Goal: Communication & Community: Answer question/provide support

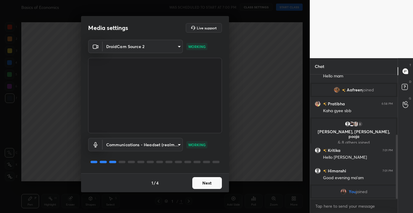
scroll to position [136, 0]
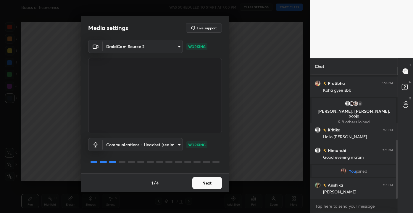
click at [216, 184] on button "Next" at bounding box center [207, 183] width 30 height 12
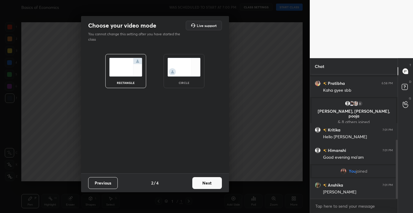
click at [210, 182] on button "Next" at bounding box center [207, 183] width 30 height 12
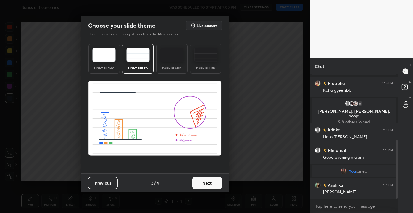
click at [210, 182] on button "Next" at bounding box center [207, 183] width 30 height 12
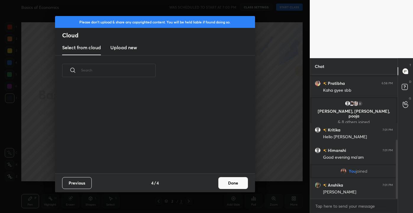
scroll to position [87, 190]
click at [232, 181] on button "Done" at bounding box center [233, 183] width 30 height 12
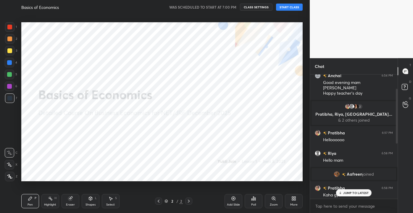
scroll to position [0, 0]
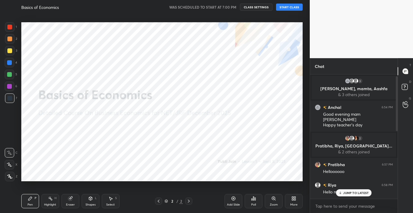
drag, startPoint x: 396, startPoint y: 163, endPoint x: 396, endPoint y: 73, distance: 90.3
click at [396, 73] on div "Chat 3 [PERSON_NAME], [PERSON_NAME], [PERSON_NAME] & 3 others joined Anchal 6:5…" at bounding box center [354, 135] width 88 height 155
click at [355, 195] on div "1 NEW MESSAGE" at bounding box center [353, 192] width 35 height 7
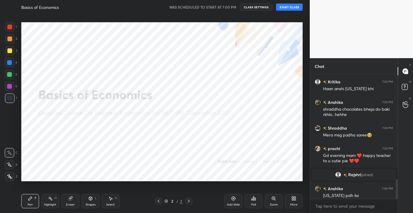
scroll to position [661, 0]
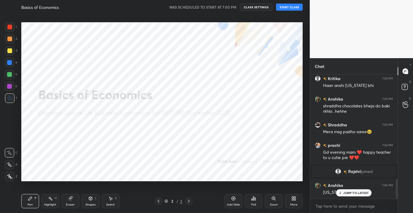
click at [286, 6] on button "START CLASS" at bounding box center [289, 7] width 27 height 7
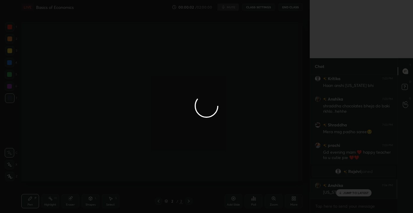
click at [273, 110] on div at bounding box center [206, 106] width 413 height 213
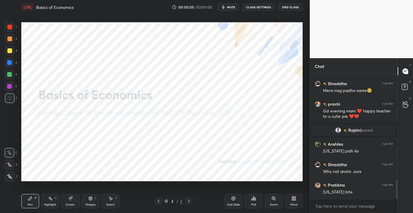
scroll to position [728, 0]
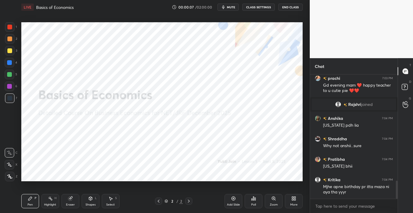
click at [233, 198] on icon at bounding box center [233, 198] width 5 height 5
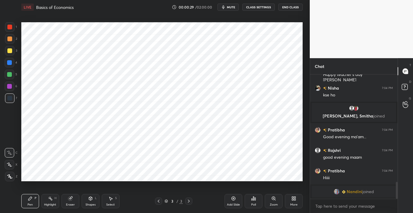
scroll to position [801, 0]
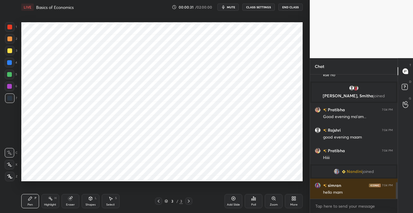
click at [231, 202] on div "Add Slide" at bounding box center [234, 201] width 18 height 14
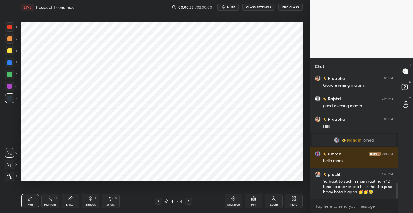
scroll to position [852, 0]
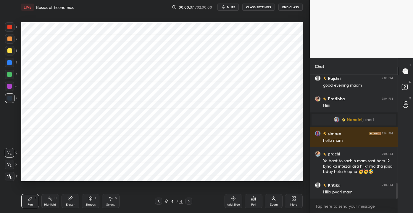
click at [290, 203] on div "More" at bounding box center [294, 201] width 18 height 14
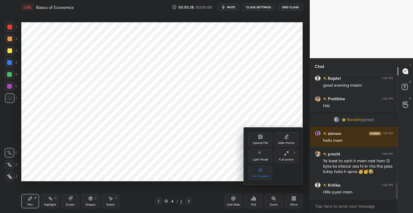
click at [261, 139] on div "Upload File" at bounding box center [261, 139] width 24 height 14
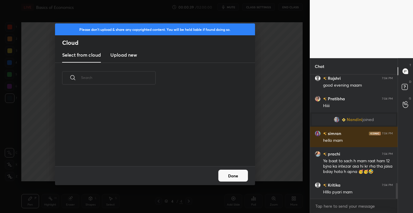
scroll to position [73, 190]
click at [127, 55] on h3 "Upload new" at bounding box center [123, 54] width 27 height 7
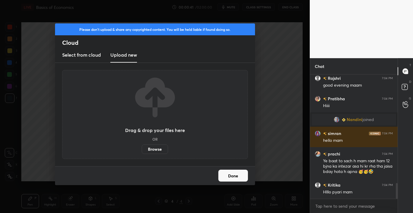
click at [150, 148] on label "Browse" at bounding box center [155, 148] width 26 height 9
click at [142, 148] on input "Browse" at bounding box center [142, 148] width 0 height 9
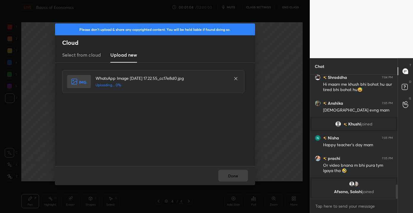
scroll to position [970, 0]
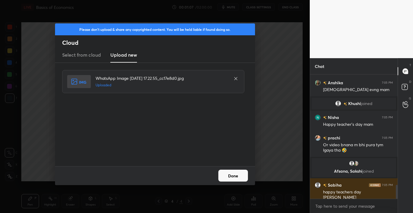
click at [229, 175] on button "Done" at bounding box center [233, 175] width 30 height 12
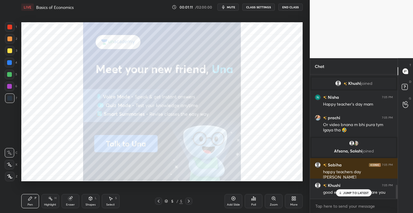
scroll to position [1016, 0]
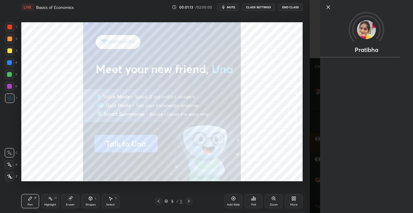
click at [327, 9] on icon at bounding box center [328, 7] width 3 height 3
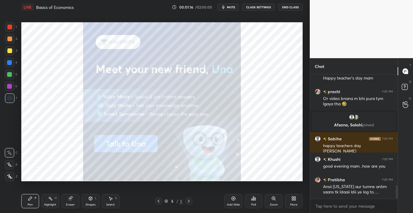
scroll to position [1036, 0]
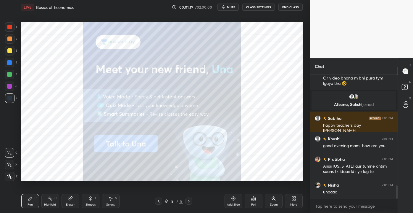
click at [13, 49] on div at bounding box center [9, 50] width 9 height 9
click at [14, 26] on div at bounding box center [9, 26] width 9 height 9
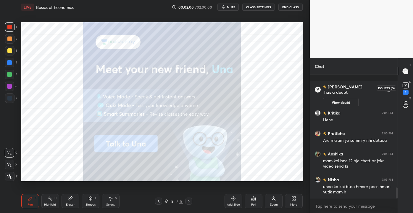
scroll to position [1268, 0]
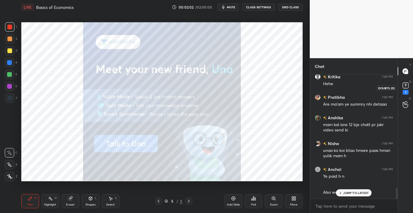
click at [407, 90] on div "1" at bounding box center [406, 92] width 6 height 5
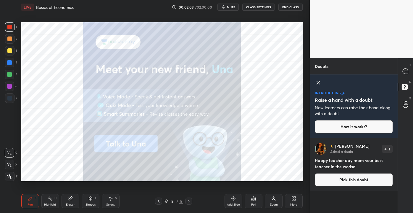
click at [353, 176] on button "Pick this doubt" at bounding box center [354, 179] width 78 height 13
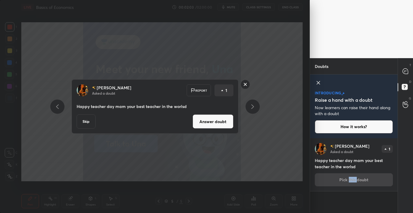
click at [353, 176] on div "[PERSON_NAME] Asked a doubt 1 Happy teacher day mam your best teacher in the wo…" at bounding box center [354, 164] width 88 height 53
click at [216, 120] on button "Answer doubt" at bounding box center [213, 121] width 41 height 14
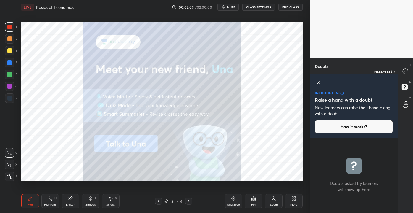
click at [405, 72] on icon at bounding box center [404, 72] width 1 height 0
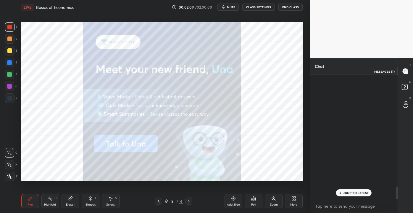
scroll to position [122, 86]
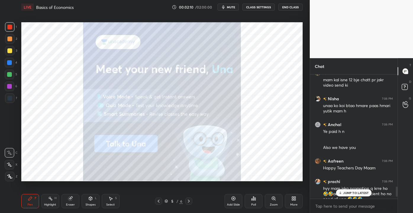
click at [356, 191] on p "JUMP TO LATEST" at bounding box center [355, 193] width 25 height 4
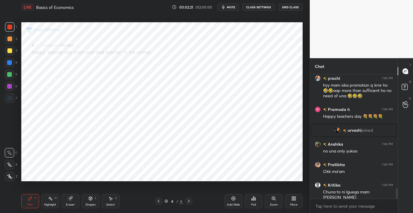
scroll to position [1343, 0]
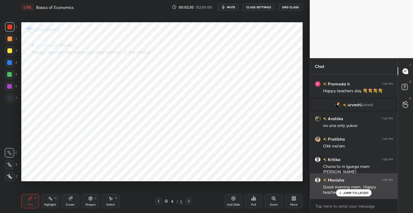
click at [346, 191] on p "JUMP TO LATEST" at bounding box center [355, 193] width 25 height 4
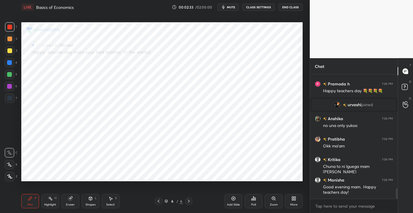
click at [293, 202] on div "More" at bounding box center [294, 201] width 18 height 14
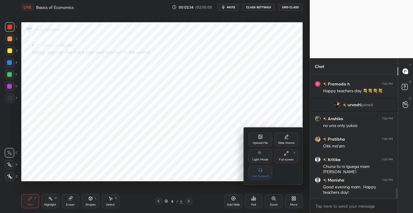
click at [258, 141] on div "Upload File" at bounding box center [260, 142] width 15 height 3
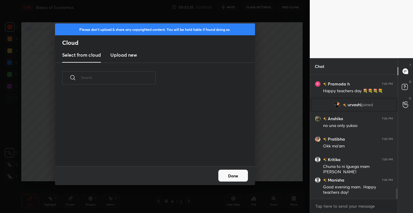
scroll to position [73, 190]
click at [121, 57] on h3 "Upload new" at bounding box center [123, 54] width 27 height 7
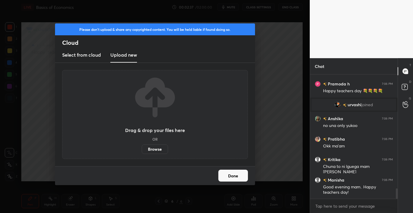
click at [153, 148] on label "Browse" at bounding box center [155, 148] width 26 height 9
click at [142, 148] on input "Browse" at bounding box center [142, 148] width 0 height 9
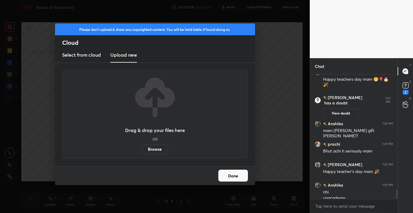
scroll to position [1518, 0]
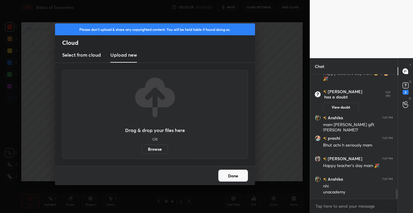
click at [153, 149] on label "Browse" at bounding box center [155, 148] width 26 height 9
click at [142, 149] on input "Browse" at bounding box center [142, 148] width 0 height 9
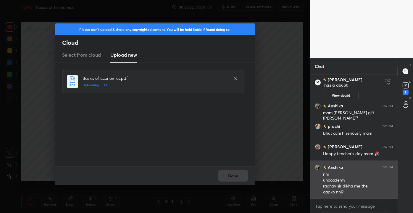
scroll to position [1555, 0]
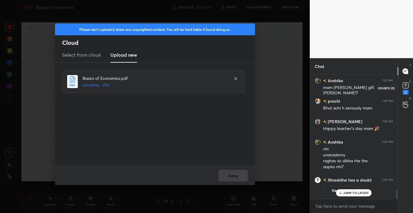
click at [404, 92] on div "3" at bounding box center [406, 92] width 6 height 5
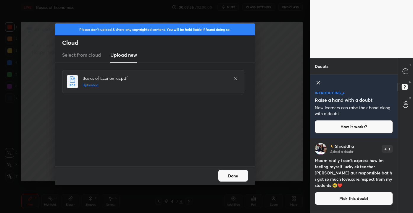
click at [246, 177] on button "Done" at bounding box center [233, 175] width 30 height 12
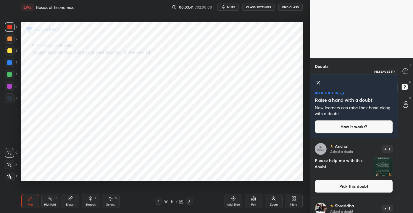
click at [409, 75] on div at bounding box center [406, 71] width 12 height 11
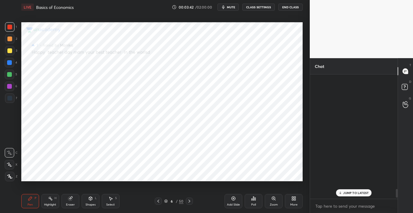
scroll to position [122, 86]
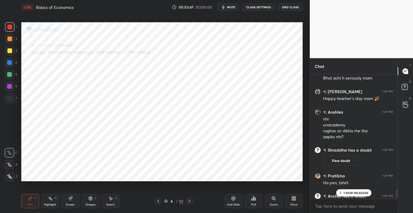
click at [346, 191] on p "1 NEW MESSAGE" at bounding box center [356, 193] width 25 height 4
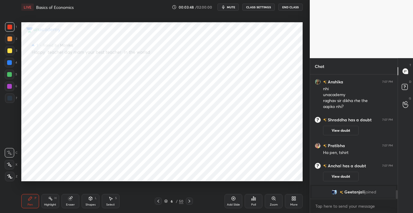
scroll to position [1697, 0]
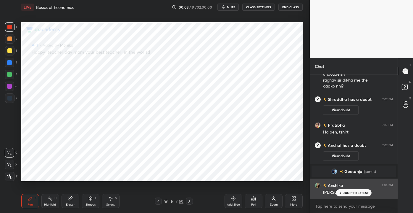
click at [361, 195] on div "JUMP TO LATEST" at bounding box center [354, 192] width 36 height 7
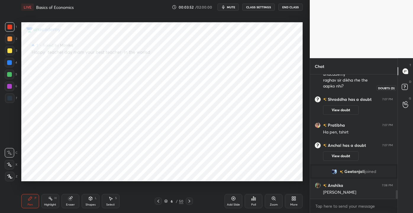
click at [404, 86] on rect at bounding box center [405, 87] width 6 height 6
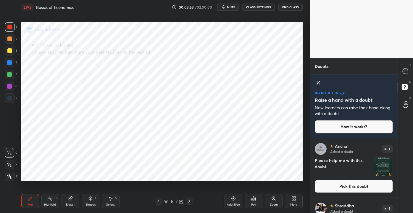
click at [348, 187] on button "Pick this doubt" at bounding box center [354, 185] width 78 height 13
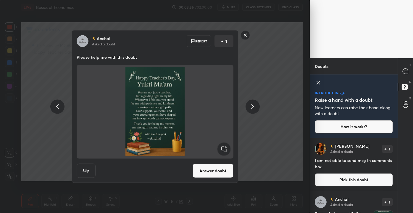
drag, startPoint x: 208, startPoint y: 168, endPoint x: 233, endPoint y: 166, distance: 24.3
click at [208, 167] on button "Answer doubt" at bounding box center [213, 170] width 41 height 14
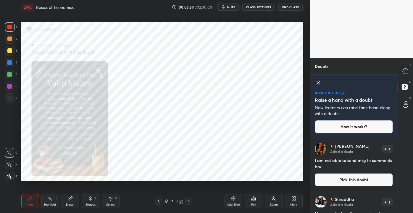
click at [369, 177] on button "Pick this doubt" at bounding box center [354, 179] width 78 height 13
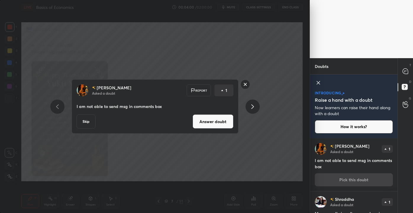
click at [206, 122] on button "Answer doubt" at bounding box center [213, 121] width 41 height 14
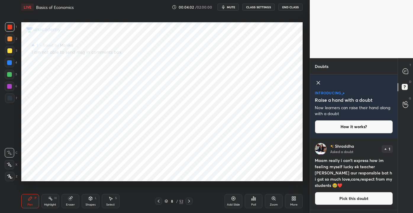
click at [344, 195] on button "Pick this doubt" at bounding box center [354, 198] width 78 height 13
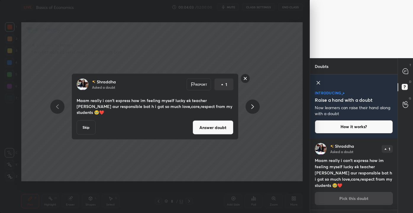
click at [209, 126] on button "Answer doubt" at bounding box center [213, 127] width 41 height 14
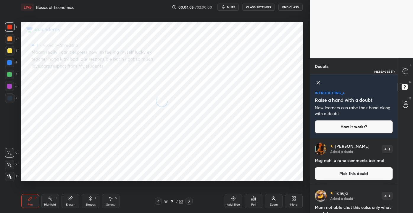
click at [406, 73] on icon at bounding box center [405, 70] width 5 height 5
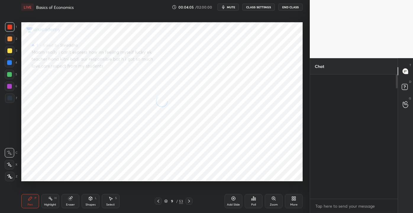
scroll to position [122, 86]
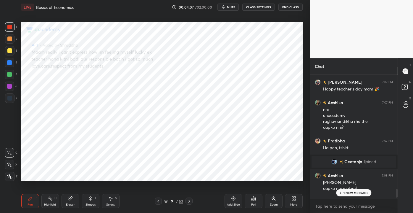
click at [356, 194] on p "1 NEW MESSAGE" at bounding box center [356, 193] width 25 height 4
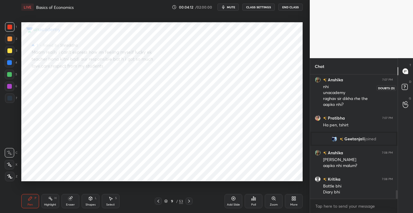
click at [407, 87] on rect at bounding box center [405, 87] width 6 height 6
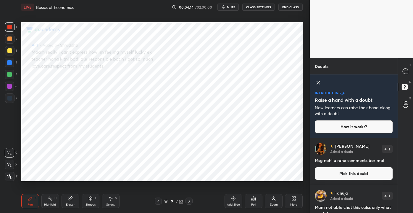
click at [361, 172] on button "Pick this doubt" at bounding box center [354, 173] width 78 height 13
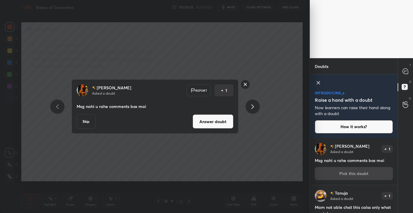
click at [226, 122] on button "Answer doubt" at bounding box center [213, 121] width 41 height 14
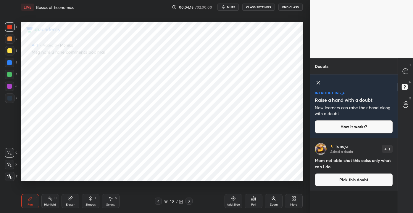
click at [360, 175] on button "Pick this doubt" at bounding box center [354, 179] width 78 height 13
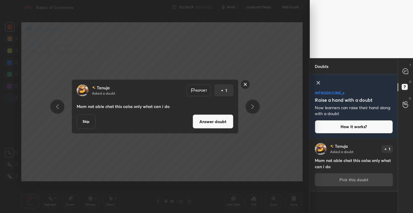
click at [214, 120] on button "Answer doubt" at bounding box center [213, 121] width 41 height 14
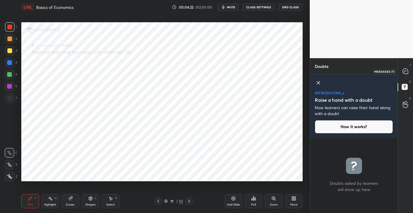
click at [406, 69] on icon at bounding box center [405, 70] width 5 height 5
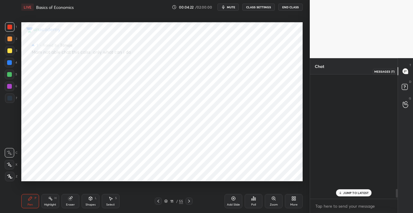
scroll to position [122, 86]
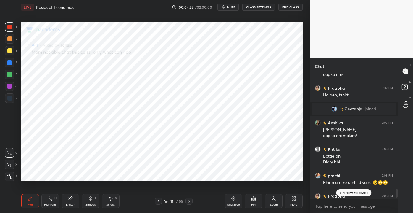
click at [364, 192] on p "1 NEW MESSAGE" at bounding box center [356, 193] width 25 height 4
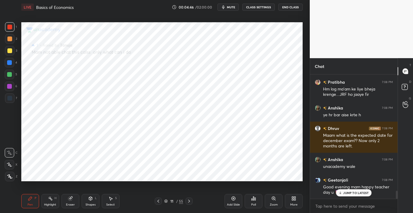
scroll to position [1792, 0]
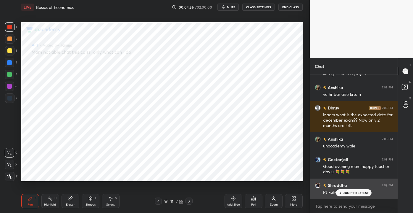
click at [353, 188] on div "Pt kaha h?" at bounding box center [358, 191] width 70 height 7
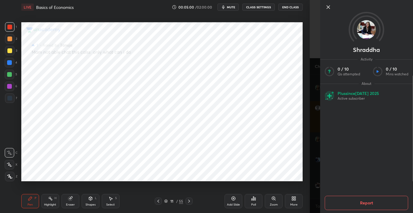
click at [330, 10] on icon at bounding box center [328, 7] width 7 height 7
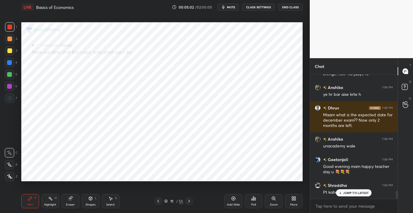
click at [346, 192] on p "JUMP TO LATEST" at bounding box center [355, 193] width 25 height 4
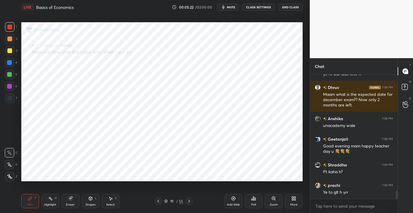
scroll to position [1833, 0]
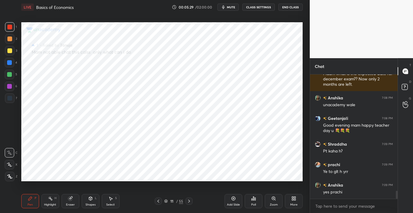
click at [72, 203] on div "Eraser" at bounding box center [70, 204] width 9 height 3
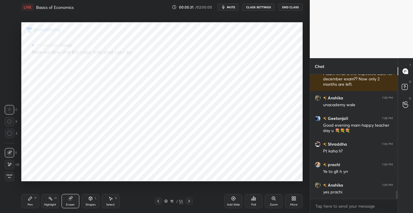
drag, startPoint x: 9, startPoint y: 162, endPoint x: 12, endPoint y: 170, distance: 8.6
click at [8, 162] on icon at bounding box center [9, 164] width 5 height 5
drag, startPoint x: 26, startPoint y: 195, endPoint x: 30, endPoint y: 186, distance: 10.0
click at [27, 195] on div "Pen P" at bounding box center [30, 201] width 18 height 14
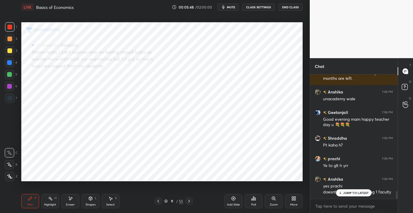
scroll to position [1859, 0]
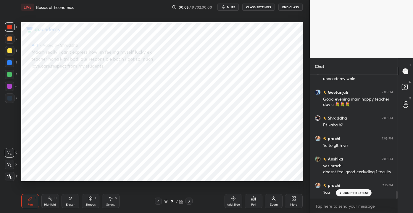
drag, startPoint x: 344, startPoint y: 197, endPoint x: 343, endPoint y: 192, distance: 4.2
click at [344, 196] on div "[PERSON_NAME] 7:07 PM Happy teacher's day mam 🎉 [PERSON_NAME] 7:07 PM nhi unaca…" at bounding box center [354, 136] width 88 height 124
drag, startPoint x: 343, startPoint y: 192, endPoint x: 338, endPoint y: 192, distance: 4.1
click at [343, 191] on icon at bounding box center [341, 193] width 4 height 4
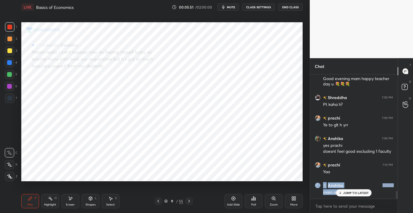
click at [340, 190] on div "JUMP TO LATEST" at bounding box center [354, 192] width 36 height 7
click at [224, 10] on button "mute" at bounding box center [228, 7] width 21 height 7
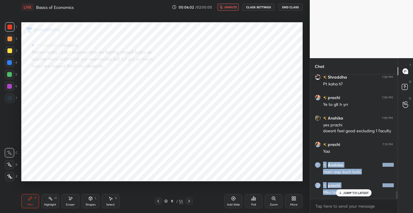
click at [223, 6] on icon "button" at bounding box center [222, 7] width 4 height 4
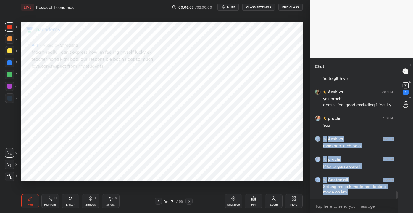
scroll to position [1952, 0]
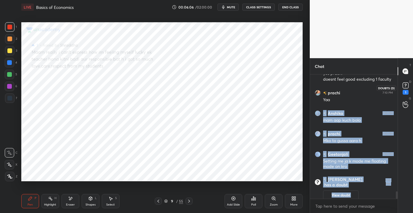
click at [406, 86] on rect at bounding box center [406, 86] width 6 height 6
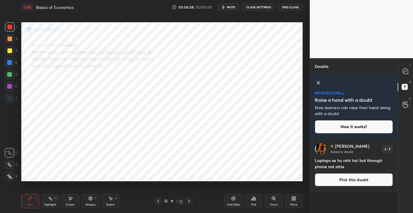
click at [356, 179] on button "Pick this doubt" at bounding box center [354, 179] width 78 height 13
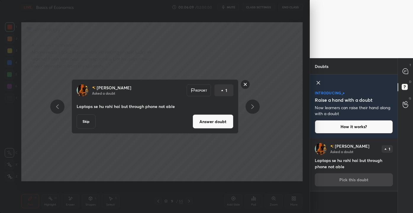
click at [210, 124] on button "Answer doubt" at bounding box center [213, 121] width 41 height 14
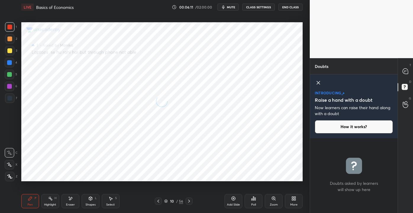
click at [228, 7] on button "mute" at bounding box center [228, 7] width 21 height 7
click at [406, 71] on icon at bounding box center [405, 70] width 5 height 5
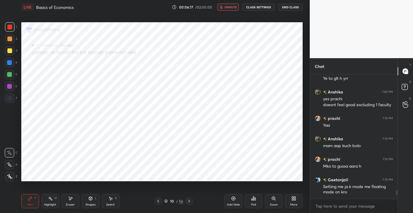
scroll to position [1785, 0]
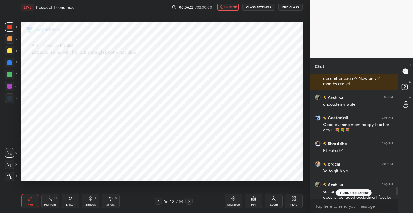
click at [229, 6] on span "unmute" at bounding box center [230, 7] width 13 height 4
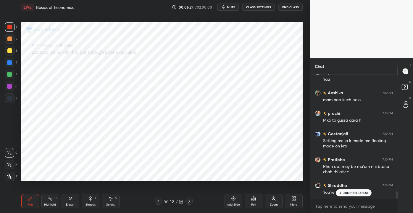
click at [343, 193] on div "JUMP TO LATEST" at bounding box center [354, 192] width 36 height 7
click at [229, 204] on div "Add Slide" at bounding box center [233, 204] width 13 height 3
click at [8, 74] on div at bounding box center [9, 74] width 5 height 5
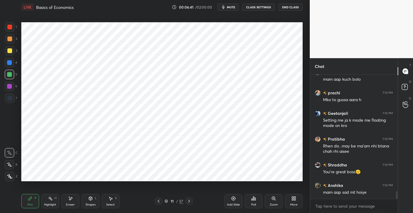
click at [11, 67] on div at bounding box center [9, 62] width 9 height 9
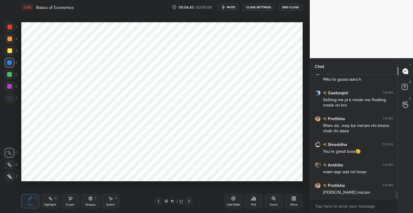
scroll to position [1978, 0]
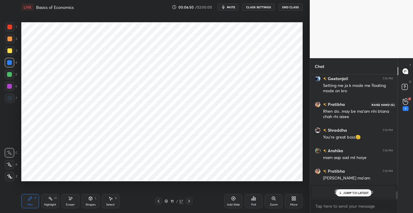
click at [407, 104] on icon at bounding box center [406, 101] width 6 height 7
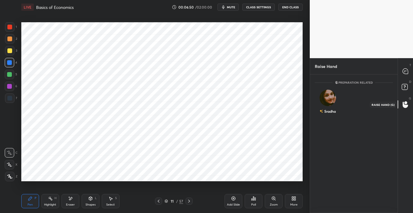
scroll to position [2, 1]
click at [331, 104] on div "Sradha" at bounding box center [328, 103] width 26 height 34
drag, startPoint x: 326, startPoint y: 115, endPoint x: 330, endPoint y: 118, distance: 5.3
click at [326, 115] on button "INVITE" at bounding box center [328, 115] width 20 height 8
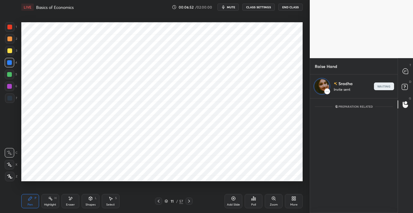
scroll to position [113, 86]
click at [411, 71] on div at bounding box center [406, 71] width 12 height 11
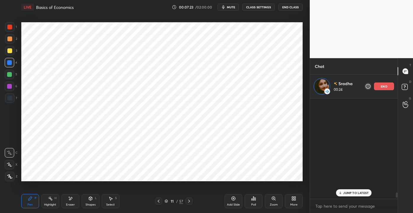
scroll to position [99, 86]
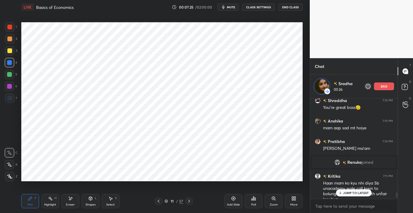
click at [366, 193] on p "JUMP TO LATEST" at bounding box center [355, 193] width 25 height 4
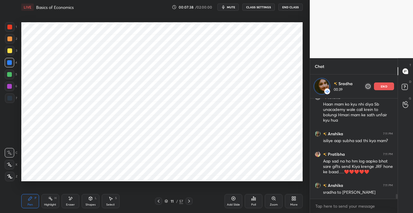
scroll to position [2026, 0]
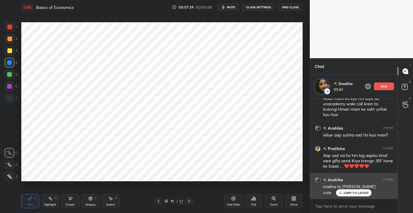
click at [342, 192] on icon at bounding box center [341, 193] width 4 height 4
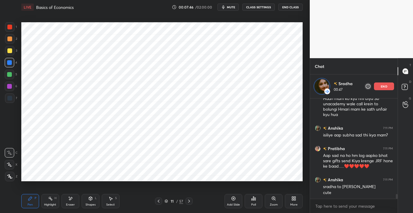
scroll to position [2051, 0]
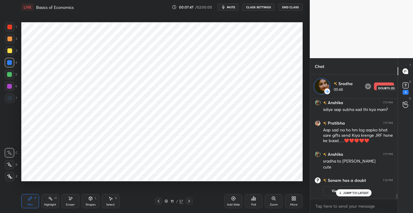
click at [404, 86] on rect at bounding box center [406, 86] width 6 height 6
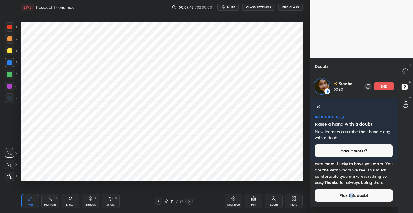
click at [351, 200] on button "Pick this doubt" at bounding box center [354, 195] width 78 height 13
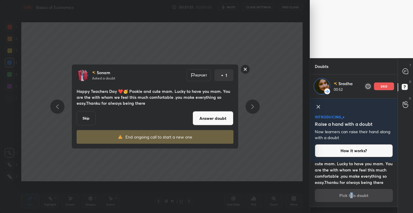
click at [220, 116] on button "Answer doubt" at bounding box center [213, 118] width 41 height 14
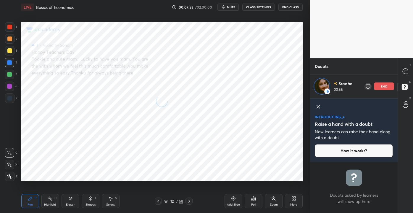
scroll to position [0, 0]
click at [408, 70] on icon at bounding box center [405, 70] width 5 height 5
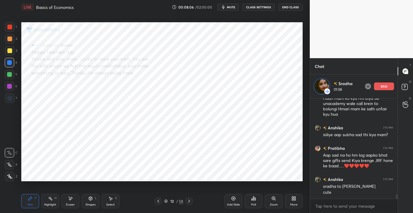
scroll to position [1985, 0]
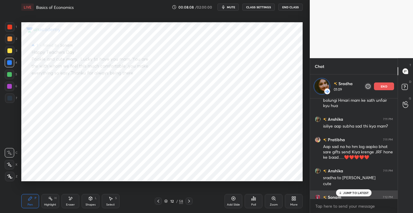
click at [356, 189] on div "JUMP TO LATEST" at bounding box center [354, 192] width 36 height 7
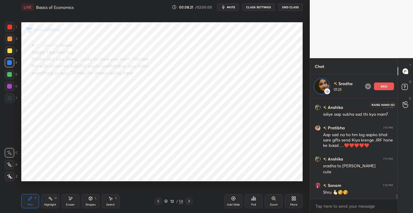
click at [405, 109] on div at bounding box center [406, 104] width 12 height 11
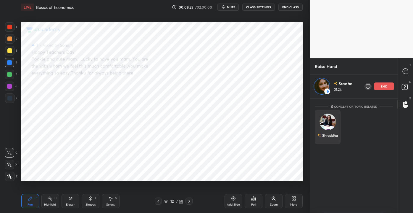
click at [330, 126] on img "grid" at bounding box center [328, 121] width 17 height 17
click at [409, 72] on div at bounding box center [406, 71] width 12 height 11
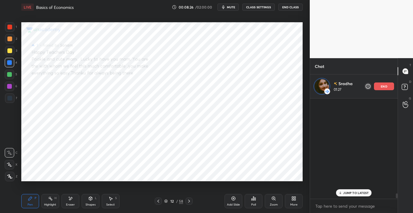
scroll to position [99, 86]
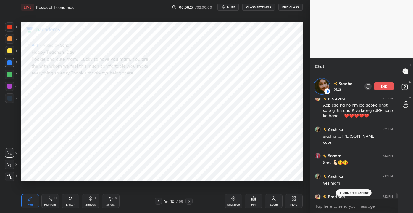
click at [358, 193] on p "JUMP TO LATEST" at bounding box center [355, 193] width 25 height 4
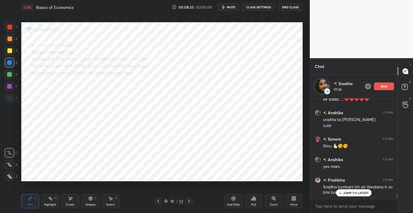
scroll to position [2063, 0]
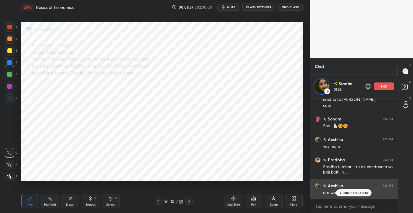
click at [343, 192] on icon at bounding box center [341, 193] width 4 height 4
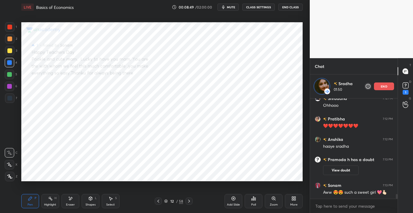
scroll to position [2010, 0]
click at [408, 85] on rect at bounding box center [406, 86] width 6 height 6
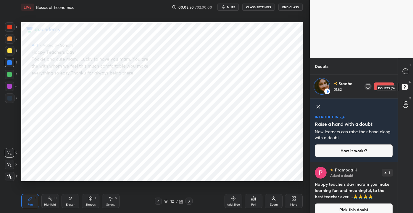
scroll to position [8, 0]
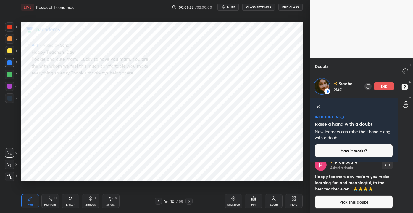
click at [333, 197] on button "Pick this doubt" at bounding box center [354, 201] width 78 height 13
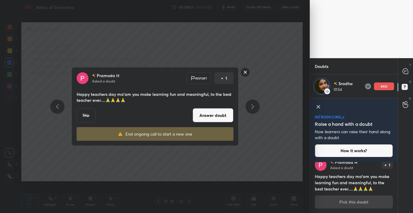
click at [208, 115] on button "Answer doubt" at bounding box center [213, 115] width 41 height 14
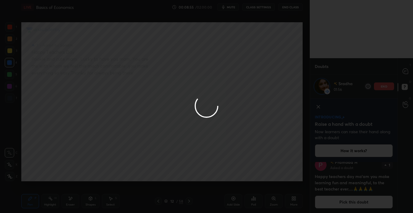
scroll to position [0, 0]
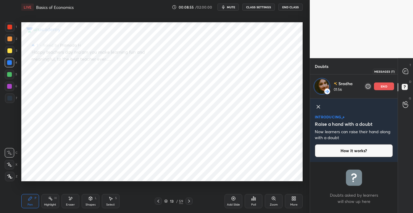
click at [408, 72] on icon at bounding box center [405, 70] width 5 height 5
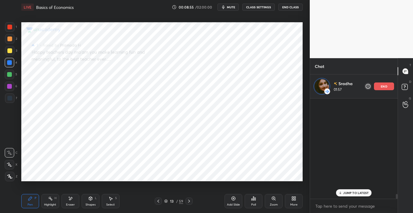
scroll to position [99, 86]
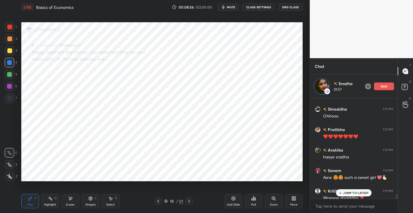
click at [355, 189] on div "JUMP TO LATEST" at bounding box center [354, 192] width 36 height 7
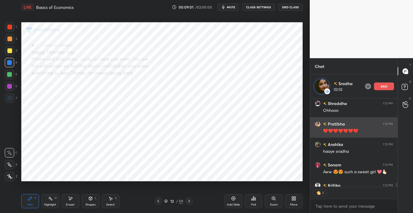
scroll to position [2, 1]
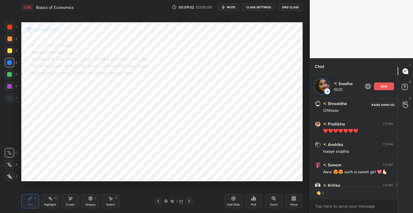
click at [403, 104] on icon at bounding box center [406, 104] width 6 height 7
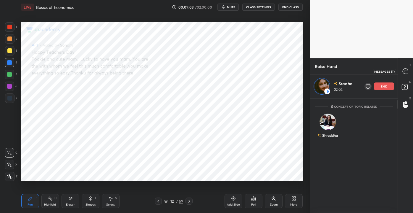
click at [407, 72] on icon at bounding box center [405, 70] width 5 height 5
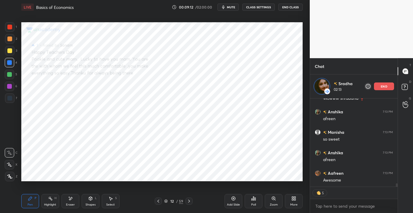
scroll to position [2223, 0]
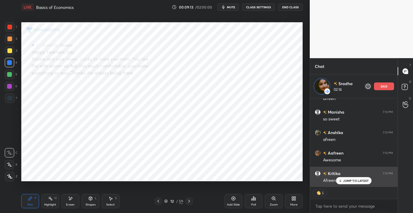
click at [339, 181] on div "JUMP TO LATEST" at bounding box center [354, 180] width 36 height 7
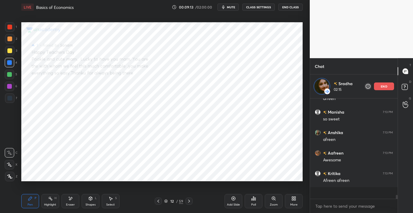
scroll to position [2211, 0]
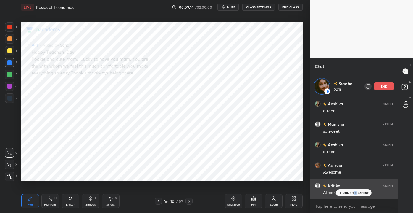
click at [356, 194] on p "JUMP TO LATEST" at bounding box center [355, 193] width 25 height 4
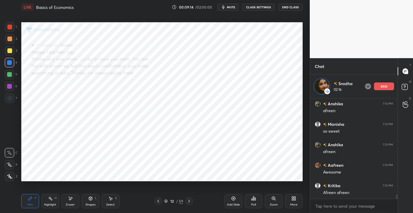
scroll to position [0, 0]
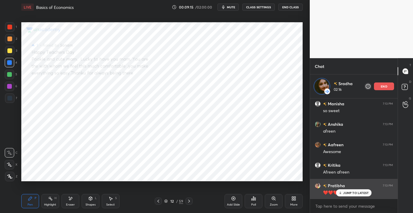
click at [360, 195] on div "JUMP TO LATEST" at bounding box center [354, 192] width 36 height 7
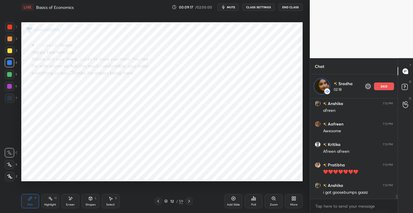
click at [235, 201] on div "Add Slide" at bounding box center [234, 201] width 18 height 14
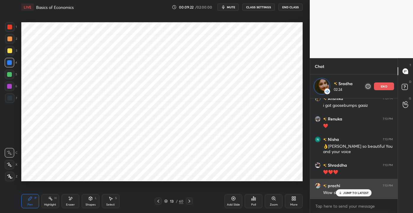
click at [349, 192] on p "JUMP TO LATEST" at bounding box center [355, 193] width 25 height 4
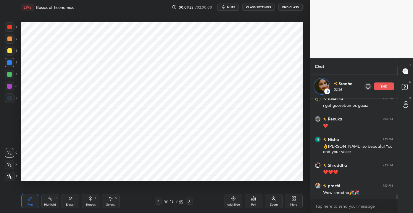
drag, startPoint x: 15, startPoint y: 74, endPoint x: 16, endPoint y: 77, distance: 3.5
click at [15, 74] on div "5" at bounding box center [11, 74] width 12 height 9
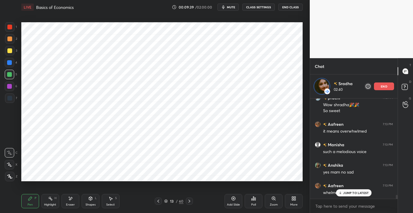
click at [10, 28] on div at bounding box center [9, 27] width 5 height 5
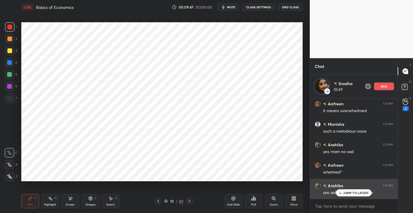
click at [358, 190] on div "JUMP TO LATEST" at bounding box center [354, 192] width 36 height 7
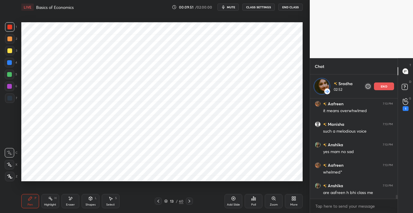
click at [70, 200] on icon at bounding box center [70, 198] width 5 height 5
click at [397, 102] on div at bounding box center [396, 148] width 4 height 100
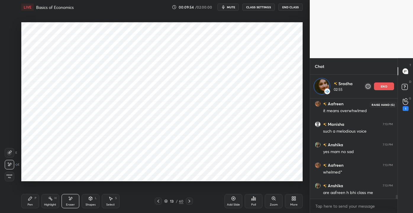
click at [404, 102] on icon at bounding box center [406, 101] width 6 height 7
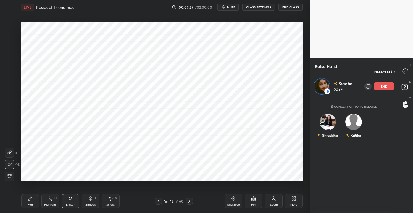
click at [407, 72] on icon at bounding box center [405, 70] width 5 height 5
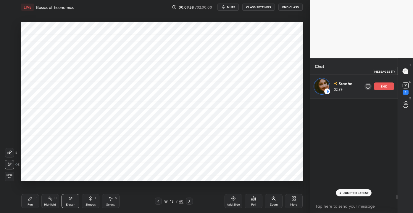
scroll to position [99, 86]
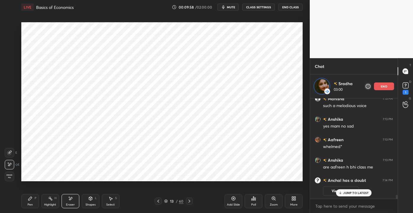
click at [353, 187] on button "View doubt" at bounding box center [341, 190] width 36 height 9
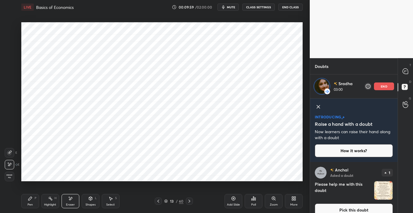
scroll to position [8, 0]
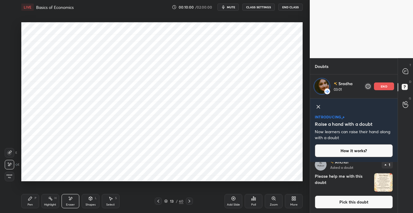
click at [367, 202] on button "Pick this doubt" at bounding box center [354, 201] width 78 height 13
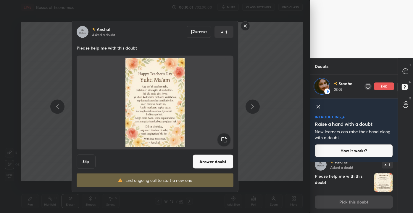
click at [217, 157] on button "Answer doubt" at bounding box center [213, 161] width 41 height 14
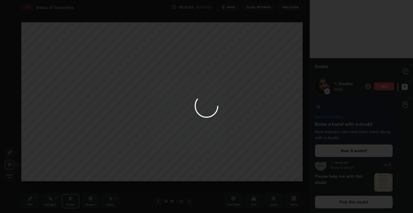
scroll to position [0, 0]
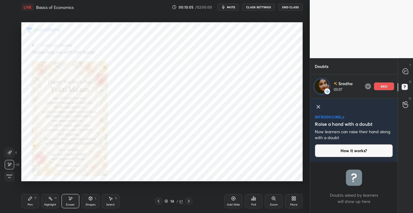
click at [28, 204] on div "Pen" at bounding box center [30, 204] width 5 height 3
click at [271, 200] on div "Zoom" at bounding box center [274, 201] width 18 height 14
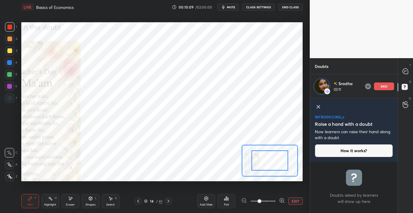
click at [408, 68] on icon at bounding box center [406, 71] width 6 height 6
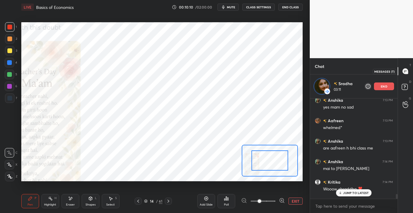
scroll to position [99, 86]
click at [348, 190] on div "JUMP TO LATEST" at bounding box center [354, 192] width 36 height 7
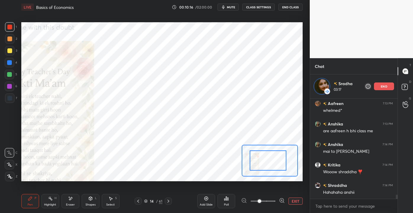
drag, startPoint x: 258, startPoint y: 164, endPoint x: 252, endPoint y: 164, distance: 6.0
click at [252, 164] on div at bounding box center [268, 160] width 37 height 20
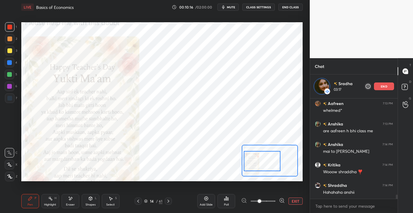
drag, startPoint x: 256, startPoint y: 163, endPoint x: 255, endPoint y: 167, distance: 4.0
click at [255, 168] on div at bounding box center [262, 161] width 37 height 20
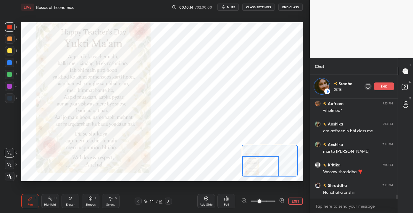
drag, startPoint x: 256, startPoint y: 168, endPoint x: 254, endPoint y: 162, distance: 6.0
click at [254, 162] on div at bounding box center [260, 166] width 37 height 20
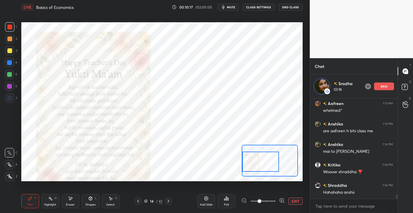
drag, startPoint x: 262, startPoint y: 163, endPoint x: 252, endPoint y: 162, distance: 9.8
click at [262, 163] on div at bounding box center [260, 161] width 37 height 20
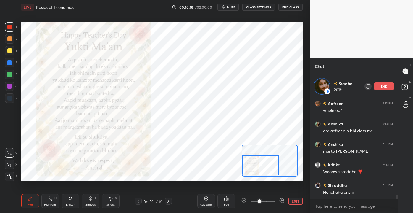
click at [271, 165] on div at bounding box center [260, 165] width 37 height 20
click at [50, 203] on div "Highlight" at bounding box center [50, 204] width 12 height 3
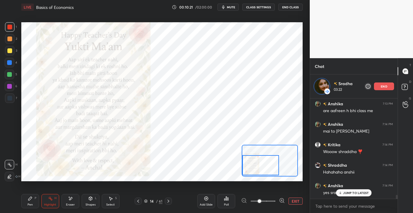
scroll to position [2422, 0]
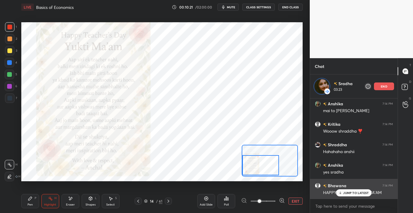
click at [358, 192] on p "JUMP TO LATEST" at bounding box center [355, 193] width 25 height 4
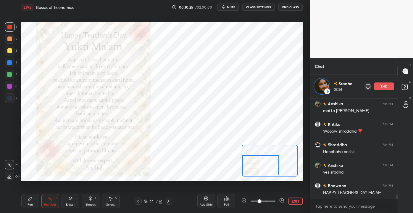
drag, startPoint x: 68, startPoint y: 200, endPoint x: 64, endPoint y: 194, distance: 7.3
click at [68, 200] on icon at bounding box center [70, 198] width 5 height 5
click at [48, 201] on div "Highlight H" at bounding box center [50, 201] width 18 height 14
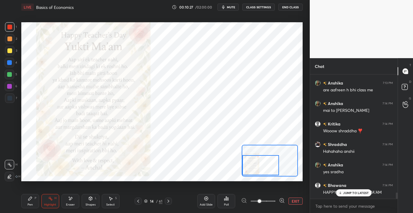
click at [8, 62] on div at bounding box center [9, 62] width 5 height 5
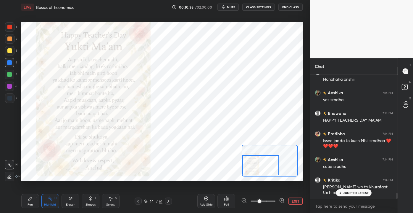
scroll to position [2491, 0]
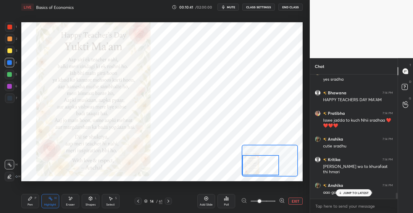
click at [27, 203] on div "Pen P" at bounding box center [30, 201] width 18 height 14
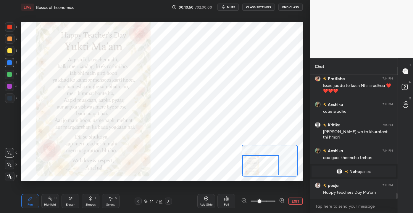
scroll to position [2546, 0]
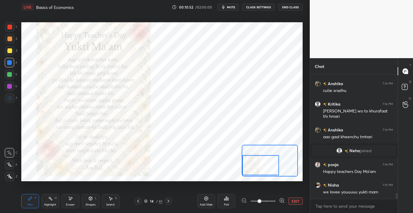
click at [298, 200] on button "EXIT" at bounding box center [296, 200] width 14 height 7
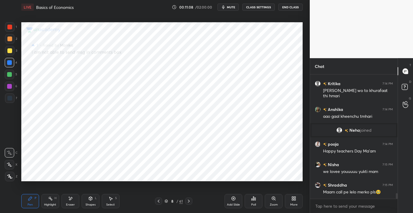
scroll to position [2587, 0]
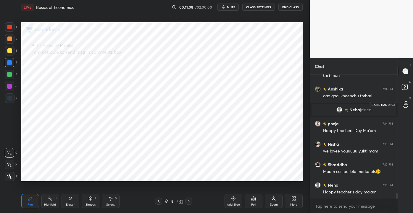
click at [406, 106] on icon at bounding box center [406, 104] width 6 height 7
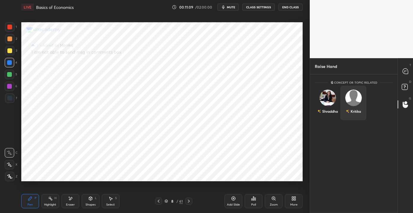
click at [353, 108] on div "Kritika" at bounding box center [356, 110] width 10 height 5
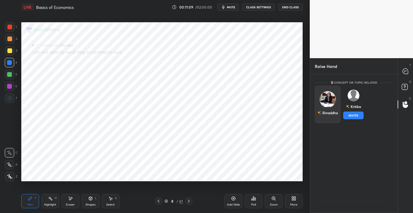
click at [330, 108] on div "Shraddha" at bounding box center [328, 112] width 20 height 10
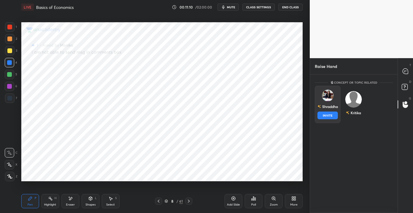
click at [328, 113] on button "INVITE" at bounding box center [328, 115] width 20 height 8
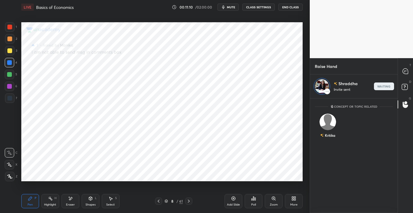
scroll to position [113, 86]
click at [406, 68] on icon at bounding box center [405, 70] width 5 height 5
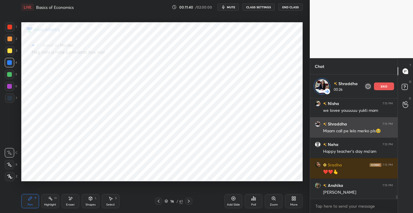
scroll to position [2677, 0]
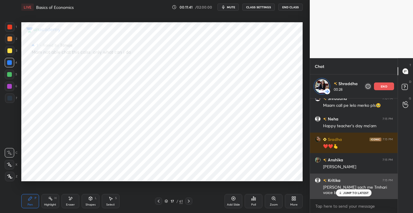
click at [349, 191] on p "JUMP TO LATEST" at bounding box center [355, 193] width 25 height 4
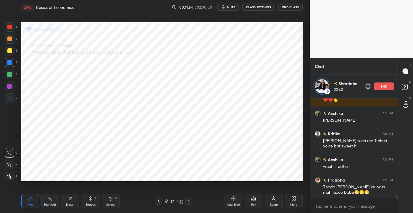
scroll to position [2738, 0]
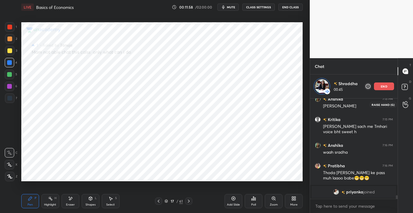
click at [408, 106] on icon at bounding box center [406, 104] width 6 height 7
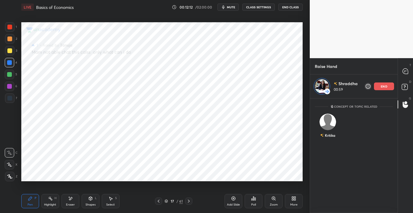
click at [405, 72] on icon at bounding box center [406, 71] width 6 height 6
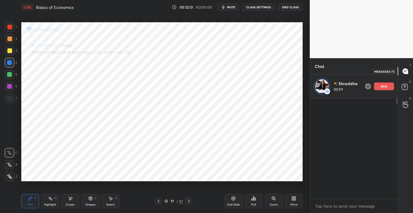
scroll to position [99, 86]
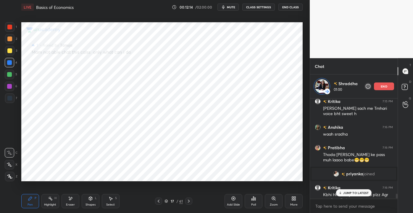
click at [362, 192] on p "JUMP TO LATEST" at bounding box center [355, 193] width 25 height 4
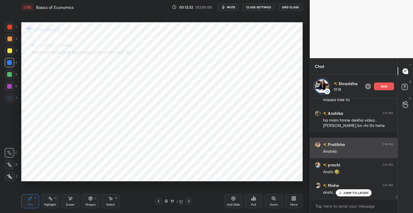
scroll to position [2746, 0]
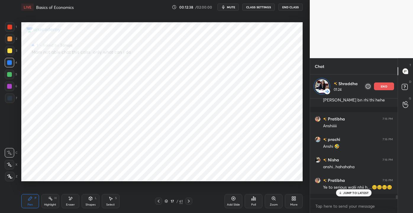
click at [350, 193] on p "JUMP TO LATEST" at bounding box center [355, 193] width 25 height 4
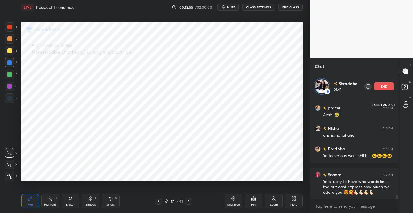
click at [407, 107] on icon at bounding box center [406, 104] width 6 height 7
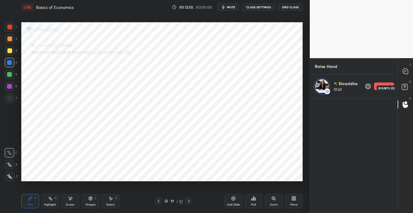
drag, startPoint x: 406, startPoint y: 92, endPoint x: 412, endPoint y: 95, distance: 6.4
click at [407, 92] on icon at bounding box center [406, 87] width 11 height 11
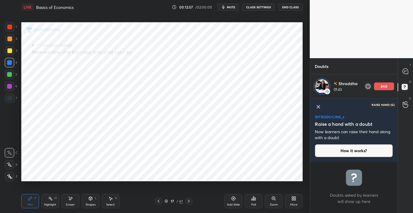
click at [408, 104] on icon at bounding box center [406, 104] width 6 height 7
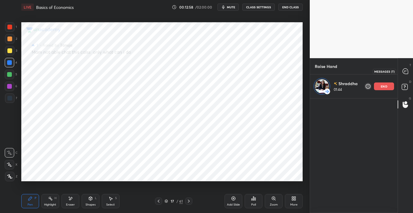
click at [411, 71] on div at bounding box center [406, 71] width 12 height 11
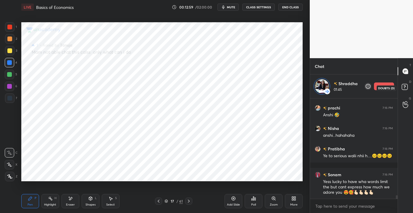
click at [410, 86] on icon at bounding box center [406, 87] width 11 height 11
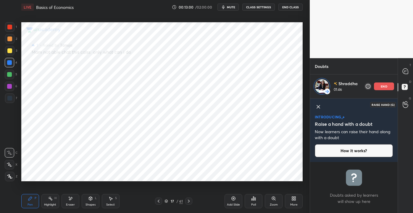
click at [408, 100] on div at bounding box center [406, 104] width 12 height 11
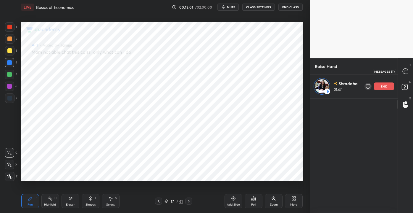
click at [409, 74] on icon at bounding box center [406, 71] width 6 height 6
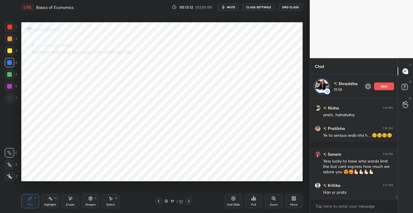
scroll to position [2818, 0]
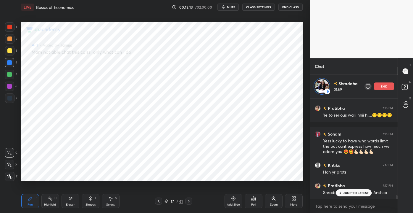
click at [343, 192] on icon at bounding box center [341, 193] width 4 height 4
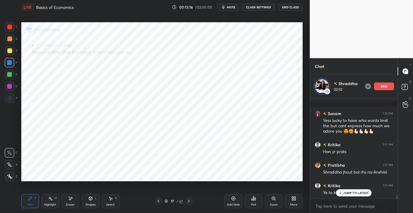
scroll to position [2859, 0]
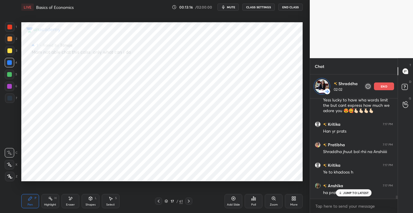
click at [349, 192] on p "JUMP TO LATEST" at bounding box center [355, 193] width 25 height 4
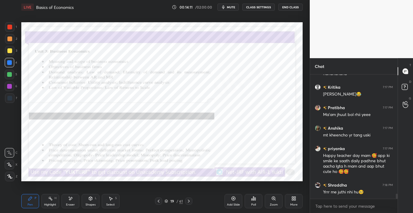
scroll to position [2995, 0]
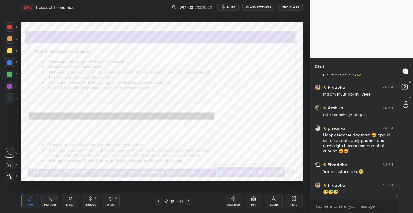
click at [91, 199] on icon at bounding box center [90, 198] width 5 height 5
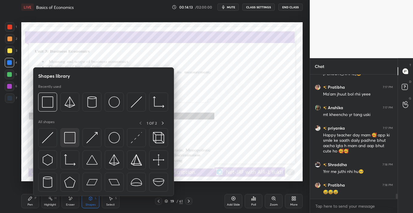
click at [67, 142] on img at bounding box center [69, 137] width 11 height 11
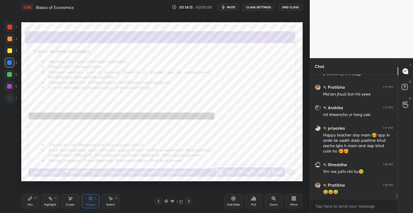
click at [68, 203] on div "Eraser" at bounding box center [70, 204] width 9 height 3
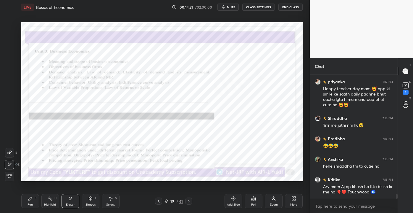
scroll to position [3066, 0]
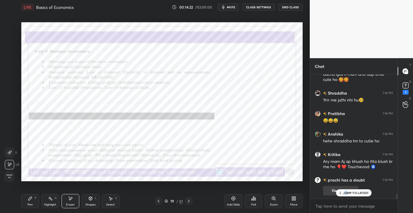
click at [347, 193] on p "JUMP TO LATEST" at bounding box center [355, 193] width 25 height 4
click at [407, 83] on rect at bounding box center [406, 86] width 6 height 6
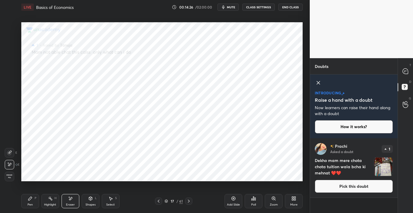
click at [344, 187] on button "Pick this doubt" at bounding box center [354, 185] width 78 height 13
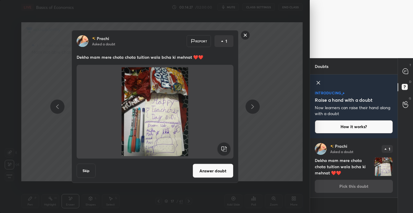
click at [224, 168] on button "Answer doubt" at bounding box center [213, 170] width 41 height 14
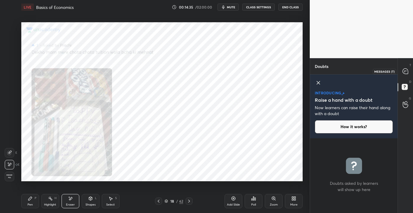
click at [410, 70] on div at bounding box center [406, 71] width 12 height 11
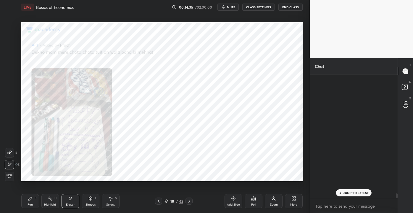
scroll to position [122, 86]
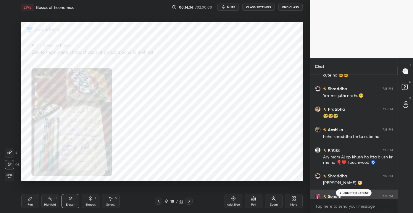
click at [351, 191] on p "JUMP TO LATEST" at bounding box center [355, 193] width 25 height 4
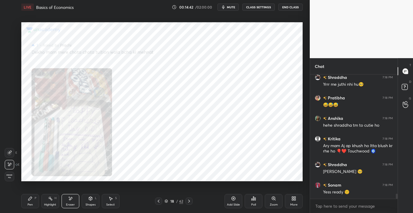
click at [271, 205] on div "Zoom" at bounding box center [274, 204] width 8 height 3
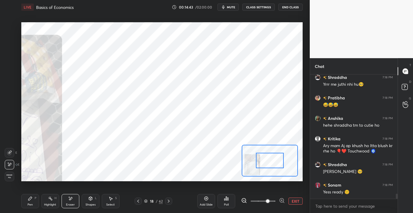
drag, startPoint x: 263, startPoint y: 198, endPoint x: 276, endPoint y: 197, distance: 12.9
click at [270, 199] on span at bounding box center [268, 201] width 4 height 4
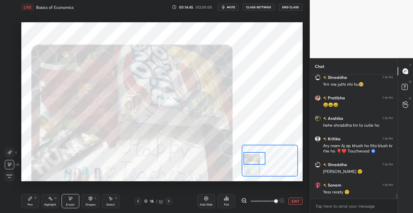
drag, startPoint x: 257, startPoint y: 160, endPoint x: 253, endPoint y: 158, distance: 4.5
click at [253, 158] on div at bounding box center [255, 158] width 22 height 12
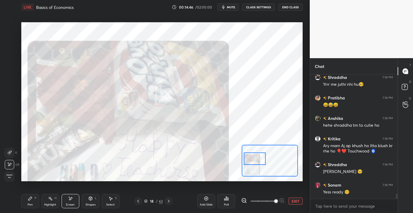
click at [254, 160] on div at bounding box center [255, 158] width 22 height 12
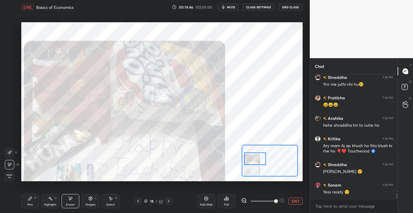
scroll to position [2992, 0]
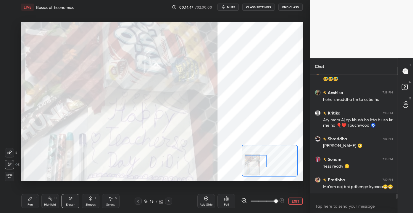
click at [254, 163] on div at bounding box center [256, 161] width 22 height 12
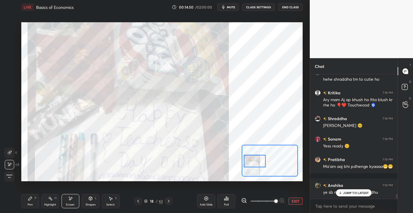
click at [33, 200] on div "Pen P" at bounding box center [30, 201] width 18 height 14
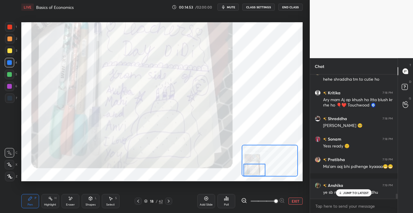
drag, startPoint x: 255, startPoint y: 164, endPoint x: 255, endPoint y: 173, distance: 9.5
click at [255, 173] on div at bounding box center [255, 169] width 22 height 12
click at [297, 204] on button "EXIT" at bounding box center [296, 200] width 14 height 7
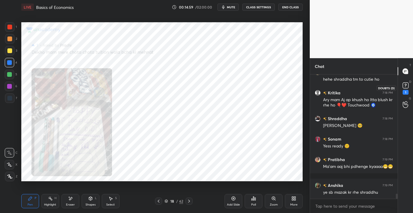
click at [403, 89] on icon at bounding box center [405, 85] width 9 height 9
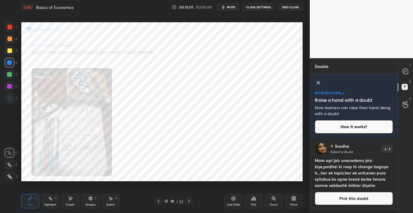
click at [336, 198] on button "Pick this doubt" at bounding box center [354, 198] width 78 height 13
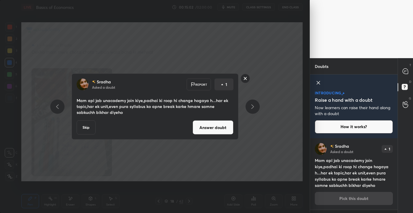
click at [214, 128] on button "Answer doubt" at bounding box center [213, 127] width 41 height 14
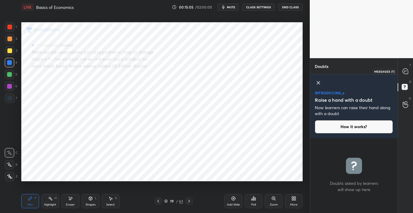
drag, startPoint x: 407, startPoint y: 71, endPoint x: 405, endPoint y: 75, distance: 4.4
click at [407, 72] on icon at bounding box center [405, 70] width 5 height 5
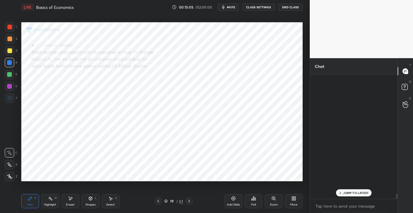
scroll to position [122, 86]
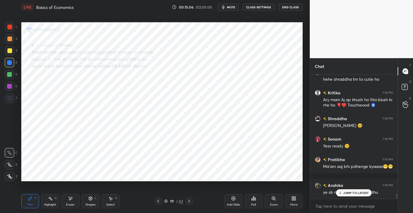
click at [363, 192] on p "JUMP TO LATEST" at bounding box center [355, 193] width 25 height 4
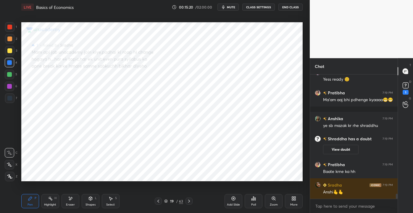
scroll to position [2978, 0]
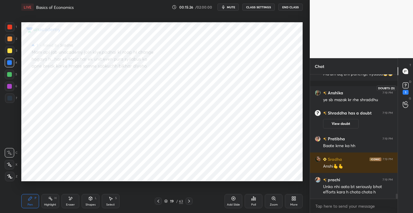
click at [409, 90] on div "1" at bounding box center [405, 88] width 9 height 14
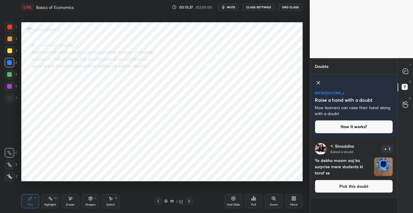
click at [343, 188] on button "Pick this doubt" at bounding box center [354, 185] width 78 height 13
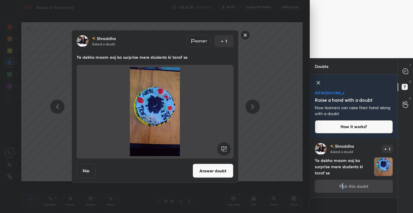
click at [211, 162] on div "[PERSON_NAME] Asked a doubt Report 1 Ye dekho maam aaj ka surprise mere student…" at bounding box center [155, 106] width 167 height 152
click at [216, 168] on button "Answer doubt" at bounding box center [213, 170] width 41 height 14
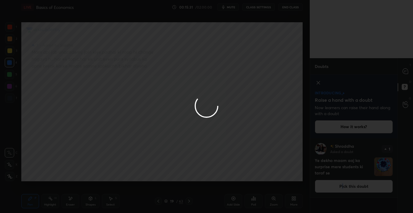
click at [405, 73] on div at bounding box center [206, 106] width 413 height 213
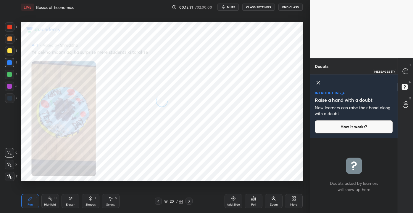
click at [409, 73] on icon at bounding box center [406, 71] width 6 height 6
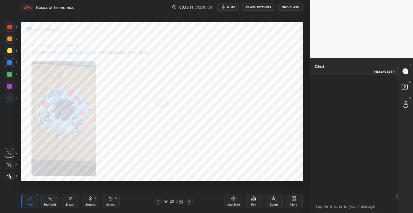
scroll to position [122, 86]
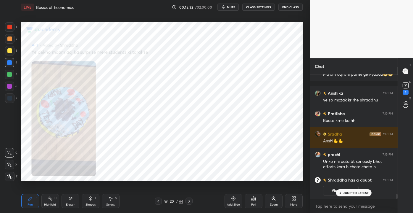
drag, startPoint x: 358, startPoint y: 191, endPoint x: 361, endPoint y: 191, distance: 3.6
click at [358, 191] on p "JUMP TO LATEST" at bounding box center [355, 193] width 25 height 4
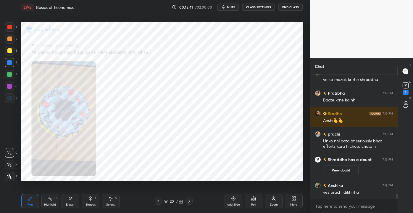
scroll to position [2980, 0]
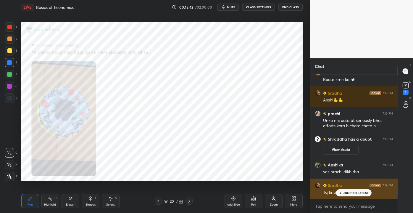
click at [355, 194] on p "JUMP TO LATEST" at bounding box center [355, 193] width 25 height 4
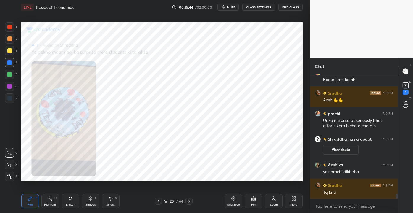
click at [278, 202] on div "Zoom" at bounding box center [274, 201] width 18 height 14
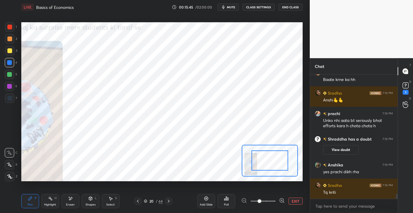
scroll to position [3001, 0]
drag, startPoint x: 260, startPoint y: 200, endPoint x: 270, endPoint y: 200, distance: 10.1
click at [261, 200] on span at bounding box center [260, 201] width 4 height 4
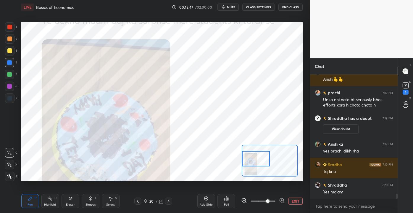
drag, startPoint x: 258, startPoint y: 162, endPoint x: 245, endPoint y: 160, distance: 12.5
click at [245, 160] on div at bounding box center [256, 158] width 28 height 15
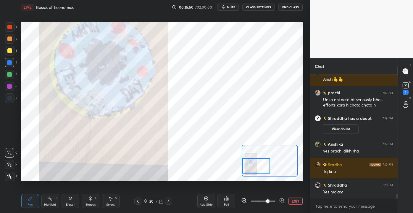
drag, startPoint x: 251, startPoint y: 162, endPoint x: 249, endPoint y: 155, distance: 7.8
click at [249, 165] on div at bounding box center [256, 165] width 28 height 15
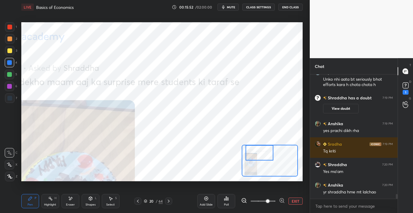
scroll to position [3047, 0]
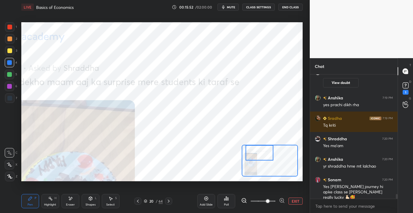
drag, startPoint x: 255, startPoint y: 165, endPoint x: 260, endPoint y: 159, distance: 8.0
click at [260, 156] on div at bounding box center [260, 152] width 28 height 15
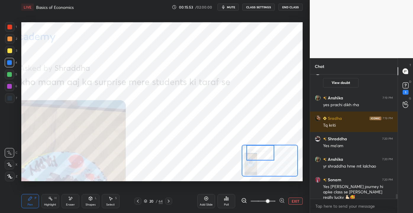
click at [300, 200] on button "EXIT" at bounding box center [296, 200] width 14 height 7
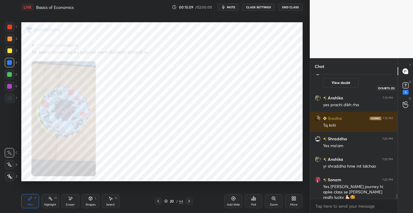
click at [404, 92] on div "1" at bounding box center [406, 92] width 6 height 5
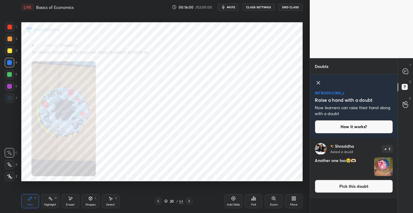
click at [342, 189] on button "Pick this doubt" at bounding box center [354, 185] width 78 height 13
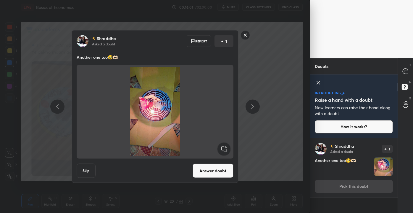
click at [220, 170] on button "Answer doubt" at bounding box center [213, 170] width 41 height 14
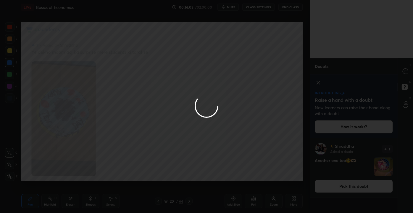
click at [408, 71] on icon at bounding box center [405, 70] width 5 height 5
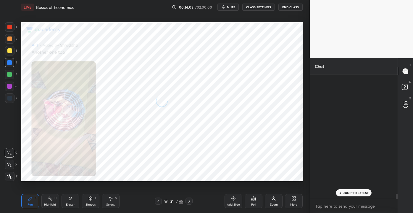
scroll to position [122, 86]
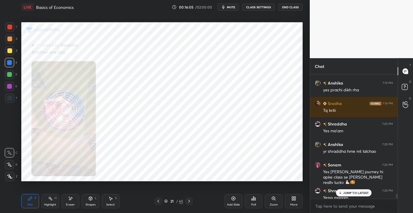
click at [363, 194] on p "JUMP TO LATEST" at bounding box center [355, 193] width 25 height 4
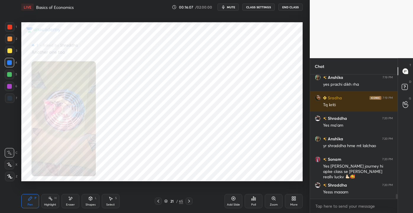
scroll to position [3178, 0]
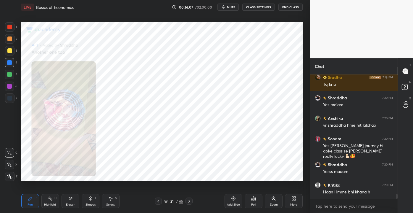
click at [285, 204] on div "Add Slide Poll Zoom More" at bounding box center [264, 200] width 78 height 33
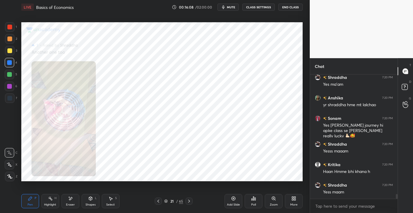
click at [278, 202] on div "Zoom" at bounding box center [274, 201] width 18 height 14
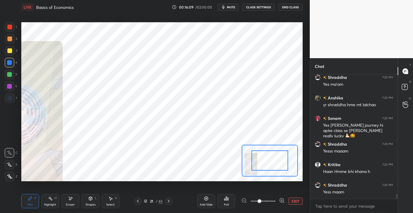
drag, startPoint x: 259, startPoint y: 199, endPoint x: 268, endPoint y: 195, distance: 9.2
click at [261, 199] on span at bounding box center [260, 201] width 4 height 4
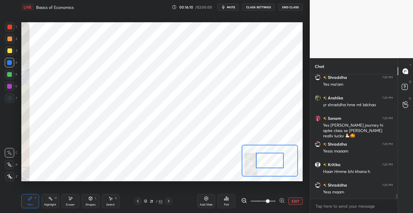
click at [265, 167] on div at bounding box center [270, 160] width 56 height 32
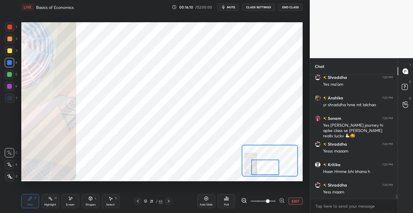
scroll to position [3230, 0]
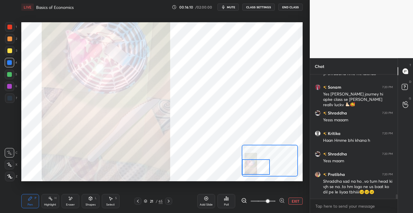
drag, startPoint x: 265, startPoint y: 162, endPoint x: 254, endPoint y: 163, distance: 11.3
click at [253, 163] on div at bounding box center [256, 166] width 28 height 15
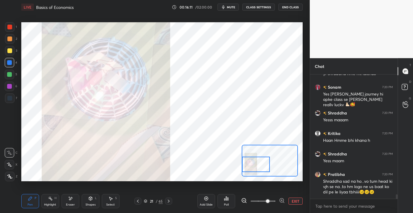
drag, startPoint x: 255, startPoint y: 164, endPoint x: 248, endPoint y: 159, distance: 8.3
click at [248, 160] on div at bounding box center [256, 163] width 28 height 15
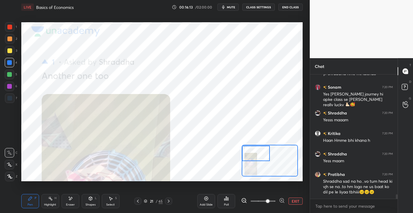
scroll to position [3250, 0]
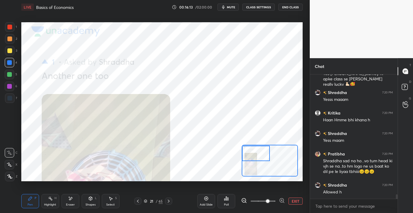
drag, startPoint x: 253, startPoint y: 161, endPoint x: 250, endPoint y: 152, distance: 10.4
click at [250, 152] on div at bounding box center [256, 152] width 28 height 15
click at [294, 201] on button "EXIT" at bounding box center [296, 200] width 14 height 7
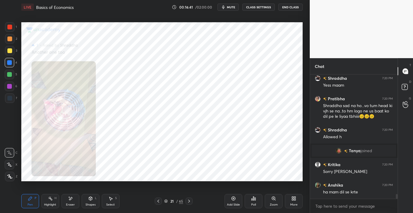
scroll to position [3117, 0]
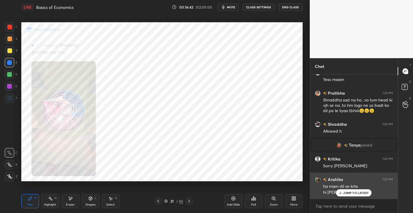
click at [343, 191] on div "JUMP TO LATEST" at bounding box center [354, 192] width 36 height 7
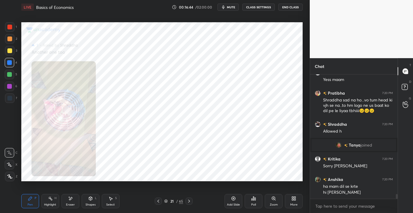
scroll to position [3132, 0]
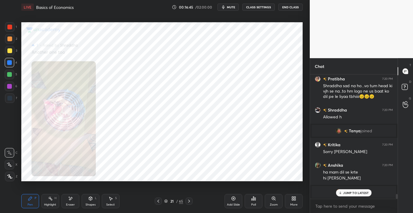
click at [354, 193] on p "JUMP TO LATEST" at bounding box center [355, 193] width 25 height 4
click at [230, 201] on div "Add Slide" at bounding box center [234, 201] width 18 height 14
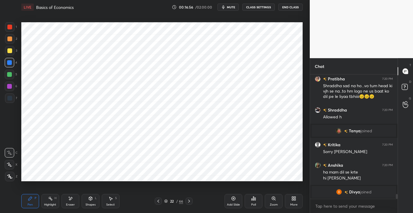
click at [12, 75] on div at bounding box center [9, 74] width 9 height 9
click at [19, 83] on div "Setting up your live class Poll for secs No correct answer Start poll" at bounding box center [162, 101] width 286 height 175
click at [14, 87] on div "6" at bounding box center [11, 85] width 12 height 9
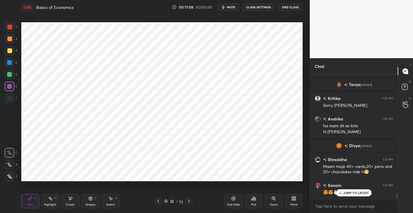
scroll to position [3170, 0]
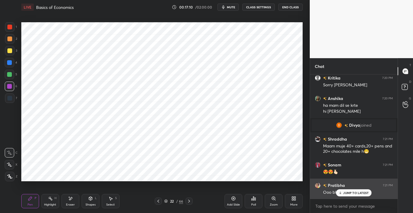
click at [350, 192] on p "JUMP TO LATEST" at bounding box center [355, 193] width 25 height 4
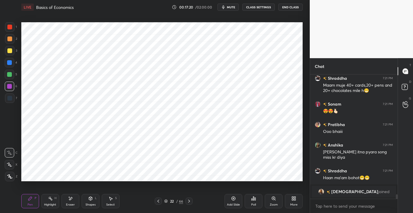
scroll to position [3234, 0]
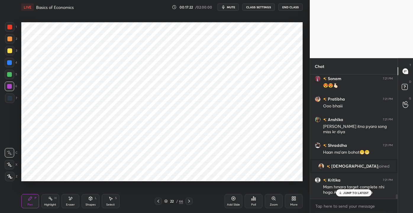
click at [343, 193] on div "JUMP TO LATEST" at bounding box center [354, 192] width 36 height 7
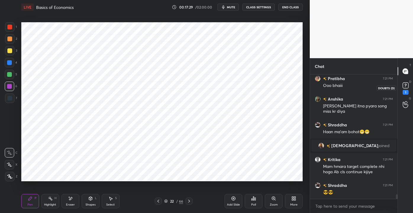
click at [405, 86] on icon at bounding box center [405, 85] width 9 height 9
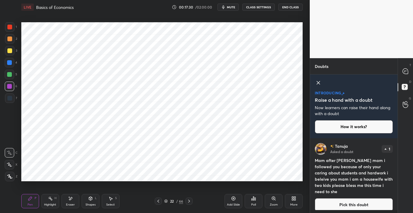
click at [345, 198] on button "Pick this doubt" at bounding box center [354, 204] width 78 height 13
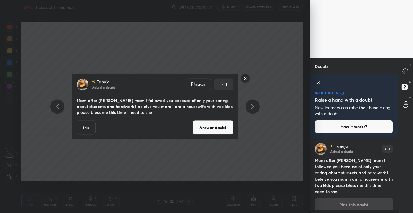
click at [207, 125] on button "Answer doubt" at bounding box center [213, 127] width 41 height 14
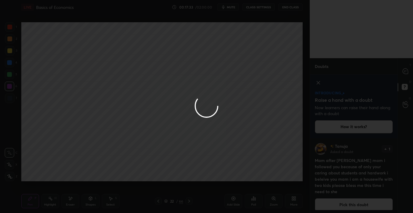
click at [403, 70] on div at bounding box center [206, 106] width 413 height 213
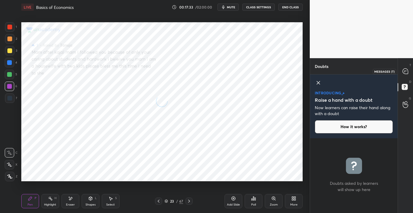
click at [408, 73] on icon at bounding box center [406, 71] width 6 height 6
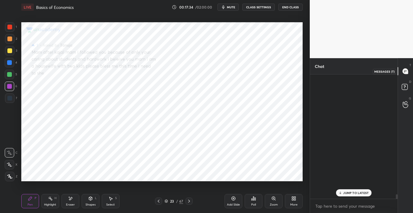
scroll to position [122, 86]
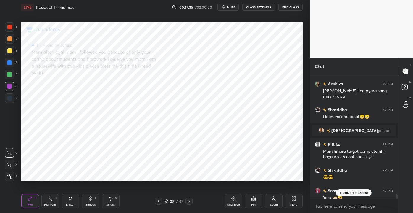
click at [348, 193] on p "JUMP TO LATEST" at bounding box center [355, 193] width 25 height 4
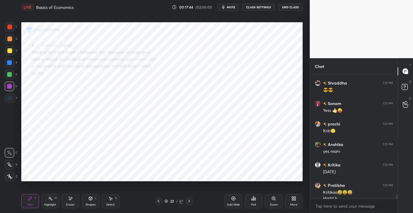
scroll to position [3479, 0]
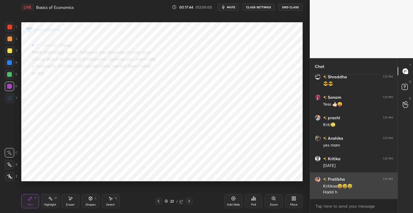
click at [354, 194] on div "Kritika 7:21 PM Mam hmara target complete nhi hoga Ab cls continue kijiye Shrad…" at bounding box center [354, 136] width 88 height 124
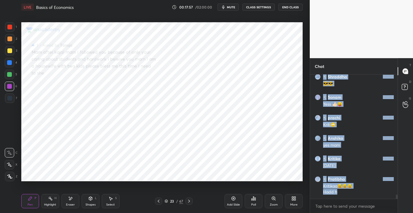
click at [398, 201] on div "Chat Kritika 7:21 PM Mam hmara target complete nhi hoga Ab cls continue kijiye …" at bounding box center [361, 135] width 103 height 155
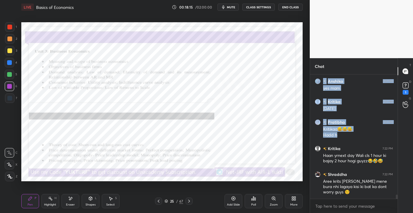
scroll to position [3561, 0]
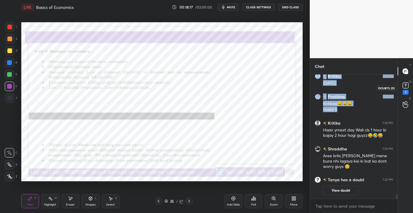
click at [406, 91] on div "1" at bounding box center [406, 92] width 6 height 5
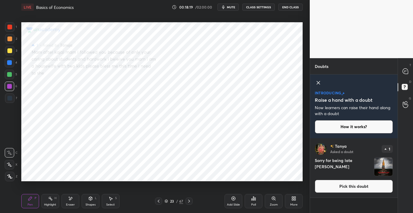
click at [357, 188] on button "Pick this doubt" at bounding box center [354, 185] width 78 height 13
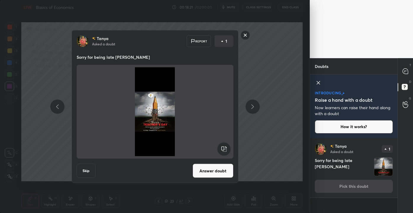
click at [215, 169] on button "Answer doubt" at bounding box center [213, 170] width 41 height 14
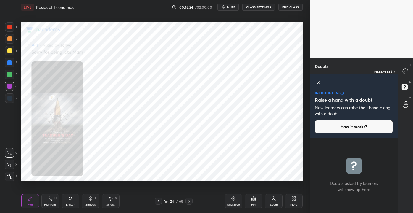
click at [406, 75] on div at bounding box center [406, 71] width 12 height 11
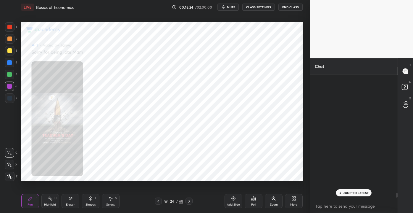
scroll to position [122, 86]
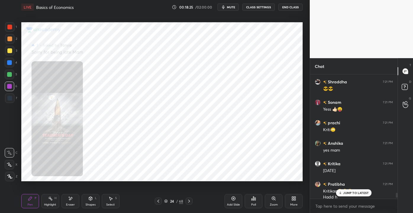
click at [361, 194] on p "JUMP TO LATEST" at bounding box center [355, 193] width 25 height 4
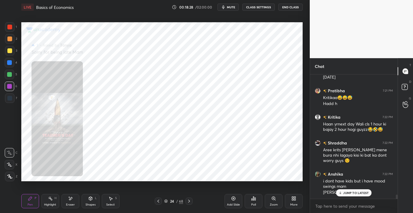
scroll to position [3521, 0]
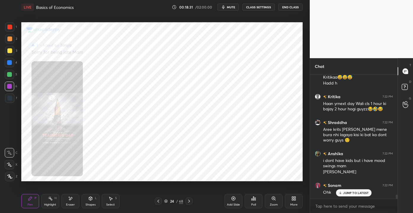
click at [359, 191] on p "JUMP TO LATEST" at bounding box center [355, 193] width 25 height 4
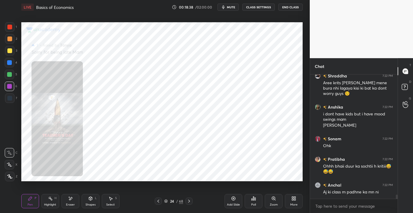
scroll to position [3588, 0]
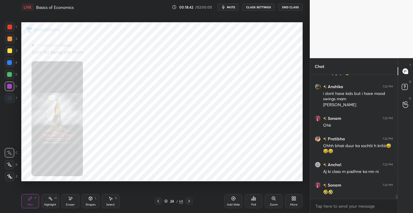
click at [273, 204] on div "Zoom" at bounding box center [274, 204] width 8 height 3
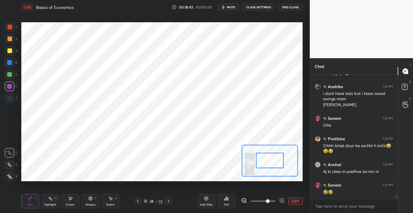
drag, startPoint x: 259, startPoint y: 199, endPoint x: 266, endPoint y: 200, distance: 6.5
click at [266, 200] on span at bounding box center [268, 201] width 4 height 4
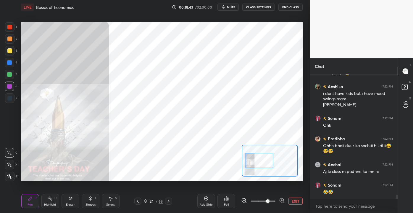
drag, startPoint x: 266, startPoint y: 162, endPoint x: 253, endPoint y: 162, distance: 13.0
click at [253, 162] on div at bounding box center [260, 159] width 28 height 15
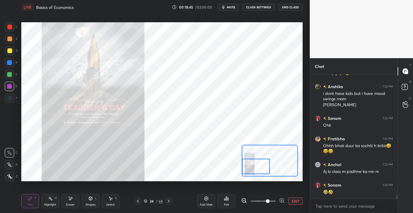
drag, startPoint x: 256, startPoint y: 161, endPoint x: 253, endPoint y: 165, distance: 5.1
click at [253, 167] on div at bounding box center [256, 165] width 28 height 15
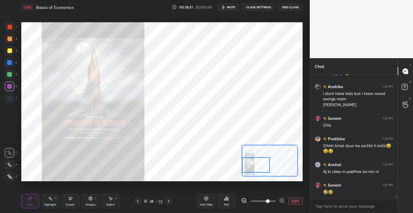
scroll to position [3608, 0]
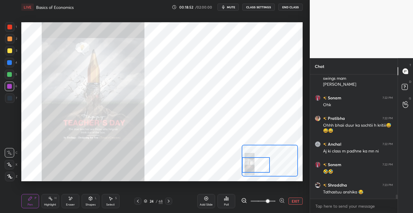
click at [306, 201] on div "1 2 3 4 5 6 7 C X Z E E Erase all H H LIVE Basics of Economics 00:18:52 / 02:00…" at bounding box center [155, 106] width 310 height 213
click at [301, 201] on button "EXIT" at bounding box center [296, 200] width 14 height 7
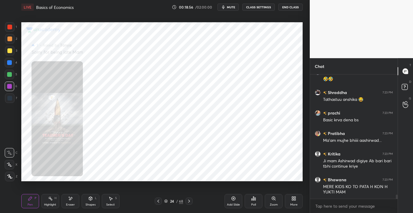
scroll to position [3721, 0]
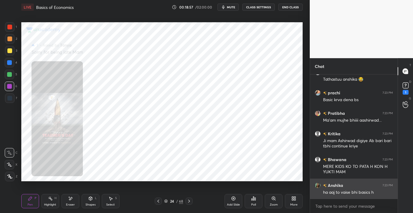
click at [354, 195] on div "Anshika 7:23 PM ha aaj to vaise bhi basics h" at bounding box center [354, 188] width 88 height 20
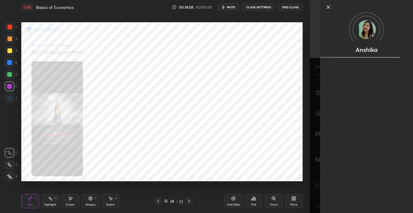
scroll to position [3741, 0]
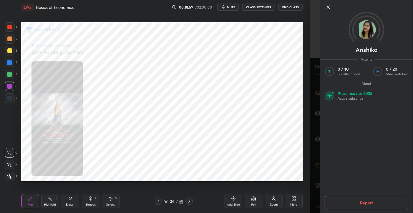
click at [327, 8] on icon at bounding box center [328, 7] width 3 height 3
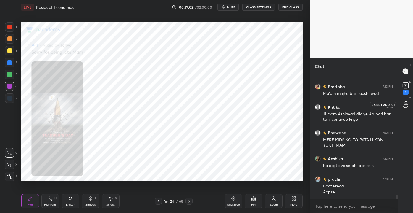
scroll to position [3768, 0]
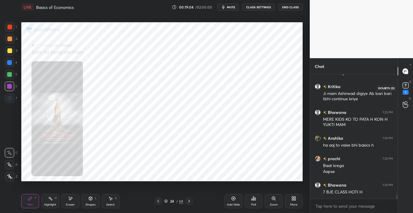
click at [406, 91] on div "1" at bounding box center [406, 92] width 6 height 5
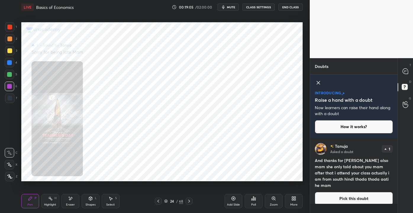
click at [345, 192] on button "Pick this doubt" at bounding box center [354, 198] width 78 height 13
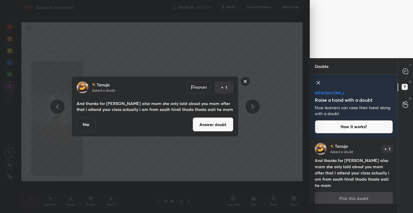
click at [214, 125] on button "Answer doubt" at bounding box center [213, 124] width 41 height 14
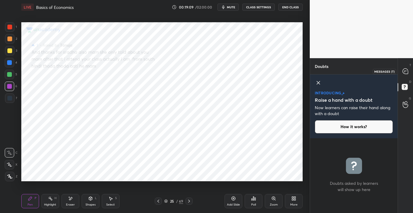
click at [406, 70] on icon at bounding box center [406, 71] width 6 height 6
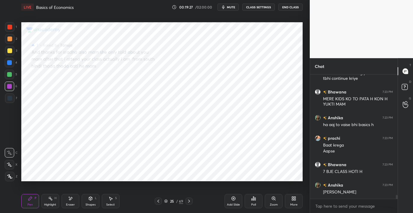
scroll to position [3808, 0]
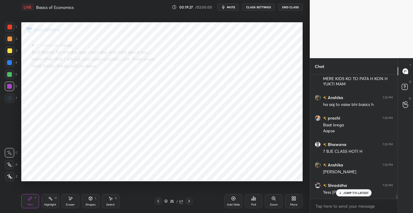
click at [75, 200] on div "Eraser" at bounding box center [71, 201] width 18 height 14
drag, startPoint x: 12, startPoint y: 179, endPoint x: 5, endPoint y: 182, distance: 7.3
click at [12, 179] on div "Erase all" at bounding box center [9, 175] width 9 height 9
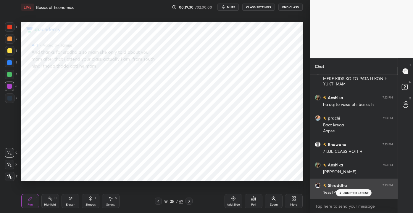
click at [355, 191] on p "JUMP TO LATEST" at bounding box center [355, 193] width 25 height 4
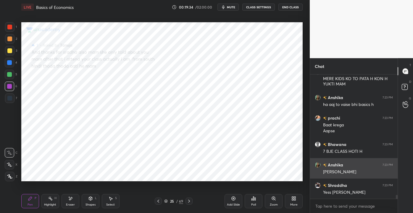
scroll to position [3829, 0]
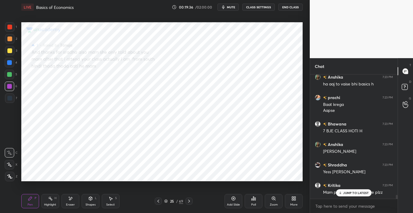
click at [348, 191] on p "JUMP TO LATEST" at bounding box center [355, 193] width 25 height 4
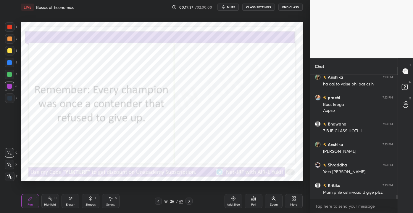
scroll to position [3855, 0]
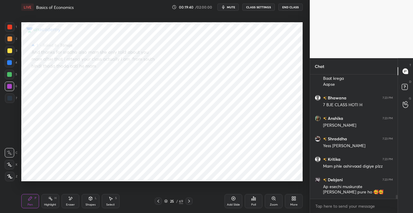
click at [230, 201] on div "Add Slide" at bounding box center [234, 201] width 18 height 14
click at [9, 27] on div at bounding box center [9, 27] width 5 height 5
drag, startPoint x: 8, startPoint y: 104, endPoint x: 5, endPoint y: 103, distance: 3.0
click at [7, 103] on div "7" at bounding box center [11, 99] width 12 height 12
click at [6, 30] on div at bounding box center [9, 26] width 9 height 9
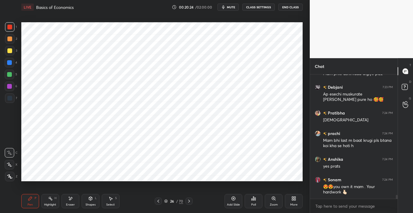
scroll to position [3968, 0]
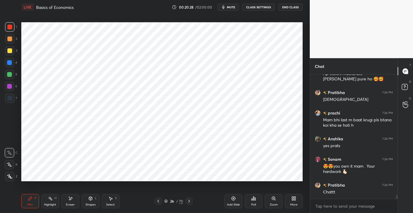
click at [232, 203] on div "Add Slide" at bounding box center [233, 204] width 13 height 3
click at [11, 73] on div at bounding box center [9, 74] width 5 height 5
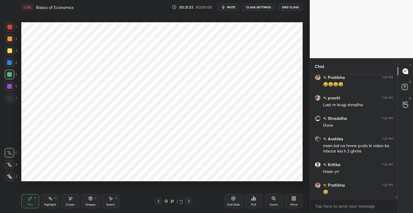
scroll to position [4213, 0]
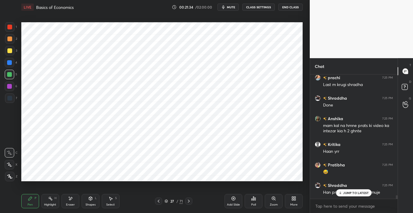
click at [346, 191] on p "JUMP TO LATEST" at bounding box center [355, 193] width 25 height 4
click at [396, 196] on div at bounding box center [397, 195] width 2 height 5
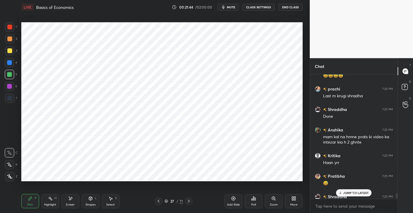
click at [355, 192] on p "JUMP TO LATEST" at bounding box center [355, 193] width 25 height 4
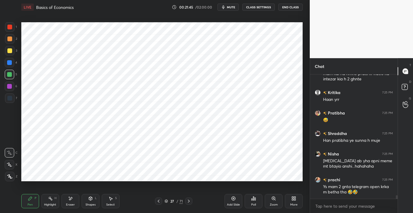
click at [236, 203] on div "Add Slide" at bounding box center [233, 204] width 13 height 3
click at [12, 25] on div at bounding box center [9, 27] width 5 height 5
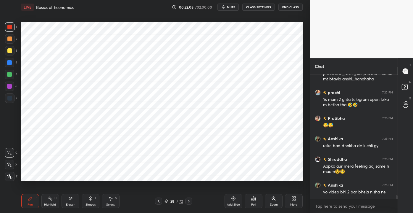
scroll to position [4358, 0]
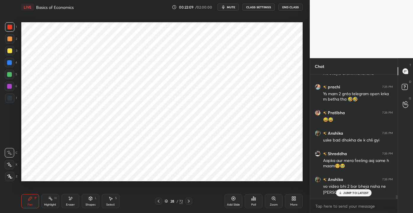
drag, startPoint x: 11, startPoint y: 41, endPoint x: 14, endPoint y: 42, distance: 3.4
click at [13, 42] on div at bounding box center [9, 38] width 9 height 9
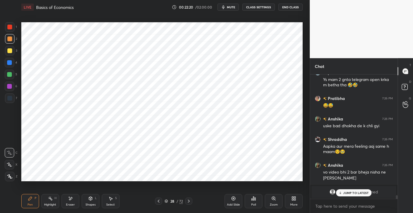
scroll to position [4392, 0]
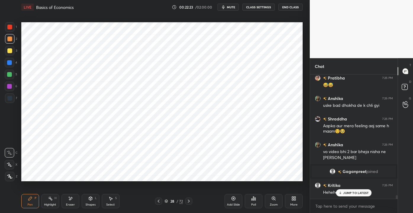
drag, startPoint x: 10, startPoint y: 30, endPoint x: 7, endPoint y: 32, distance: 3.6
click at [9, 30] on div at bounding box center [9, 26] width 9 height 9
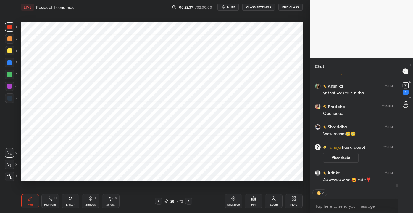
scroll to position [4036, 0]
drag, startPoint x: 408, startPoint y: 86, endPoint x: 413, endPoint y: 86, distance: 5.0
click at [410, 86] on icon at bounding box center [405, 85] width 9 height 9
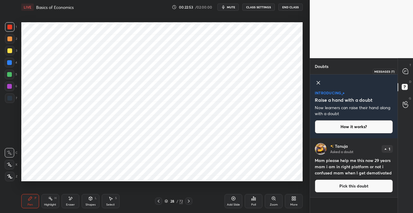
click at [406, 71] on icon at bounding box center [405, 70] width 5 height 5
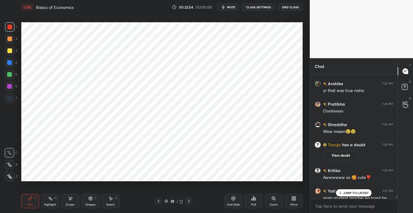
scroll to position [4186, 0]
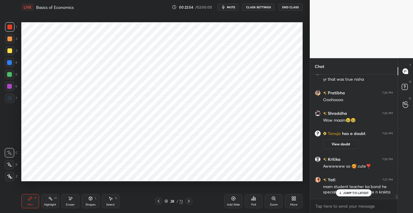
click at [351, 191] on p "JUMP TO LATEST" at bounding box center [355, 193] width 25 height 4
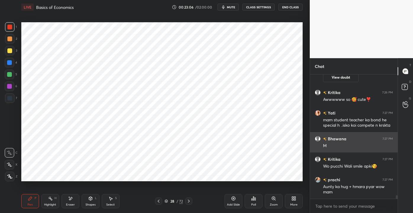
scroll to position [4257, 0]
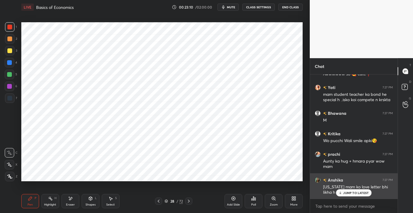
click at [352, 192] on p "JUMP TO LATEST" at bounding box center [355, 193] width 25 height 4
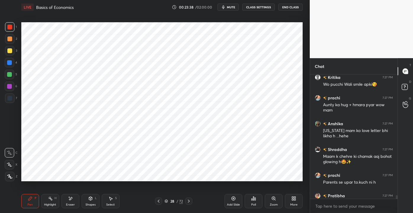
scroll to position [4324, 0]
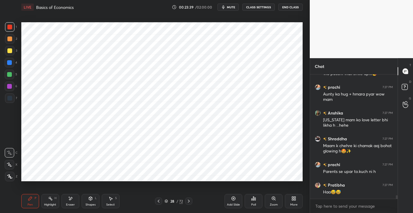
click at [397, 198] on div "Bhawana 7:27 PM M Kritika 7:27 PM Wo pucchi Wali smile apki😘 prachi 7:27 PM Aun…" at bounding box center [354, 143] width 88 height 138
click at [232, 198] on icon at bounding box center [234, 198] width 4 height 4
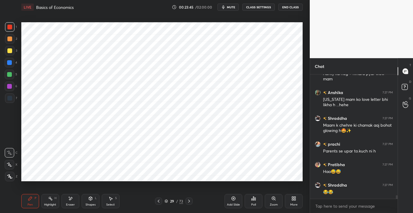
click at [14, 50] on div "3" at bounding box center [11, 50] width 12 height 9
click at [14, 62] on div "4" at bounding box center [11, 62] width 12 height 9
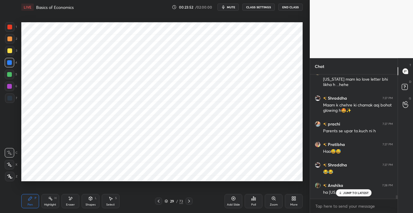
click at [353, 192] on p "JUMP TO LATEST" at bounding box center [355, 193] width 25 height 4
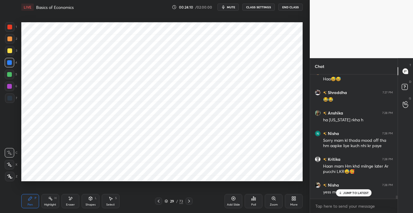
scroll to position [4457, 0]
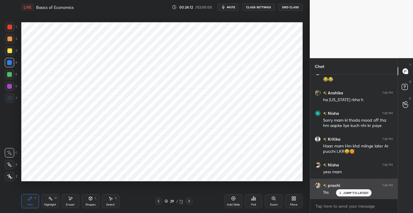
click at [350, 195] on div "JUMP TO LATEST" at bounding box center [354, 192] width 36 height 7
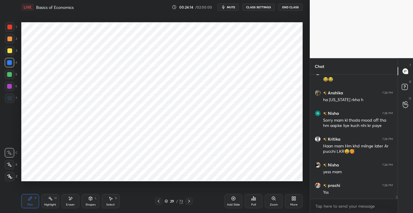
scroll to position [4478, 0]
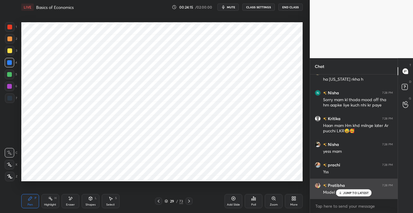
drag, startPoint x: 339, startPoint y: 191, endPoint x: 332, endPoint y: 190, distance: 6.6
click at [339, 190] on div "JUMP TO LATEST" at bounding box center [354, 192] width 36 height 7
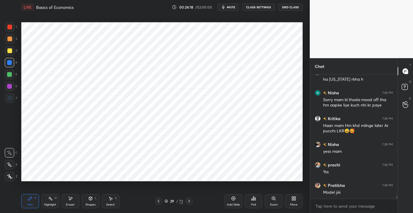
scroll to position [4498, 0]
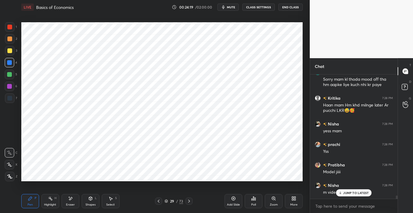
click at [353, 194] on p "JUMP TO LATEST" at bounding box center [355, 193] width 25 height 4
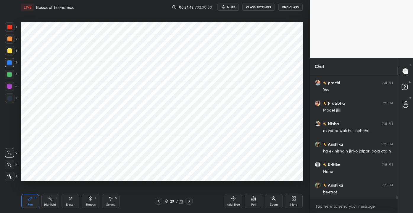
scroll to position [4585, 0]
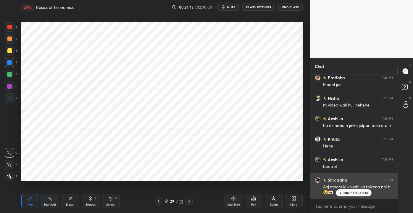
click at [343, 193] on icon at bounding box center [341, 193] width 4 height 4
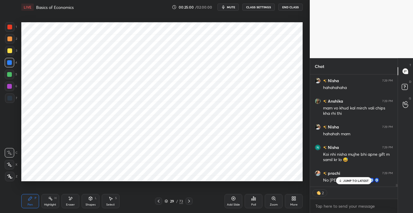
scroll to position [4731, 0]
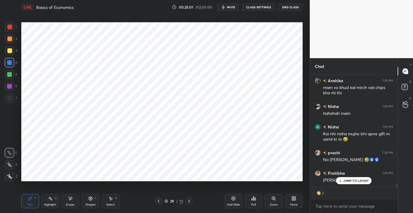
click at [350, 181] on p "JUMP TO LATEST" at bounding box center [355, 181] width 25 height 4
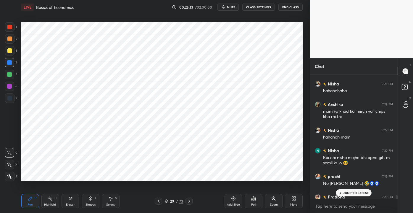
scroll to position [4718, 0]
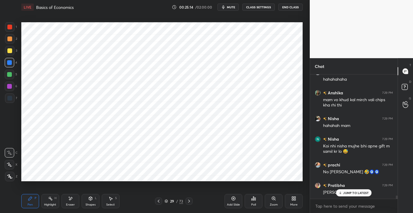
drag, startPoint x: 398, startPoint y: 196, endPoint x: 398, endPoint y: 200, distance: 3.8
click at [398, 200] on div "Shraddha 7:28 PM Aaj maam ki khushi ka thikana nhi h🥹🫶🏻 Nisha 7:29 PM hahahahah…" at bounding box center [354, 143] width 88 height 138
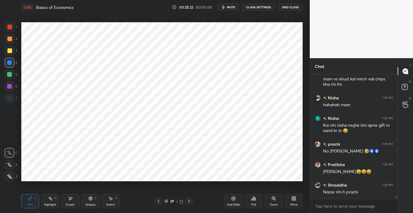
click at [231, 200] on icon at bounding box center [233, 198] width 5 height 5
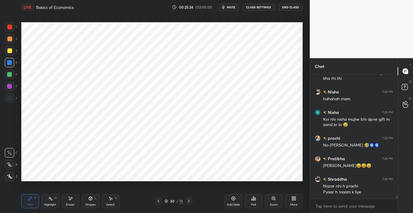
drag, startPoint x: 13, startPoint y: 28, endPoint x: 15, endPoint y: 31, distance: 3.7
click at [13, 28] on div at bounding box center [9, 26] width 9 height 9
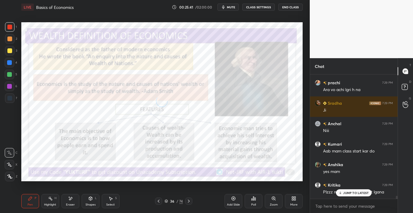
scroll to position [4893, 0]
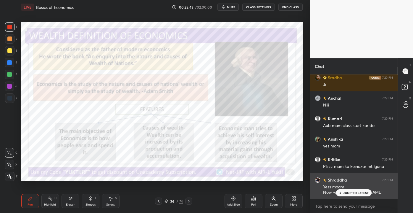
click at [351, 191] on p "JUMP TO LATEST" at bounding box center [355, 193] width 25 height 4
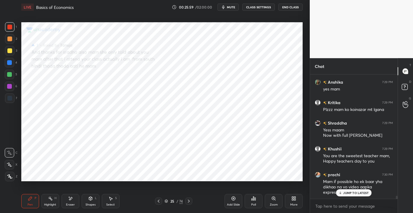
scroll to position [4970, 0]
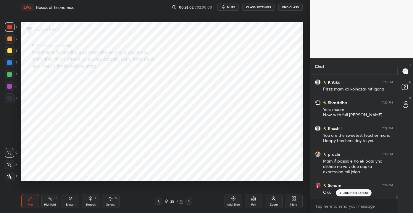
click at [353, 192] on p "JUMP TO LATEST" at bounding box center [355, 193] width 25 height 4
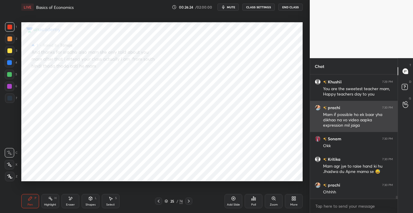
scroll to position [5037, 0]
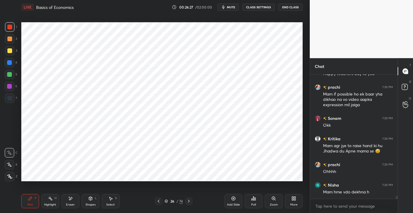
click at [8, 84] on div "1 2 3 4 5 6 7 C X Z E E Erase all H H LIVE Basics of Economics 00:26:27 / 02:00…" at bounding box center [152, 106] width 305 height 213
drag, startPoint x: 10, startPoint y: 86, endPoint x: 20, endPoint y: 90, distance: 11.3
click at [19, 91] on div "1 2 3 4 5 6 7 C X Z E E Erase all H H" at bounding box center [9, 101] width 19 height 158
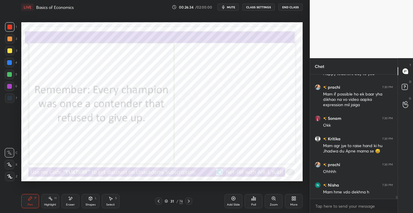
scroll to position [5043, 0]
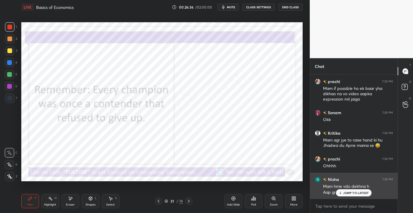
click at [350, 192] on p "JUMP TO LATEST" at bounding box center [355, 193] width 25 height 4
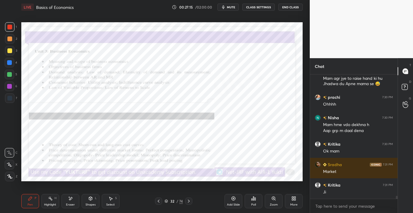
scroll to position [5130, 0]
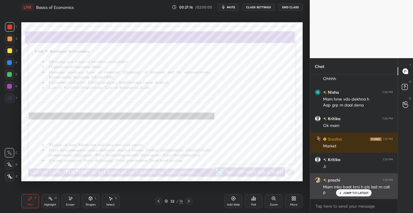
click at [354, 191] on p "JUMP TO LATEST" at bounding box center [355, 193] width 25 height 4
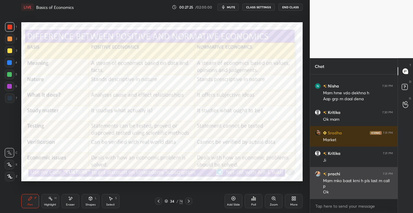
scroll to position [5157, 0]
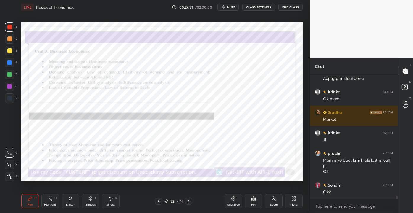
click at [232, 199] on icon at bounding box center [233, 198] width 5 height 5
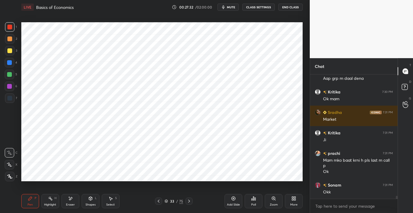
drag, startPoint x: 12, startPoint y: 77, endPoint x: 13, endPoint y: 91, distance: 14.6
click at [12, 76] on div at bounding box center [9, 74] width 9 height 9
click at [13, 99] on div at bounding box center [9, 97] width 9 height 9
click at [92, 197] on icon at bounding box center [90, 197] width 3 height 1
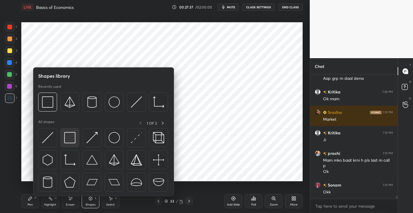
click at [73, 139] on img at bounding box center [69, 137] width 11 height 11
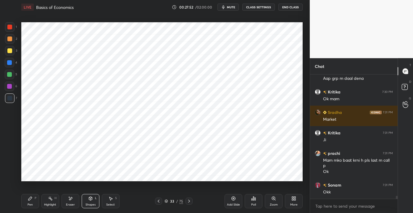
click at [10, 30] on div at bounding box center [9, 26] width 9 height 9
click at [33, 201] on div "Pen P" at bounding box center [30, 201] width 18 height 14
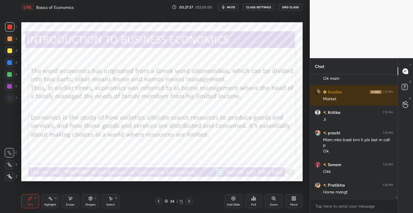
click at [50, 203] on div "Highlight" at bounding box center [50, 204] width 12 height 3
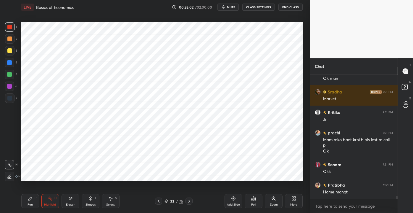
click at [36, 193] on div "Pen P Highlight H Eraser Shapes L Select S 33 / 75 Add Slide Poll Zoom More" at bounding box center [162, 201] width 282 height 24
click at [33, 201] on div "Pen P" at bounding box center [30, 201] width 18 height 14
click at [12, 65] on div at bounding box center [9, 62] width 9 height 9
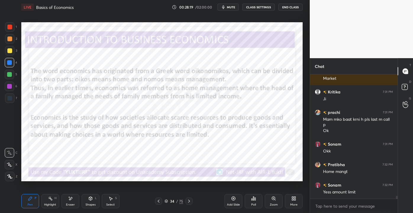
click at [90, 203] on div "Shapes" at bounding box center [91, 204] width 10 height 3
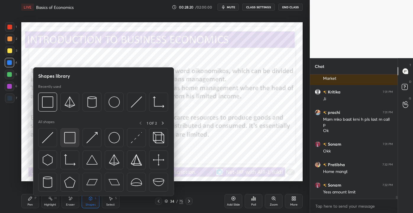
click at [67, 143] on img at bounding box center [69, 137] width 11 height 11
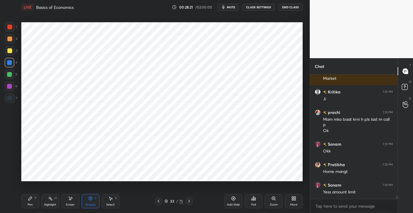
click at [33, 199] on div "Pen P" at bounding box center [30, 201] width 18 height 14
drag, startPoint x: 12, startPoint y: 28, endPoint x: 10, endPoint y: 41, distance: 13.7
click at [11, 28] on div at bounding box center [9, 27] width 5 height 5
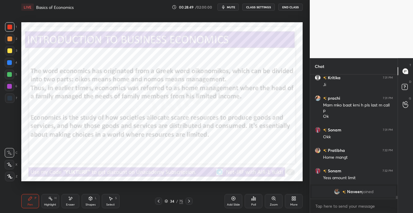
click at [88, 203] on div "Shapes" at bounding box center [91, 204] width 10 height 3
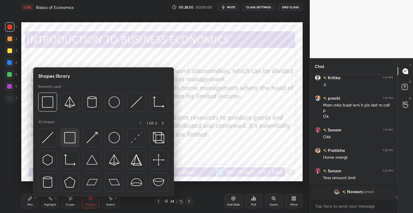
click at [65, 143] on div at bounding box center [69, 137] width 19 height 19
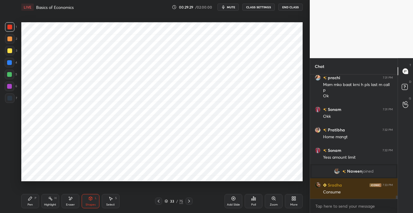
scroll to position [4804, 0]
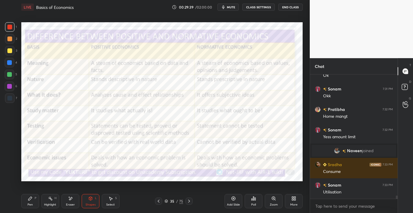
drag, startPoint x: 234, startPoint y: 203, endPoint x: 233, endPoint y: 200, distance: 3.0
click at [234, 202] on div "Add Slide" at bounding box center [234, 201] width 18 height 14
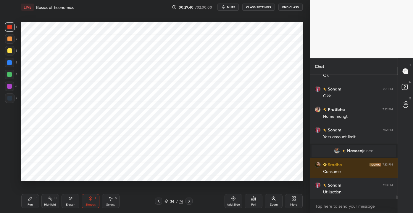
click at [6, 98] on div at bounding box center [9, 97] width 9 height 9
click at [30, 203] on div "Pen" at bounding box center [30, 204] width 5 height 3
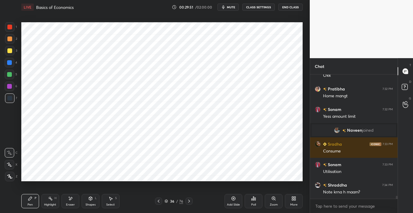
click at [11, 30] on div at bounding box center [9, 26] width 9 height 9
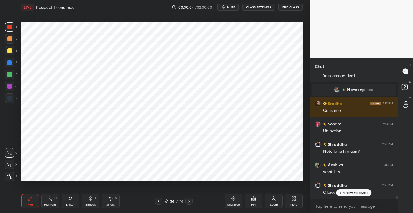
scroll to position [4885, 0]
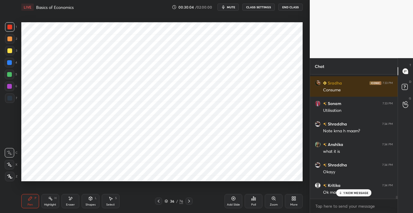
click at [8, 74] on div at bounding box center [9, 74] width 5 height 5
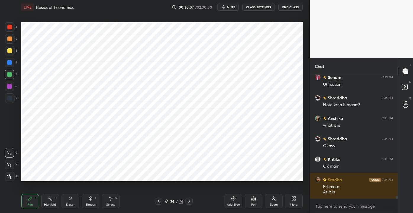
scroll to position [4932, 0]
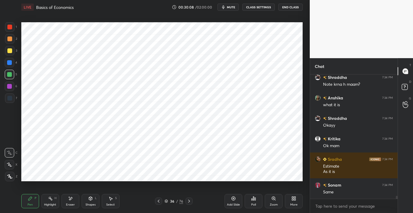
click at [12, 87] on div at bounding box center [9, 85] width 9 height 9
click at [8, 60] on div at bounding box center [9, 62] width 5 height 5
drag, startPoint x: 9, startPoint y: 96, endPoint x: 15, endPoint y: 103, distance: 9.5
click at [9, 96] on div at bounding box center [9, 98] width 5 height 5
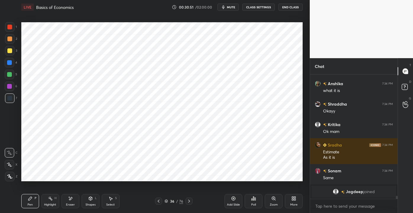
click at [9, 63] on div at bounding box center [9, 62] width 5 height 5
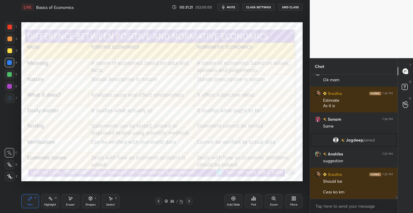
scroll to position [4935, 0]
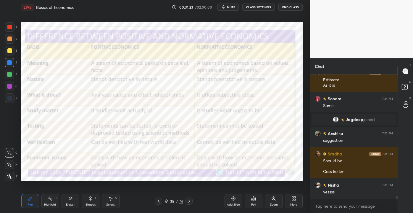
drag, startPoint x: 54, startPoint y: 203, endPoint x: 46, endPoint y: 199, distance: 8.5
click at [51, 202] on div "Highlight H" at bounding box center [50, 201] width 18 height 14
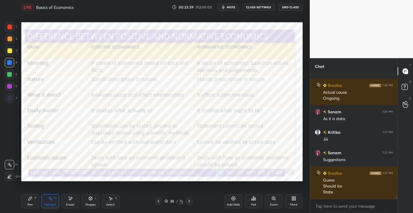
scroll to position [5096, 0]
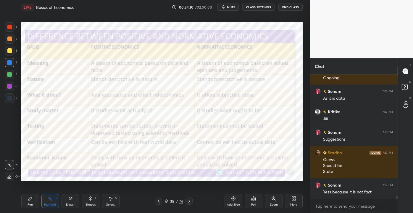
click at [309, 155] on div "1 2 3 4 5 6 7 C X Z E E Erase all H H LIVE Basics of Economics 00:34:10 / 02:00…" at bounding box center [155, 106] width 310 height 213
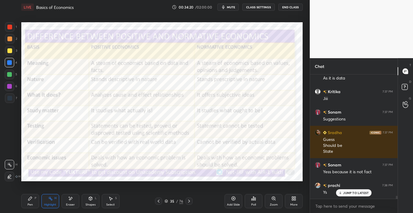
scroll to position [5136, 0]
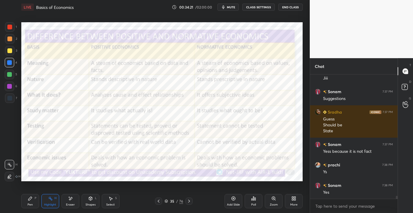
click at [351, 208] on div "JUMP TO LATEST" at bounding box center [354, 211] width 36 height 7
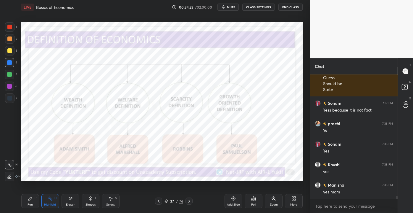
scroll to position [5198, 0]
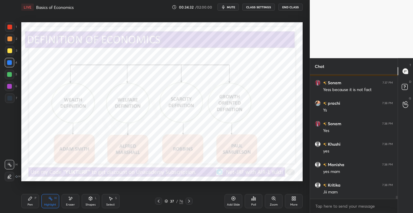
click at [25, 203] on div "Pen P" at bounding box center [30, 201] width 18 height 14
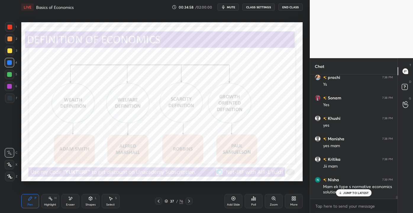
scroll to position [5249, 0]
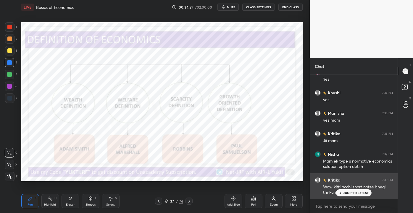
click at [355, 195] on div "JUMP TO LATEST" at bounding box center [354, 192] width 36 height 7
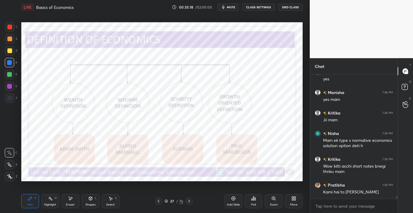
scroll to position [5290, 0]
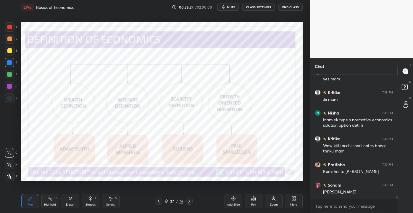
click at [232, 202] on div "Add Slide" at bounding box center [234, 201] width 18 height 14
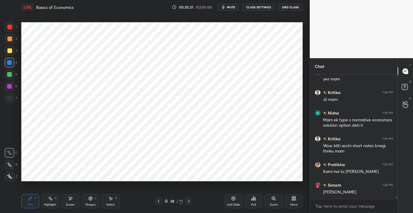
click at [9, 75] on div at bounding box center [9, 74] width 5 height 5
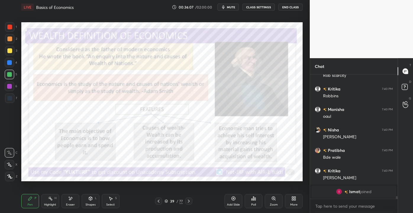
scroll to position [5415, 0]
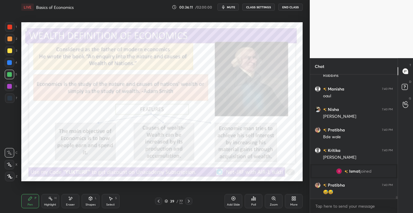
click at [53, 203] on div "Highlight" at bounding box center [50, 204] width 12 height 3
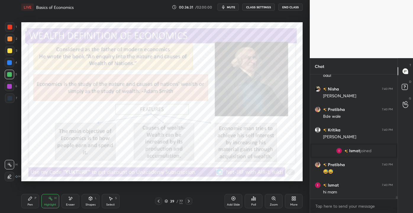
click at [234, 203] on div "Add Slide" at bounding box center [233, 204] width 13 height 3
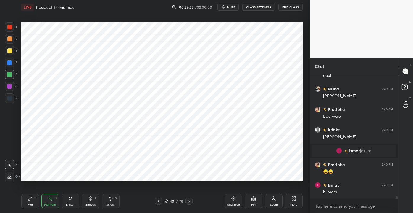
click at [0, 56] on div "1 2 3 4 5 6 7 C X Z E E Erase all H H" at bounding box center [9, 101] width 19 height 158
click at [9, 60] on div at bounding box center [9, 62] width 9 height 9
click at [31, 199] on icon at bounding box center [30, 198] width 5 height 5
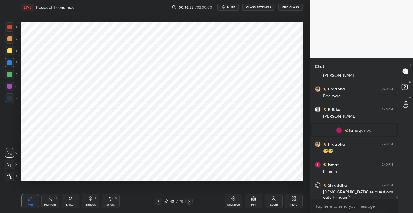
click at [68, 196] on icon at bounding box center [70, 198] width 5 height 5
click at [28, 200] on div "Pen P" at bounding box center [30, 201] width 18 height 14
click at [310, 51] on div "1 2 3 4 5 6 7 C X Z E E Erase all H H LIVE Basics of Economics 00:37:03 / 02:00…" at bounding box center [206, 106] width 413 height 213
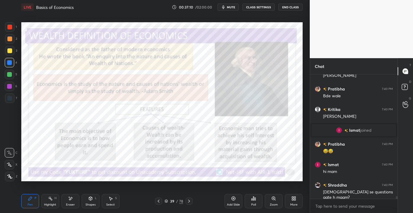
scroll to position [5476, 0]
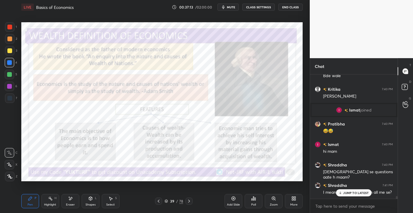
click at [351, 192] on p "JUMP TO LATEST" at bounding box center [355, 193] width 25 height 4
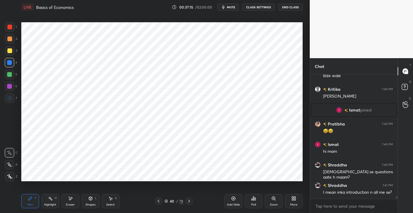
scroll to position [5507, 0]
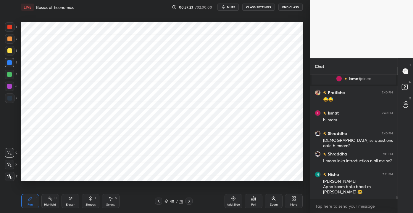
drag, startPoint x: 12, startPoint y: 85, endPoint x: 7, endPoint y: 88, distance: 6.2
click at [13, 85] on div at bounding box center [9, 85] width 9 height 9
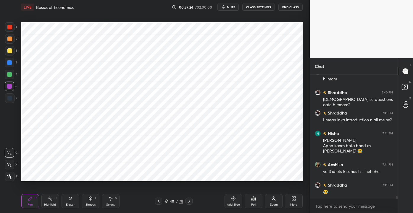
scroll to position [5568, 0]
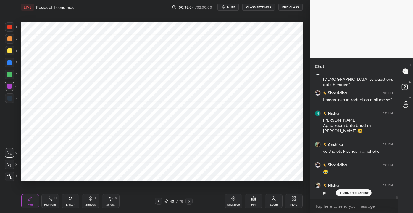
click at [70, 200] on icon at bounding box center [70, 198] width 5 height 5
click at [9, 177] on div "Erase all" at bounding box center [9, 175] width 9 height 9
drag, startPoint x: 11, startPoint y: 61, endPoint x: 14, endPoint y: 64, distance: 4.0
click at [11, 61] on div at bounding box center [9, 62] width 5 height 5
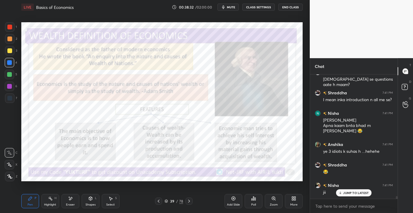
click at [72, 96] on div "Setting up your live class Poll for secs No correct answer Start poll" at bounding box center [162, 101] width 286 height 175
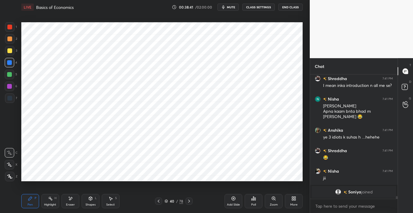
click at [7, 27] on div at bounding box center [9, 27] width 5 height 5
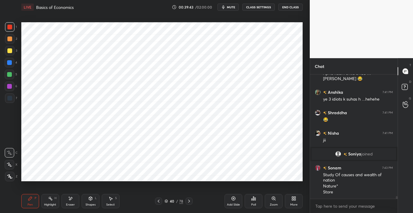
scroll to position [5634, 0]
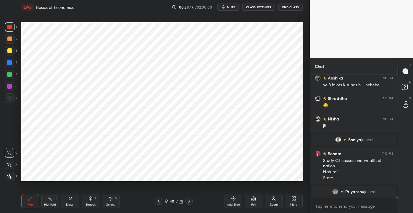
click at [11, 86] on div at bounding box center [9, 86] width 5 height 5
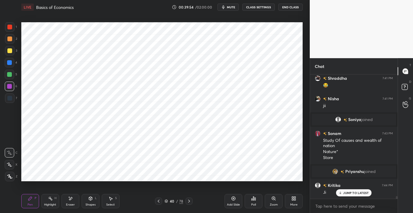
scroll to position [5602, 0]
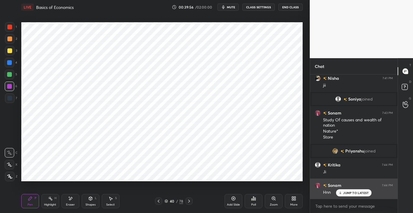
click at [349, 191] on p "JUMP TO LATEST" at bounding box center [355, 193] width 25 height 4
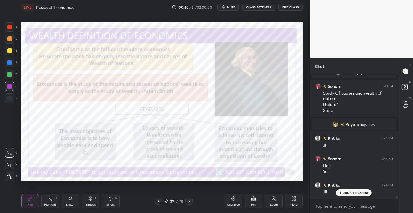
scroll to position [5649, 0]
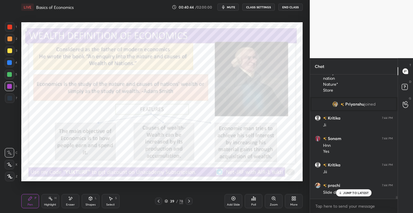
click at [349, 194] on div "JUMP TO LATEST" at bounding box center [354, 192] width 36 height 7
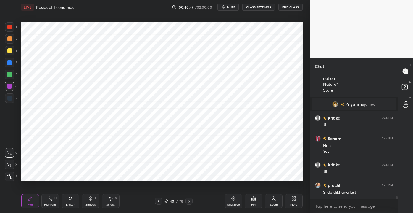
click at [8, 25] on div at bounding box center [9, 27] width 5 height 5
click at [68, 200] on icon at bounding box center [70, 198] width 5 height 5
drag, startPoint x: 33, startPoint y: 204, endPoint x: 31, endPoint y: 195, distance: 8.4
click at [33, 203] on div "Pen P" at bounding box center [30, 201] width 18 height 14
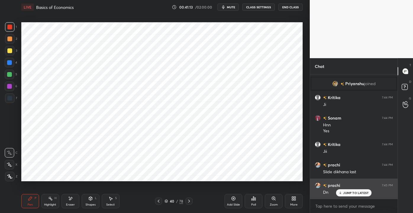
click at [345, 188] on div "Dn" at bounding box center [358, 191] width 70 height 7
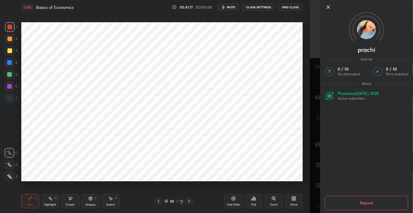
click at [325, 6] on icon at bounding box center [328, 7] width 7 height 7
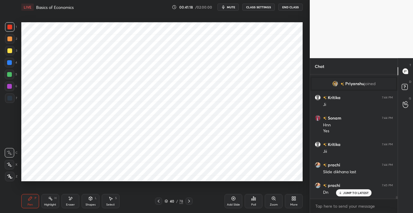
click at [348, 195] on div "JUMP TO LATEST" at bounding box center [354, 192] width 36 height 7
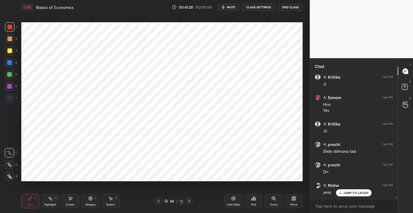
click at [237, 200] on div "Add Slide" at bounding box center [234, 201] width 18 height 14
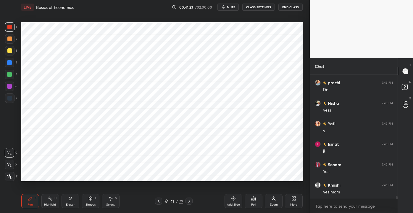
scroll to position [5792, 0]
click at [12, 62] on div at bounding box center [9, 62] width 9 height 9
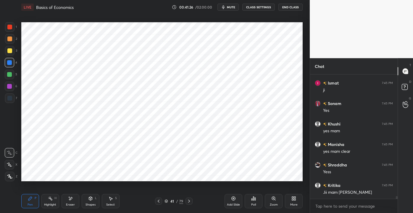
scroll to position [5874, 0]
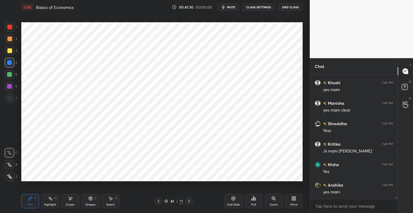
click at [12, 74] on div at bounding box center [9, 74] width 5 height 5
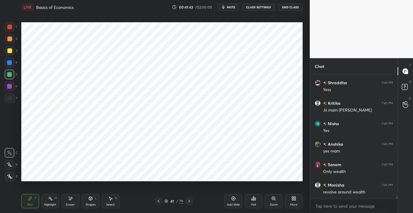
scroll to position [5935, 0]
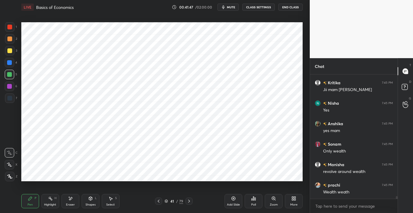
click at [8, 28] on div at bounding box center [9, 27] width 5 height 5
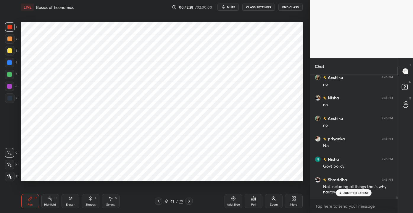
scroll to position [6231, 0]
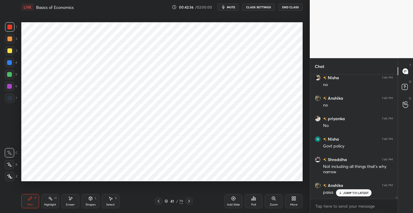
click at [11, 101] on div at bounding box center [9, 97] width 9 height 9
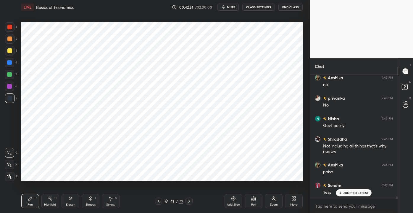
click at [11, 73] on div at bounding box center [9, 74] width 5 height 5
click at [7, 31] on div at bounding box center [9, 26] width 9 height 9
click at [9, 43] on div at bounding box center [9, 38] width 9 height 9
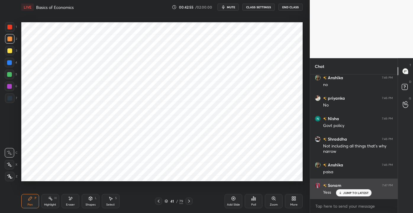
click at [348, 194] on p "JUMP TO LATEST" at bounding box center [355, 193] width 25 height 4
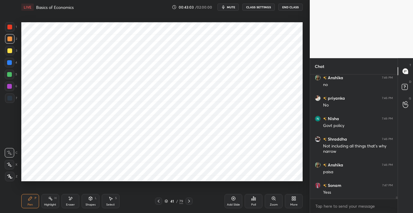
click at [11, 86] on div at bounding box center [9, 86] width 5 height 5
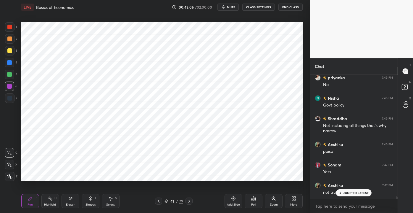
click at [351, 191] on p "JUMP TO LATEST" at bounding box center [355, 193] width 25 height 4
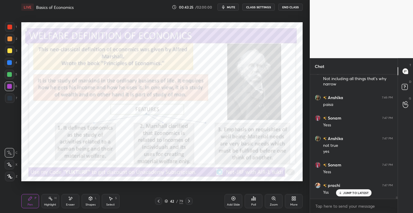
scroll to position [6339, 0]
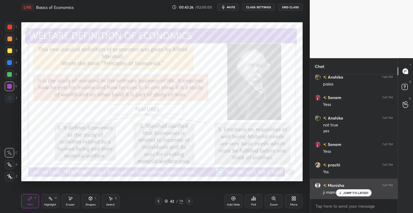
click at [347, 191] on p "JUMP TO LATEST" at bounding box center [355, 193] width 25 height 4
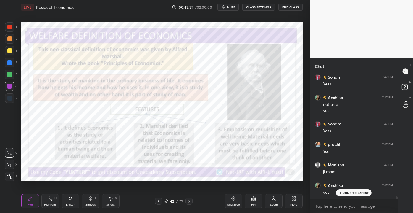
scroll to position [6380, 0]
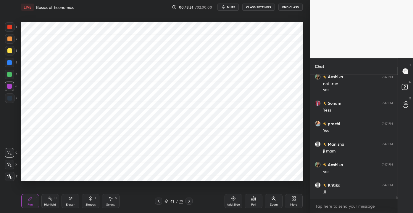
click at [232, 200] on icon at bounding box center [233, 198] width 5 height 5
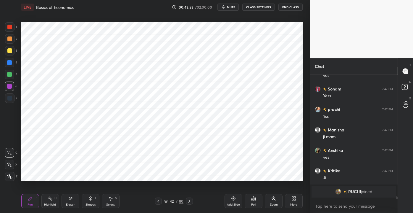
click at [9, 24] on div at bounding box center [9, 26] width 9 height 9
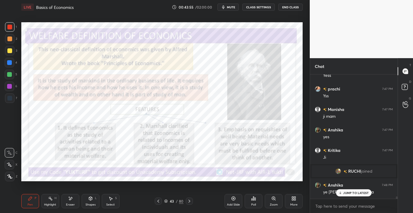
scroll to position [6181, 0]
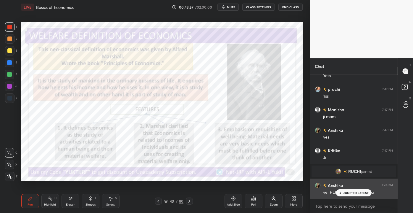
click at [351, 191] on p "JUMP TO LATEST" at bounding box center [355, 193] width 25 height 4
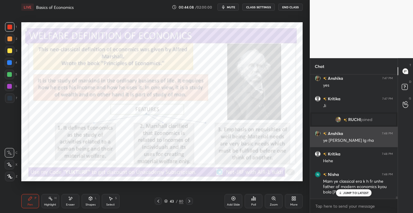
scroll to position [6253, 0]
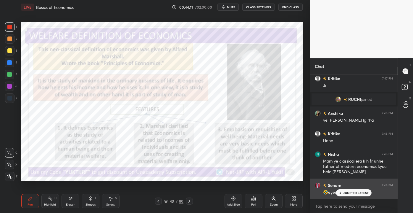
click at [348, 192] on p "JUMP TO LATEST" at bounding box center [355, 193] width 25 height 4
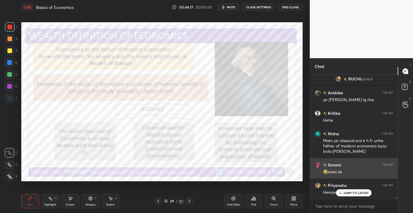
scroll to position [6293, 0]
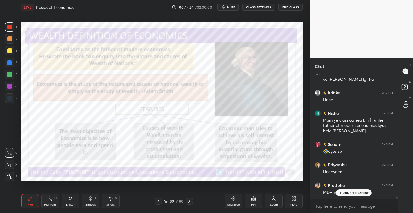
click at [348, 189] on div "JUMP TO LATEST" at bounding box center [354, 192] width 36 height 7
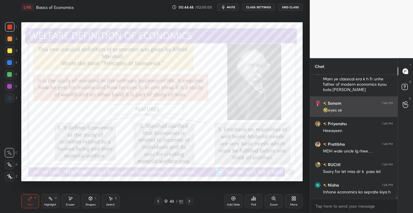
scroll to position [6355, 0]
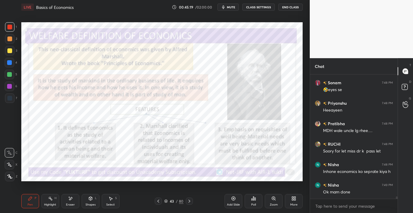
click at [65, 200] on div "Eraser" at bounding box center [71, 201] width 18 height 14
click at [9, 177] on span "Erase all" at bounding box center [9, 176] width 9 height 4
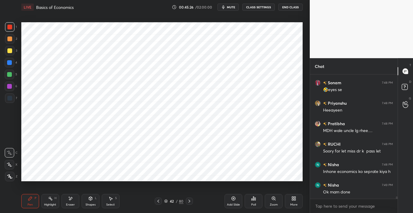
click at [9, 59] on div at bounding box center [9, 62] width 9 height 9
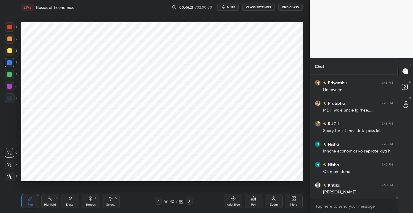
click at [71, 203] on div "Eraser" at bounding box center [70, 204] width 9 height 3
click at [30, 203] on div "Pen" at bounding box center [30, 204] width 5 height 3
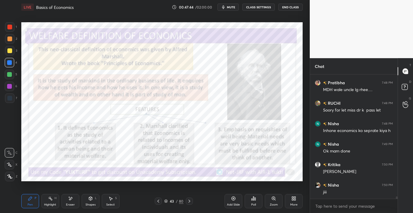
scroll to position [6416, 0]
click at [232, 199] on icon at bounding box center [233, 198] width 5 height 5
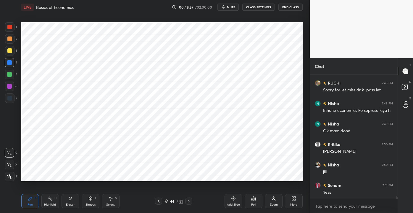
click at [12, 28] on div at bounding box center [9, 26] width 9 height 9
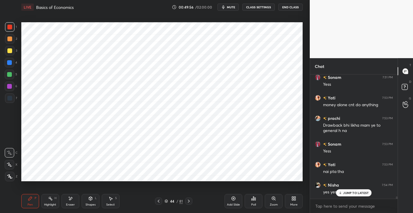
scroll to position [6544, 0]
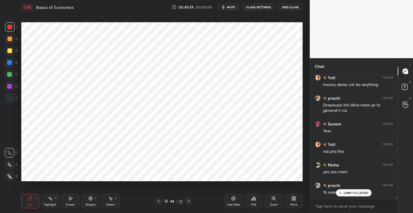
click at [352, 193] on p "JUMP TO LATEST" at bounding box center [355, 193] width 25 height 4
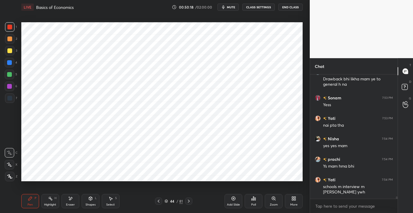
scroll to position [6590, 0]
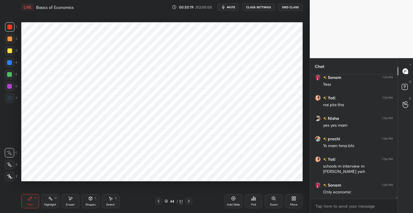
click at [10, 62] on div at bounding box center [9, 62] width 5 height 5
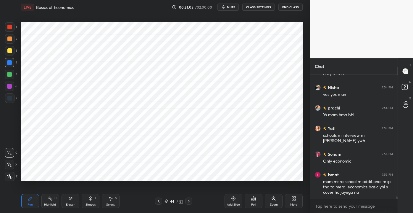
click at [14, 86] on div "6" at bounding box center [11, 85] width 12 height 9
click at [12, 96] on div at bounding box center [9, 97] width 9 height 9
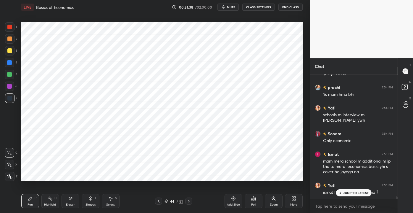
click at [233, 198] on icon at bounding box center [233, 198] width 5 height 5
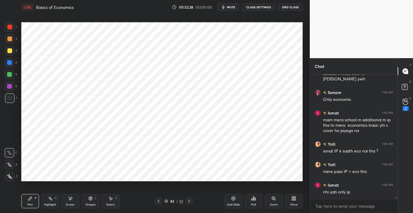
scroll to position [6703, 0]
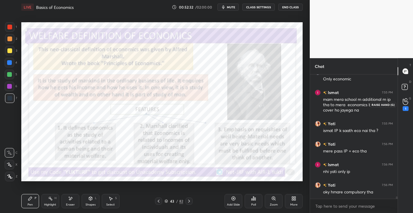
click at [404, 103] on icon at bounding box center [406, 101] width 6 height 7
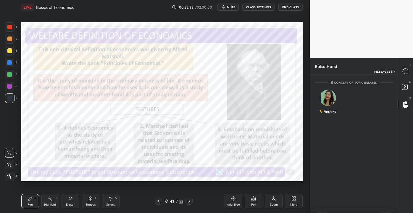
drag, startPoint x: 405, startPoint y: 70, endPoint x: 408, endPoint y: 72, distance: 3.6
click at [405, 70] on icon at bounding box center [405, 70] width 5 height 5
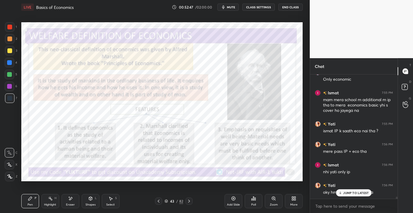
scroll to position [6839, 0]
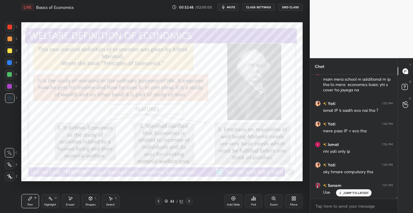
click at [344, 192] on p "JUMP TO LATEST" at bounding box center [355, 193] width 25 height 4
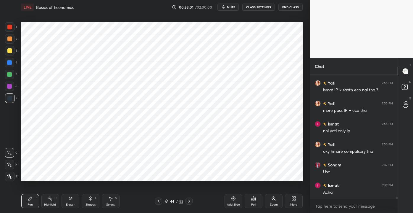
scroll to position [6880, 0]
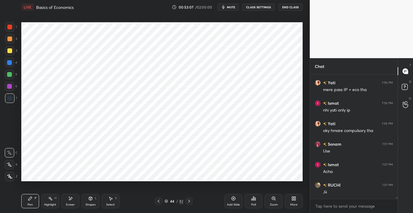
click at [12, 75] on div at bounding box center [9, 74] width 5 height 5
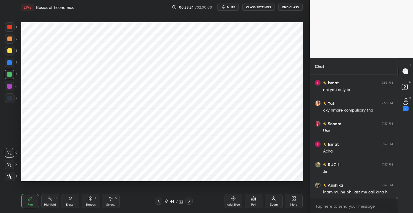
click at [409, 108] on div "1" at bounding box center [406, 108] width 6 height 5
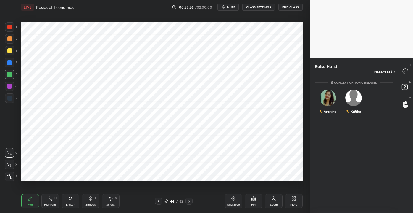
click at [408, 73] on icon at bounding box center [405, 70] width 5 height 5
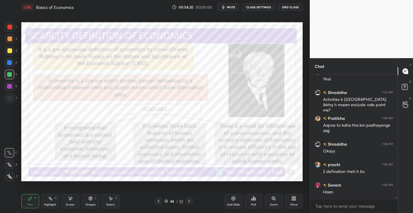
scroll to position [7054, 0]
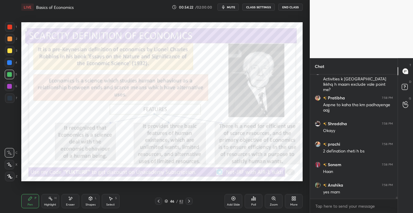
click at [67, 203] on div "Eraser" at bounding box center [70, 204] width 9 height 3
click at [3, 179] on div "1 2 3 4 5 6 7 C X Z E E Erase all H H" at bounding box center [9, 101] width 19 height 158
click at [6, 176] on span "Erase all" at bounding box center [9, 176] width 9 height 4
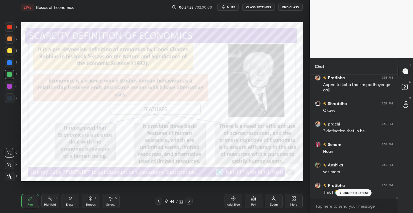
drag, startPoint x: 234, startPoint y: 202, endPoint x: 235, endPoint y: 199, distance: 3.3
click at [235, 200] on div "Add Slide" at bounding box center [234, 201] width 18 height 14
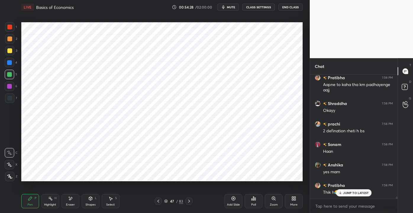
click at [89, 202] on div "Shapes L" at bounding box center [91, 201] width 18 height 14
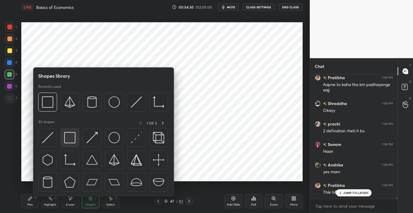
click at [68, 138] on img at bounding box center [69, 137] width 11 height 11
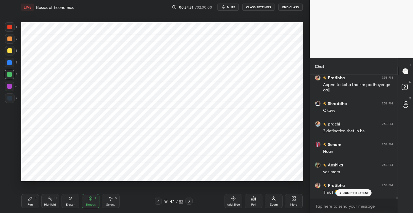
drag, startPoint x: 69, startPoint y: 209, endPoint x: 68, endPoint y: 191, distance: 18.4
click at [69, 209] on div "Pen P Highlight H Eraser Shapes L Select S 47 / 83 Add Slide Poll Zoom More" at bounding box center [162, 201] width 282 height 24
click at [70, 205] on div "Eraser" at bounding box center [70, 204] width 9 height 3
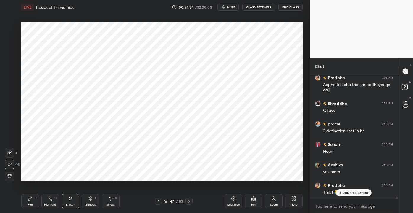
click at [94, 208] on div "Shapes L" at bounding box center [91, 201] width 18 height 14
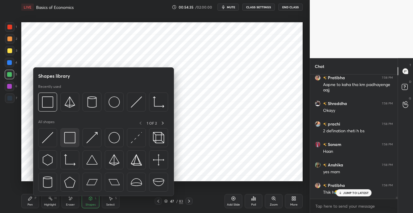
click at [69, 138] on img at bounding box center [69, 137] width 11 height 11
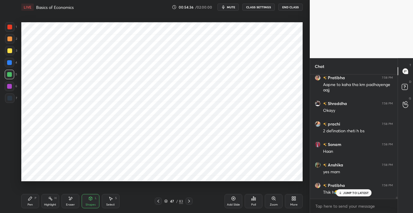
click at [15, 63] on div "4" at bounding box center [11, 62] width 12 height 9
click at [69, 200] on icon at bounding box center [70, 198] width 5 height 5
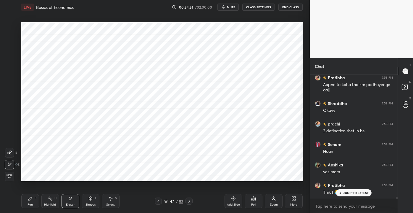
click at [86, 199] on div "Shapes L" at bounding box center [91, 201] width 18 height 14
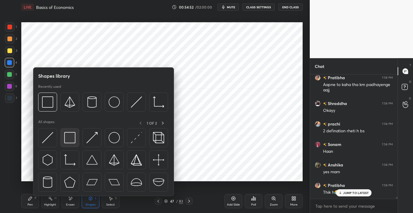
click at [71, 135] on img at bounding box center [69, 137] width 11 height 11
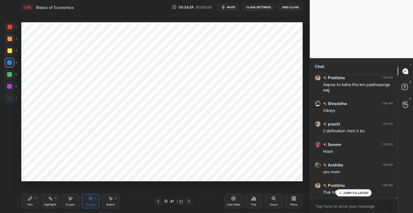
click at [30, 198] on icon at bounding box center [30, 198] width 4 height 4
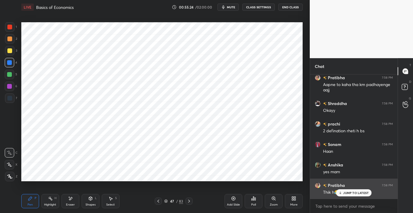
drag, startPoint x: 344, startPoint y: 190, endPoint x: 338, endPoint y: 181, distance: 10.5
click at [344, 191] on p "JUMP TO LATEST" at bounding box center [355, 193] width 25 height 4
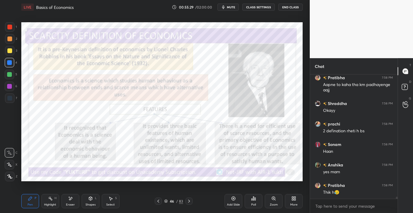
click at [8, 28] on div at bounding box center [9, 27] width 5 height 5
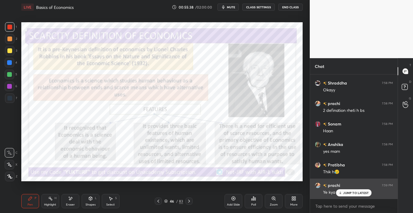
click at [346, 194] on p "JUMP TO LATEST" at bounding box center [355, 193] width 25 height 4
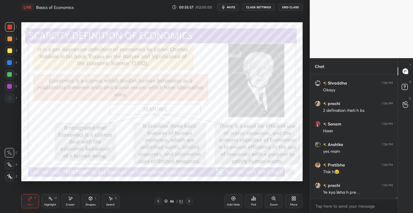
click at [68, 206] on div "Eraser" at bounding box center [71, 201] width 18 height 14
click at [7, 174] on span "Erase all" at bounding box center [9, 176] width 9 height 4
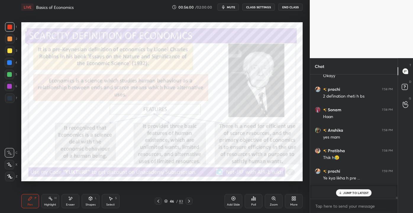
click at [347, 193] on p "JUMP TO LATEST" at bounding box center [355, 193] width 25 height 4
click at [234, 203] on div "Add Slide" at bounding box center [233, 204] width 13 height 3
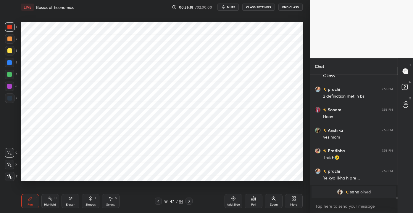
click at [10, 97] on div at bounding box center [9, 98] width 5 height 5
drag, startPoint x: 11, startPoint y: 61, endPoint x: 19, endPoint y: 61, distance: 8.0
click at [11, 60] on div at bounding box center [9, 62] width 5 height 5
click at [13, 89] on div at bounding box center [9, 85] width 9 height 9
click at [17, 131] on div "1 2 3 4 5 6 7 C X Z E E Erase all H H LIVE Basics of Economics 00:56:44 / 02:00…" at bounding box center [152, 106] width 305 height 213
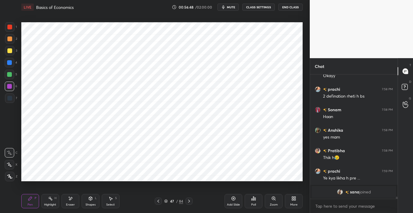
scroll to position [6751, 0]
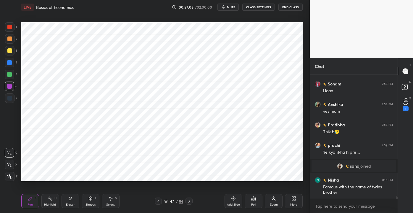
click at [410, 101] on div "1" at bounding box center [406, 104] width 12 height 11
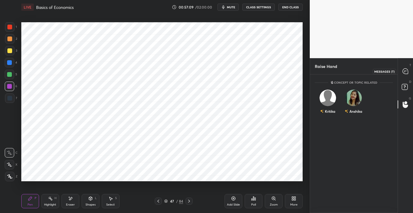
click at [404, 73] on icon at bounding box center [405, 70] width 5 height 5
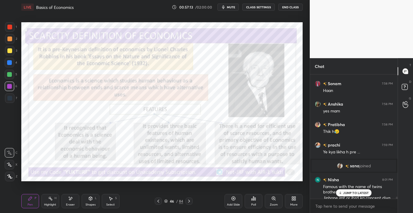
scroll to position [6878, 0]
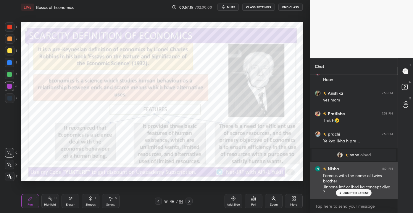
click at [362, 192] on p "JUMP TO LATEST" at bounding box center [355, 193] width 25 height 4
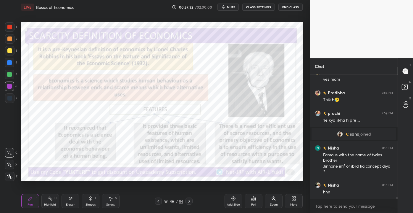
scroll to position [6920, 0]
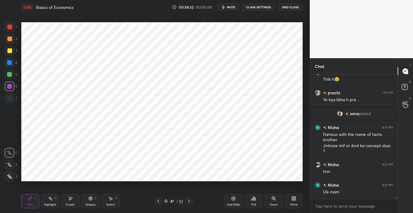
click at [232, 200] on icon at bounding box center [233, 198] width 5 height 5
click at [9, 30] on div at bounding box center [9, 26] width 9 height 9
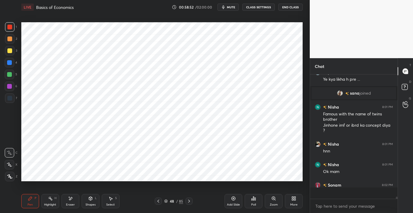
scroll to position [122, 86]
click at [9, 75] on div at bounding box center [9, 74] width 5 height 5
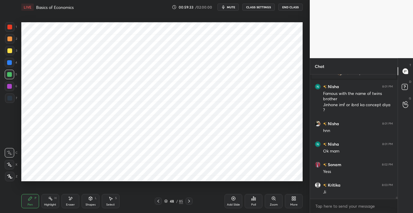
click at [9, 29] on div at bounding box center [9, 27] width 5 height 5
click at [233, 203] on div "Add Slide" at bounding box center [233, 204] width 13 height 3
click at [13, 74] on div at bounding box center [9, 74] width 9 height 9
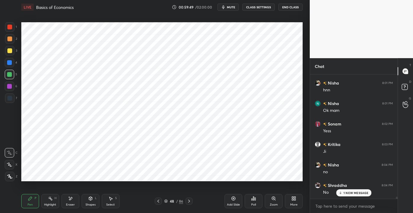
scroll to position [7021, 0]
drag, startPoint x: 10, startPoint y: 85, endPoint x: 17, endPoint y: 84, distance: 7.5
click at [11, 85] on div at bounding box center [9, 86] width 5 height 5
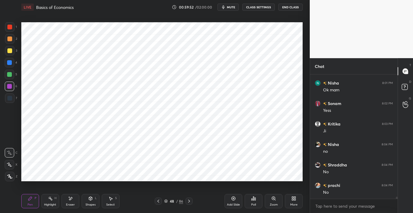
scroll to position [7047, 0]
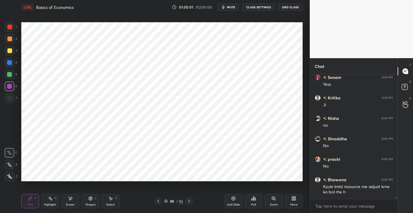
click at [12, 116] on div "1 2 3 4 5 6 7 C X Z E E Erase all H H LIVE Basics of Economics 01:00:01 / 02:00…" at bounding box center [152, 106] width 305 height 213
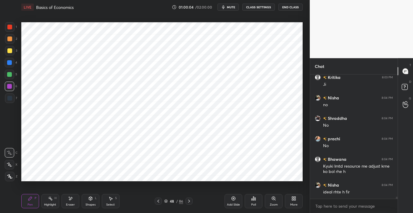
click at [12, 41] on div at bounding box center [9, 38] width 5 height 5
click at [10, 88] on div at bounding box center [9, 86] width 5 height 5
click at [10, 25] on div at bounding box center [9, 27] width 5 height 5
click at [11, 86] on div at bounding box center [9, 86] width 5 height 5
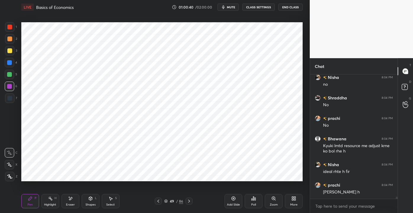
click at [10, 39] on div at bounding box center [9, 38] width 5 height 5
click at [15, 32] on div "1" at bounding box center [11, 28] width 12 height 12
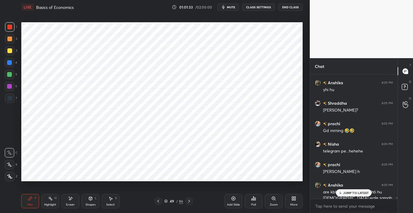
scroll to position [7222, 0]
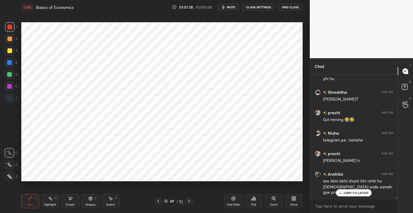
click at [350, 193] on p "JUMP TO LATEST" at bounding box center [355, 193] width 25 height 4
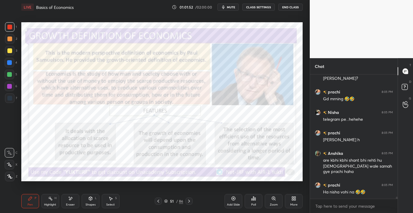
scroll to position [7263, 0]
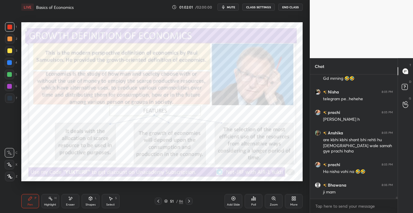
click at [54, 202] on div "Highlight H" at bounding box center [50, 201] width 18 height 14
click at [9, 75] on div at bounding box center [9, 74] width 5 height 5
click at [9, 64] on div at bounding box center [9, 62] width 5 height 5
click at [233, 203] on div "Add Slide" at bounding box center [233, 204] width 13 height 3
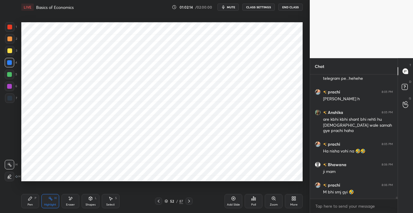
click at [30, 200] on icon at bounding box center [30, 198] width 5 height 5
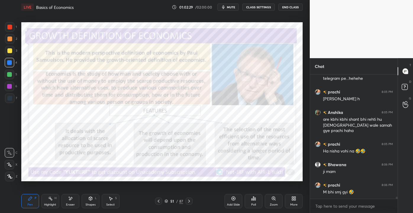
click at [52, 203] on div "Highlight" at bounding box center [50, 204] width 12 height 3
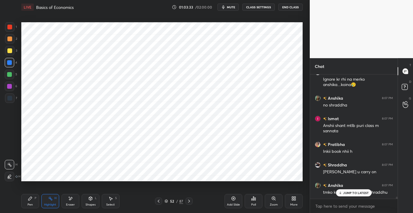
scroll to position [7457, 0]
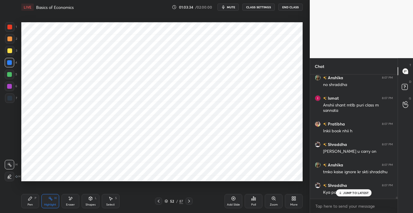
click at [27, 203] on div "Pen P" at bounding box center [30, 201] width 18 height 14
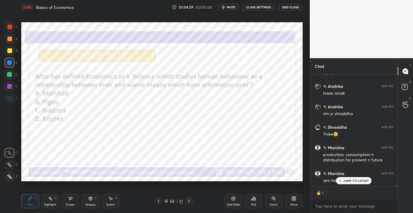
scroll to position [7597, 0]
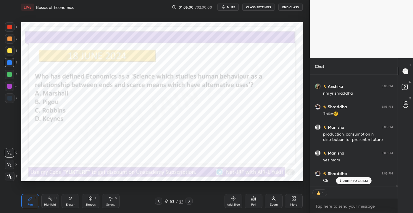
click at [355, 179] on p "JUMP TO LATEST" at bounding box center [355, 181] width 25 height 4
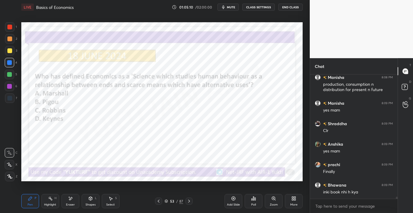
scroll to position [7667, 0]
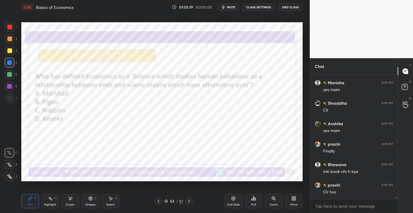
click at [255, 202] on div "Poll" at bounding box center [254, 201] width 18 height 14
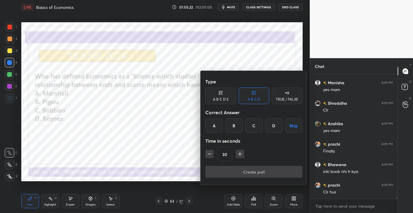
click at [256, 125] on div "C" at bounding box center [253, 125] width 17 height 14
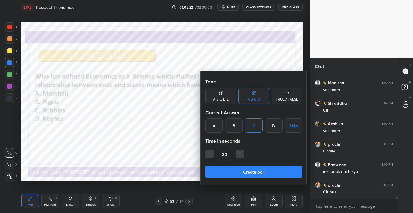
click at [257, 169] on button "Create poll" at bounding box center [253, 171] width 97 height 12
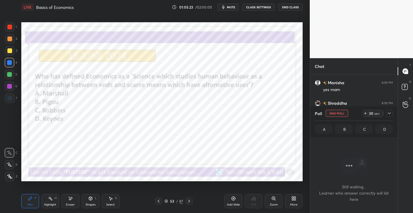
scroll to position [2, 1]
click at [252, 175] on div "Create poll" at bounding box center [254, 178] width 73 height 8
click at [180, 202] on div "87" at bounding box center [181, 200] width 4 height 5
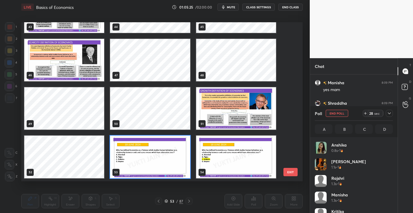
scroll to position [69, 76]
click at [294, 168] on button "EXIT" at bounding box center [291, 172] width 14 height 8
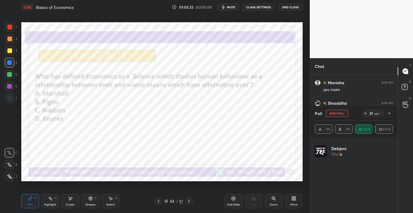
scroll to position [3, 0]
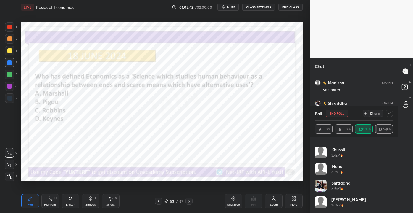
click at [390, 110] on div at bounding box center [389, 113] width 7 height 7
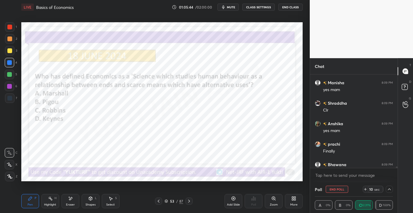
click at [390, 191] on icon at bounding box center [389, 189] width 5 height 5
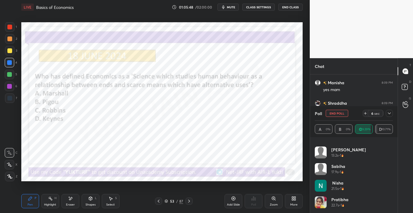
click at [392, 121] on div "A 0% B 0% C 89.29% D 10.71%" at bounding box center [354, 128] width 78 height 16
click at [390, 116] on div at bounding box center [389, 113] width 7 height 7
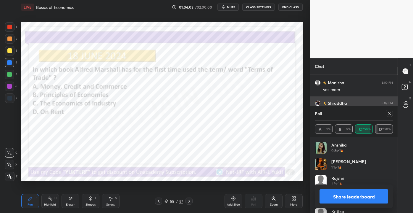
click at [391, 111] on div at bounding box center [389, 113] width 7 height 7
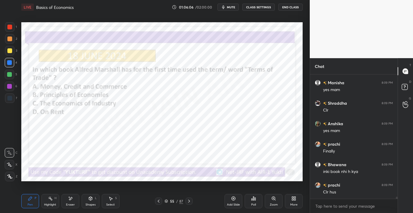
click at [255, 204] on div "Poll" at bounding box center [253, 204] width 5 height 3
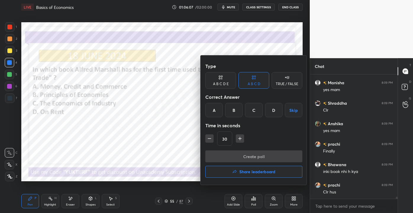
click at [230, 112] on div "B" at bounding box center [233, 110] width 17 height 14
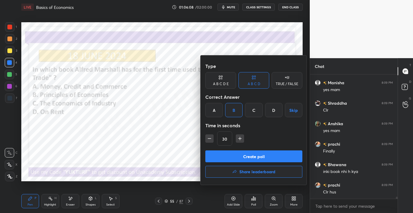
drag, startPoint x: 299, startPoint y: 140, endPoint x: 265, endPoint y: 110, distance: 44.7
click at [294, 133] on div "30" at bounding box center [253, 138] width 97 height 14
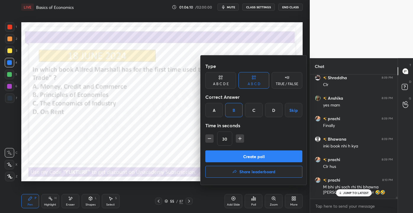
click at [345, 192] on div at bounding box center [206, 106] width 413 height 213
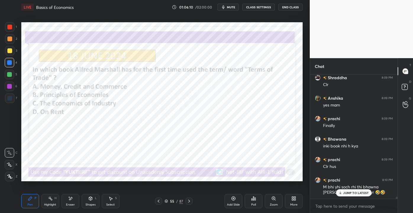
click at [341, 192] on icon at bounding box center [341, 193] width 4 height 4
click at [256, 203] on div "Poll" at bounding box center [253, 204] width 5 height 3
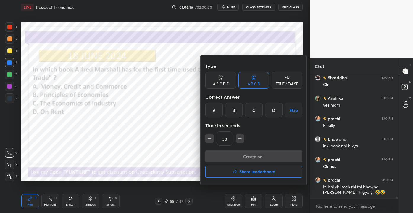
click at [235, 111] on div "B" at bounding box center [233, 110] width 17 height 14
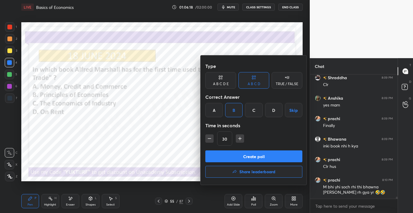
click at [242, 156] on button "Create poll" at bounding box center [253, 156] width 97 height 12
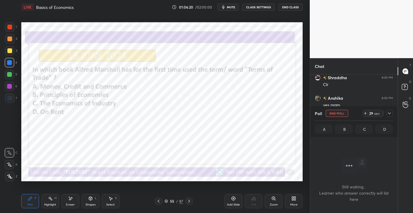
click at [385, 112] on div "29 sec" at bounding box center [378, 113] width 30 height 7
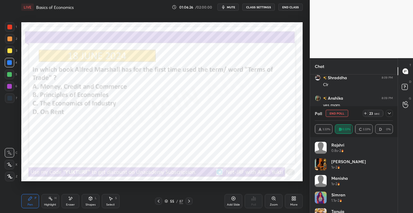
drag, startPoint x: 393, startPoint y: 130, endPoint x: 394, endPoint y: 139, distance: 8.9
click at [395, 137] on div "Poll End Poll 23 sec A 3.33% B 93.33% C 3.33% D 0% Rajshri 0.8s • 2 [PERSON_NAM…" at bounding box center [354, 159] width 88 height 107
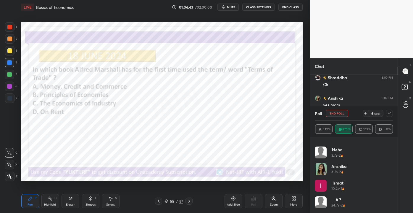
click at [390, 174] on div "Anshika 4.2s • 2" at bounding box center [354, 171] width 78 height 17
click at [390, 112] on icon at bounding box center [389, 113] width 5 height 5
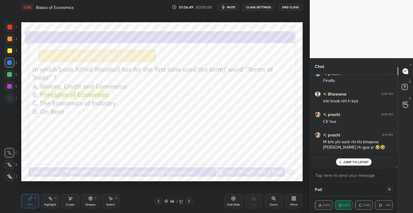
click at [349, 162] on p "JUMP TO LATEST" at bounding box center [355, 162] width 25 height 4
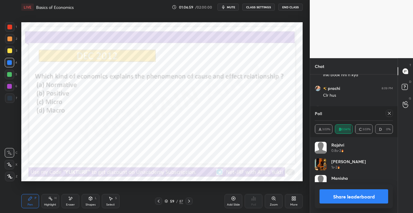
click at [389, 112] on icon at bounding box center [389, 113] width 5 height 5
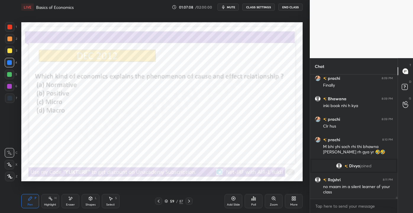
click at [249, 200] on div "Poll" at bounding box center [254, 201] width 18 height 14
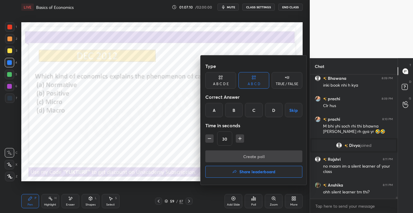
drag, startPoint x: 233, startPoint y: 111, endPoint x: 234, endPoint y: 115, distance: 4.8
click at [234, 112] on div "B" at bounding box center [233, 110] width 17 height 14
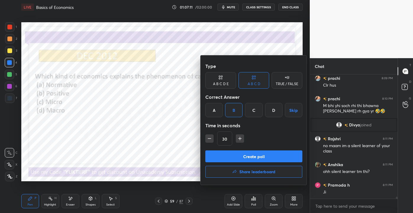
click at [253, 160] on button "Create poll" at bounding box center [253, 156] width 97 height 12
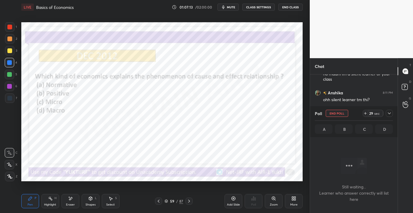
click at [389, 114] on icon at bounding box center [389, 113] width 5 height 5
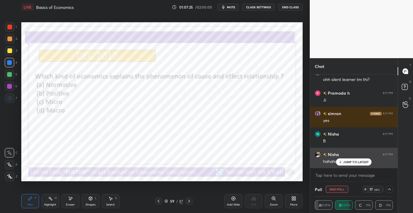
click at [343, 161] on icon at bounding box center [341, 162] width 4 height 4
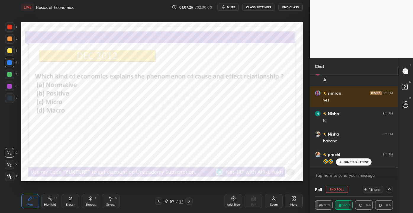
click at [344, 163] on p "JUMP TO LATEST" at bounding box center [355, 162] width 25 height 4
click at [388, 189] on icon at bounding box center [389, 189] width 3 height 2
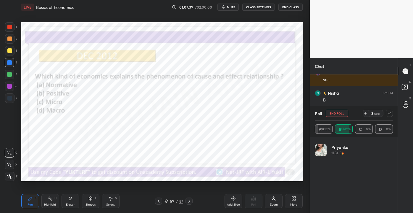
click at [392, 113] on div at bounding box center [389, 113] width 7 height 7
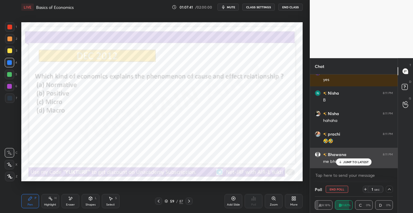
click at [356, 162] on p "JUMP TO LATEST" at bounding box center [355, 162] width 25 height 4
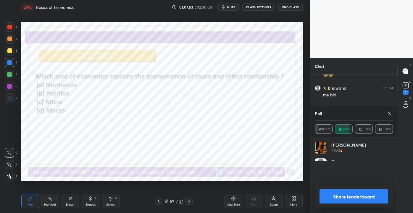
click at [402, 90] on div "1" at bounding box center [405, 88] width 9 height 14
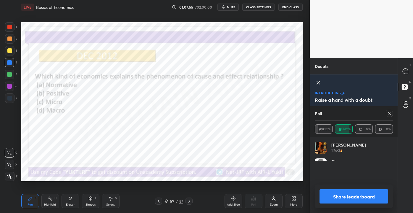
drag, startPoint x: 318, startPoint y: 82, endPoint x: 314, endPoint y: 87, distance: 6.6
click at [318, 82] on icon at bounding box center [318, 82] width 7 height 7
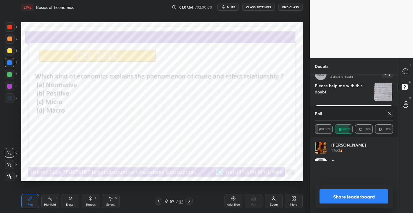
click at [391, 111] on icon at bounding box center [389, 113] width 5 height 5
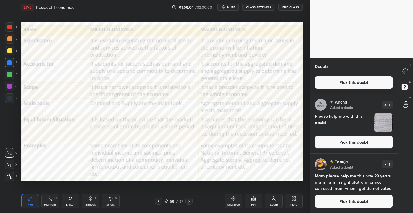
click at [371, 207] on div "[PERSON_NAME] Asked a doubt 1 Mam please help me this now 29 years mam i am in …" at bounding box center [354, 182] width 88 height 59
click at [366, 202] on button "Pick this doubt" at bounding box center [354, 201] width 78 height 13
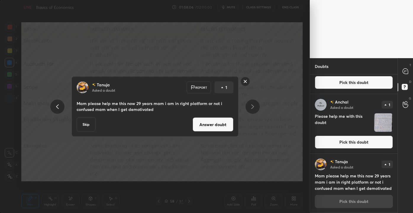
click at [218, 123] on button "Answer doubt" at bounding box center [213, 124] width 41 height 14
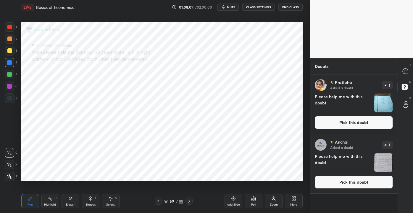
click at [358, 182] on button "Pick this doubt" at bounding box center [354, 181] width 78 height 13
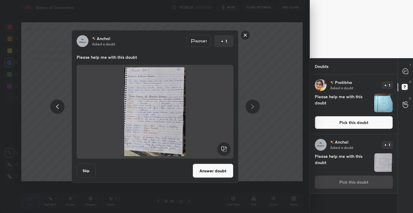
click at [222, 169] on button "Answer doubt" at bounding box center [213, 170] width 41 height 14
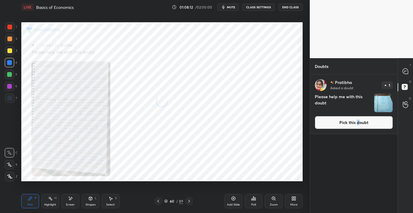
click at [358, 123] on button "Pick this doubt" at bounding box center [354, 122] width 78 height 13
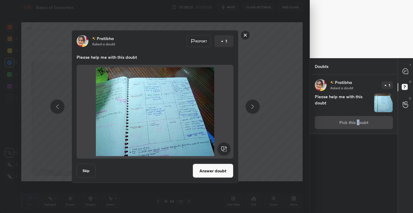
click at [207, 173] on button "Answer doubt" at bounding box center [213, 170] width 41 height 14
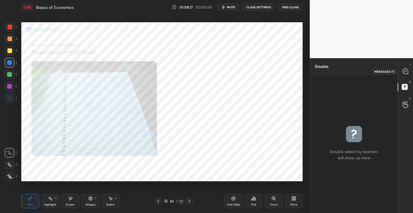
click at [406, 72] on icon at bounding box center [405, 70] width 5 height 5
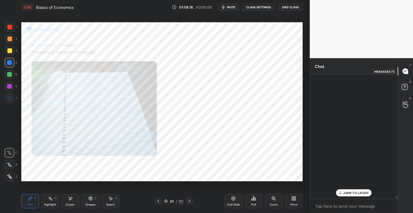
scroll to position [7640, 0]
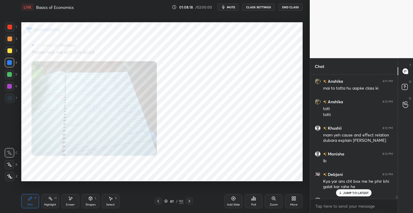
click at [349, 192] on p "JUMP TO LATEST" at bounding box center [355, 193] width 25 height 4
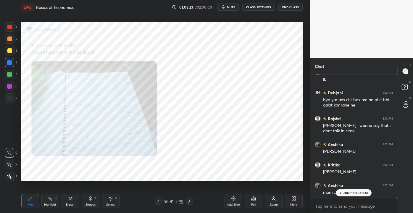
click at [351, 193] on p "JUMP TO LATEST" at bounding box center [355, 193] width 25 height 4
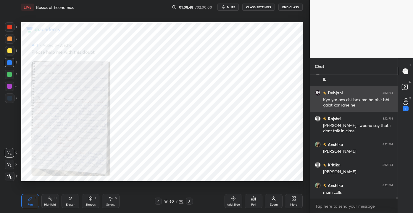
scroll to position [7741, 0]
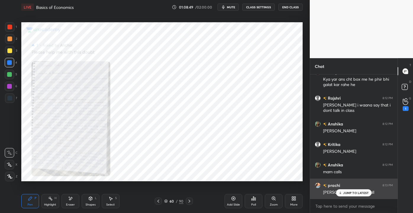
click at [344, 189] on div "JUMP TO LATEST" at bounding box center [354, 192] width 36 height 7
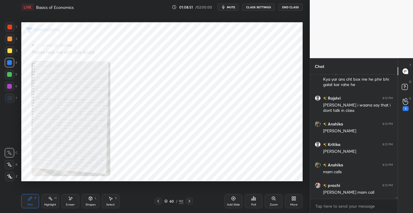
click at [273, 203] on div "Zoom" at bounding box center [274, 204] width 8 height 3
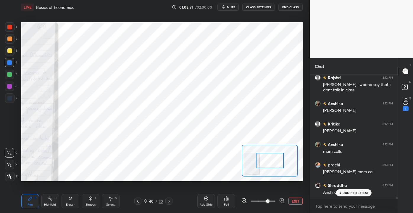
drag, startPoint x: 263, startPoint y: 199, endPoint x: 277, endPoint y: 197, distance: 13.1
click at [270, 199] on span at bounding box center [268, 201] width 4 height 4
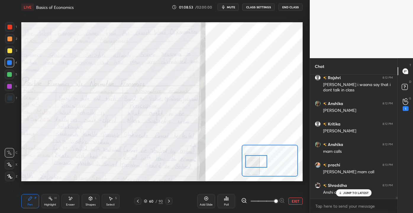
drag, startPoint x: 270, startPoint y: 163, endPoint x: 256, endPoint y: 163, distance: 14.2
click at [256, 164] on div at bounding box center [256, 161] width 22 height 12
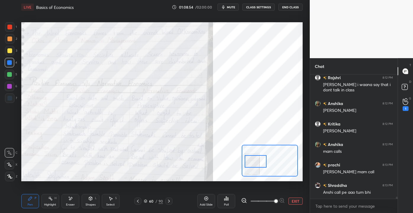
scroll to position [7783, 0]
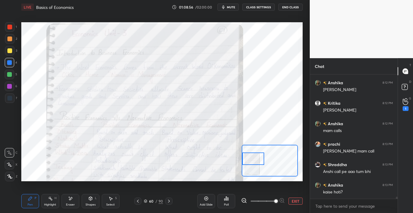
drag, startPoint x: 249, startPoint y: 162, endPoint x: 247, endPoint y: 157, distance: 5.2
click at [246, 160] on div at bounding box center [253, 158] width 22 height 12
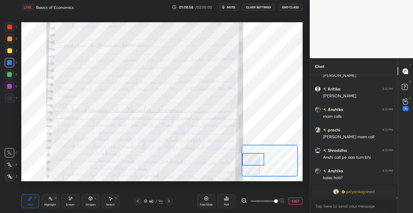
click at [247, 159] on div at bounding box center [253, 159] width 22 height 12
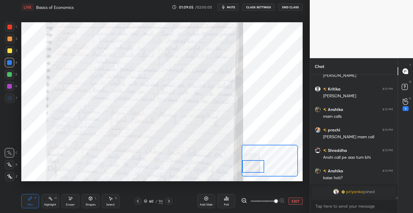
drag, startPoint x: 245, startPoint y: 159, endPoint x: 242, endPoint y: 165, distance: 6.9
click at [242, 166] on div at bounding box center [253, 166] width 22 height 12
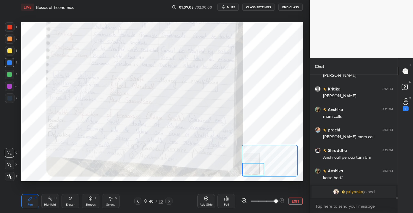
scroll to position [7657, 0]
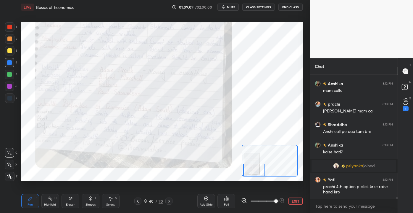
drag, startPoint x: 253, startPoint y: 167, endPoint x: 253, endPoint y: 173, distance: 6.0
click at [253, 173] on div at bounding box center [254, 169] width 22 height 12
click at [408, 84] on icon at bounding box center [406, 87] width 11 height 11
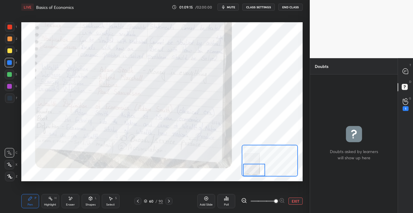
click at [291, 203] on button "EXIT" at bounding box center [296, 200] width 14 height 7
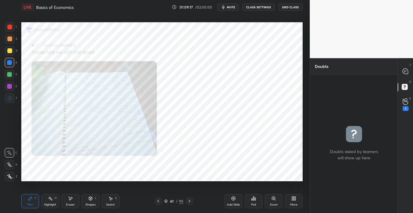
click at [253, 203] on div "Poll" at bounding box center [253, 204] width 5 height 3
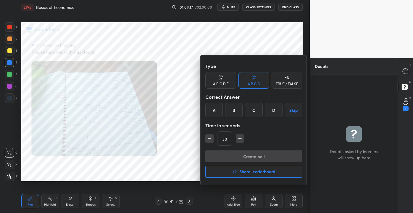
click at [272, 203] on div at bounding box center [206, 106] width 413 height 213
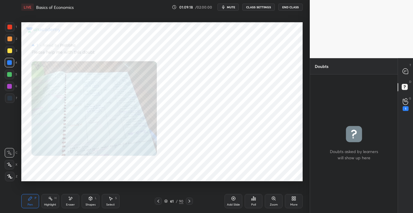
click at [275, 203] on div "Zoom" at bounding box center [274, 204] width 8 height 3
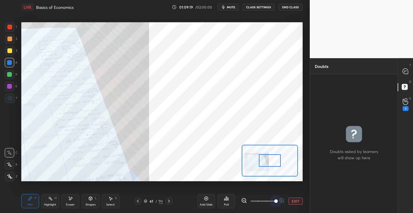
drag, startPoint x: 259, startPoint y: 200, endPoint x: 273, endPoint y: 190, distance: 17.7
click at [285, 203] on div at bounding box center [263, 200] width 44 height 7
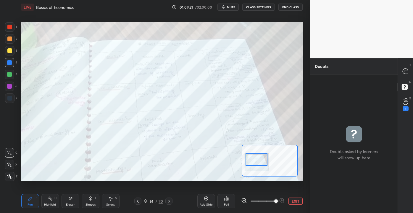
drag, startPoint x: 250, startPoint y: 162, endPoint x: 249, endPoint y: 159, distance: 3.5
click at [249, 160] on div at bounding box center [257, 159] width 22 height 12
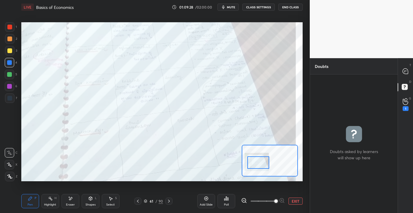
drag, startPoint x: 256, startPoint y: 164, endPoint x: 252, endPoint y: 160, distance: 6.1
click at [257, 167] on div at bounding box center [258, 162] width 22 height 12
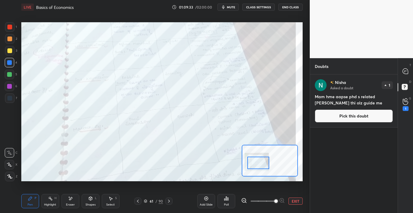
click at [296, 197] on button "EXIT" at bounding box center [296, 200] width 14 height 7
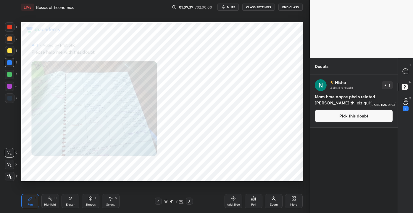
click at [406, 102] on icon at bounding box center [406, 101] width 6 height 7
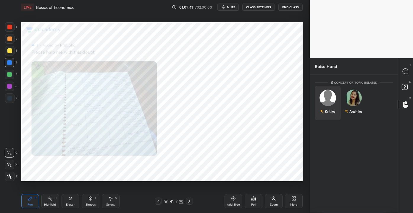
click at [323, 102] on div "Kritika" at bounding box center [328, 103] width 26 height 34
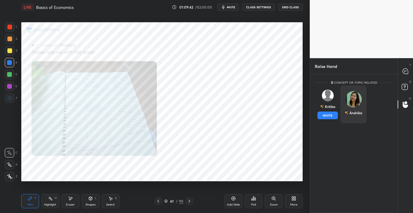
click at [324, 113] on button "INVITE" at bounding box center [328, 115] width 20 height 8
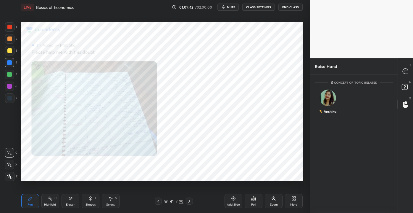
scroll to position [113, 86]
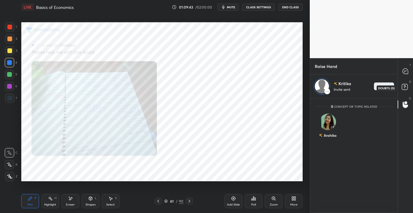
click at [403, 86] on rect at bounding box center [405, 87] width 6 height 6
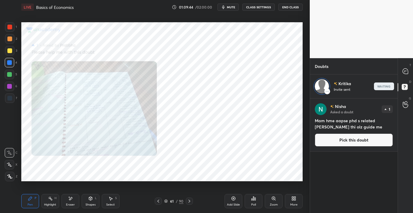
click at [380, 139] on button "Pick this doubt" at bounding box center [354, 139] width 78 height 13
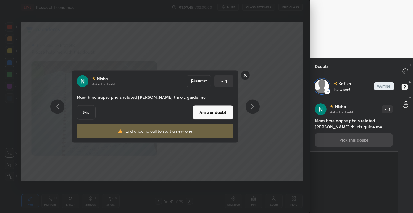
click at [216, 112] on button "Answer doubt" at bounding box center [213, 112] width 41 height 14
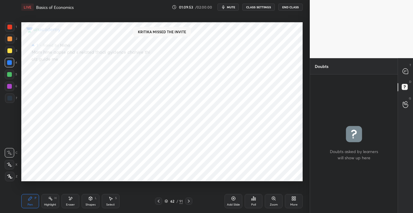
scroll to position [136, 86]
click at [406, 102] on icon at bounding box center [406, 104] width 6 height 7
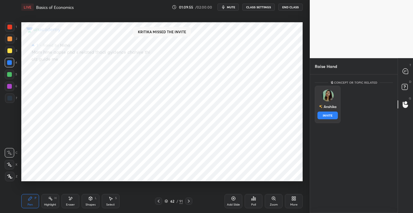
click at [324, 93] on img "grid" at bounding box center [328, 95] width 12 height 12
click at [324, 116] on button "INVITE" at bounding box center [328, 115] width 20 height 8
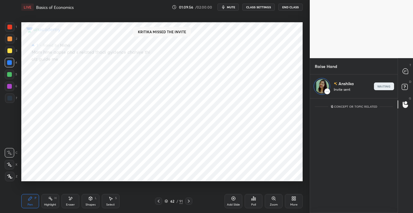
scroll to position [113, 86]
click at [407, 72] on icon at bounding box center [405, 70] width 5 height 5
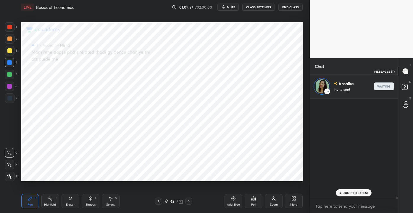
scroll to position [99, 86]
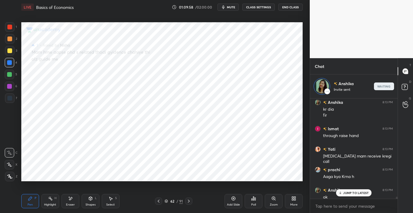
click at [359, 192] on p "JUMP TO LATEST" at bounding box center [355, 193] width 25 height 4
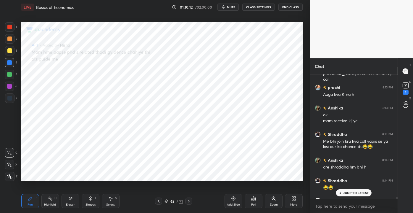
scroll to position [7967, 0]
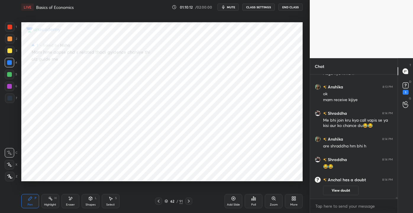
drag, startPoint x: 397, startPoint y: 198, endPoint x: 399, endPoint y: 203, distance: 5.7
click at [398, 198] on div "Chat Yati 8:13 PM [MEDICAL_DATA] mam receive kregi call prachi 8:13 PM Aaga kya…" at bounding box center [361, 135] width 103 height 155
click at [408, 90] on div "1" at bounding box center [406, 92] width 6 height 5
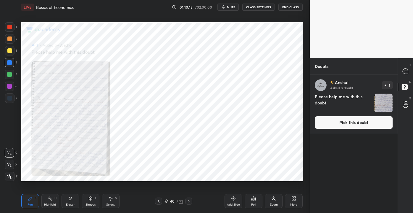
click at [352, 119] on button "Pick this doubt" at bounding box center [354, 122] width 78 height 13
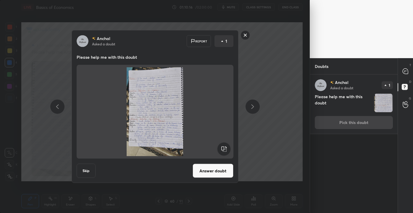
click at [216, 170] on button "Answer doubt" at bounding box center [213, 170] width 41 height 14
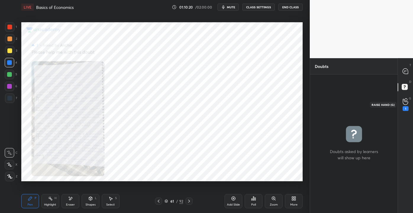
click at [409, 103] on div "1" at bounding box center [406, 104] width 12 height 11
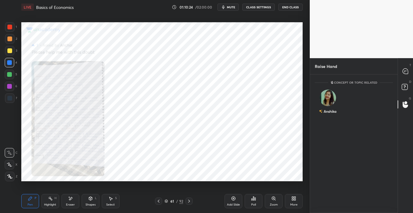
click at [272, 200] on icon at bounding box center [273, 198] width 5 height 5
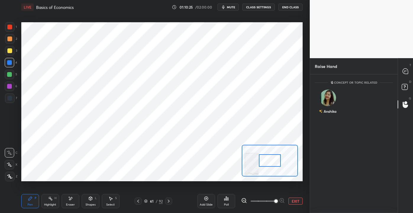
drag, startPoint x: 265, startPoint y: 199, endPoint x: 273, endPoint y: 185, distance: 16.3
click at [278, 199] on span at bounding box center [276, 201] width 4 height 4
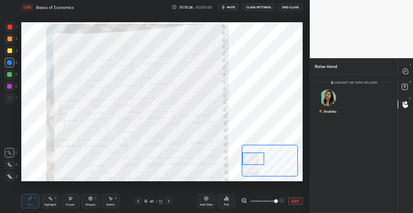
click at [237, 157] on div "Setting up your live class Poll for secs No correct answer Start poll" at bounding box center [162, 101] width 282 height 158
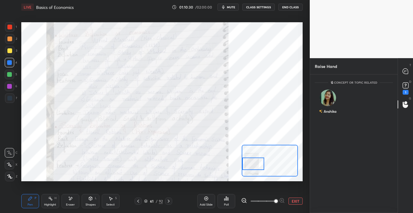
drag, startPoint x: 250, startPoint y: 154, endPoint x: 250, endPoint y: 160, distance: 5.9
click at [250, 160] on div at bounding box center [253, 163] width 22 height 12
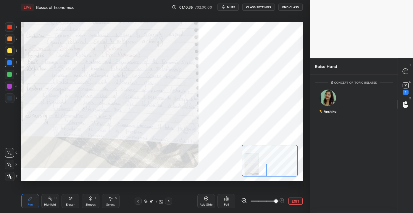
click at [254, 176] on div "Setting up your live class Poll for secs No correct answer Start poll" at bounding box center [162, 101] width 282 height 158
click at [406, 88] on rect at bounding box center [406, 86] width 6 height 6
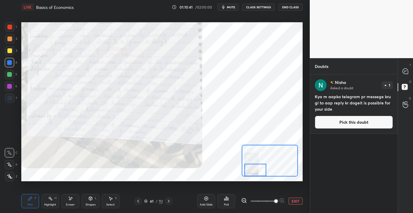
click at [413, 106] on div "G Raise Hand (G)" at bounding box center [405, 104] width 15 height 17
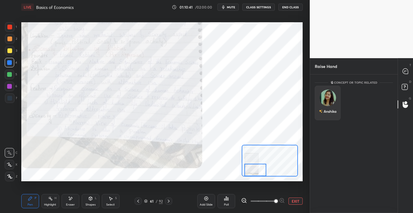
click at [328, 104] on div "Anshika" at bounding box center [328, 103] width 26 height 34
click at [328, 113] on button "INVITE" at bounding box center [328, 115] width 20 height 8
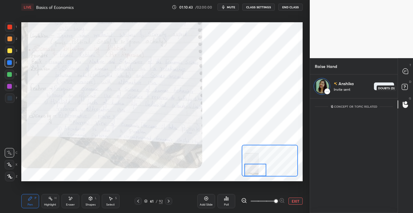
drag, startPoint x: 406, startPoint y: 88, endPoint x: 394, endPoint y: 95, distance: 14.5
click at [407, 88] on rect at bounding box center [405, 87] width 6 height 6
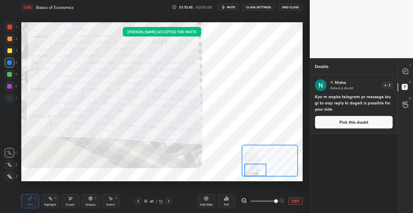
scroll to position [136, 86]
click at [374, 123] on button "Pick this doubt" at bounding box center [354, 121] width 78 height 13
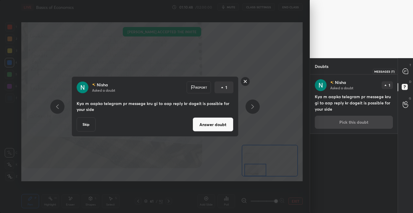
click at [403, 71] on icon at bounding box center [405, 70] width 5 height 5
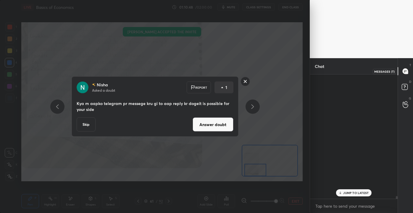
scroll to position [122, 86]
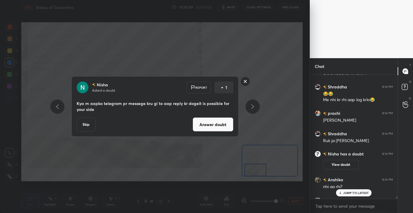
click at [351, 194] on p "JUMP TO LATEST" at bounding box center [355, 193] width 25 height 4
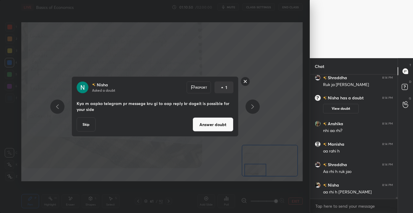
click at [212, 126] on button "Answer doubt" at bounding box center [213, 124] width 41 height 14
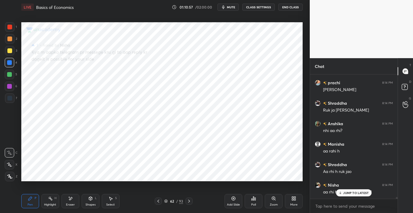
scroll to position [7880, 0]
click at [356, 192] on p "JUMP TO LATEST" at bounding box center [355, 193] width 25 height 4
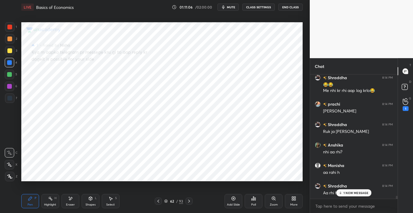
scroll to position [7923, 0]
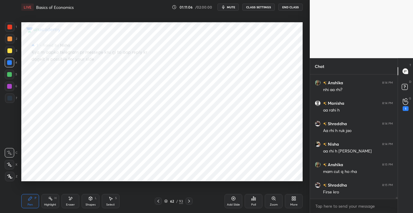
click at [398, 202] on div "Chat prachi 8:14 PM [PERSON_NAME] h Shraddha 8:14 PM [PERSON_NAME] ja anshii An…" at bounding box center [361, 135] width 103 height 155
click at [412, 103] on div "G Raise Hand (G)" at bounding box center [405, 104] width 15 height 17
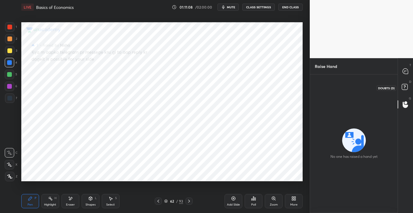
click at [405, 89] on rect at bounding box center [405, 87] width 6 height 6
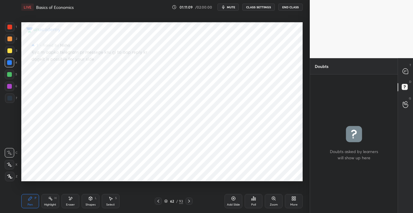
click at [408, 79] on div "T Messages (T) D Doubts (D) G Raise Hand (G)" at bounding box center [405, 135] width 15 height 155
drag, startPoint x: 409, startPoint y: 77, endPoint x: 404, endPoint y: 79, distance: 5.5
click at [407, 76] on div "T Messages (T)" at bounding box center [405, 71] width 15 height 17
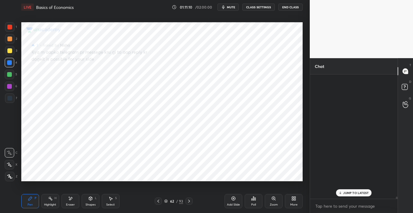
scroll to position [122, 86]
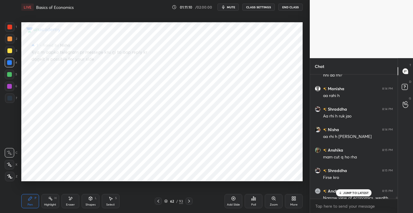
click at [359, 191] on p "JUMP TO LATEST" at bounding box center [355, 193] width 25 height 4
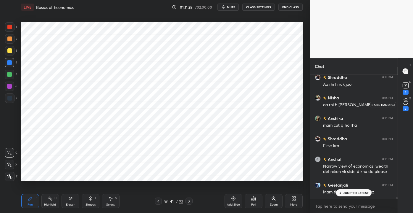
scroll to position [8110, 0]
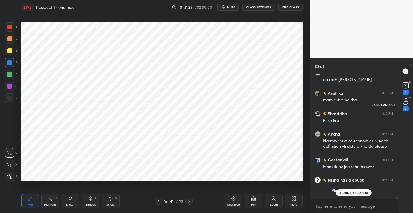
click at [408, 105] on icon at bounding box center [406, 101] width 6 height 7
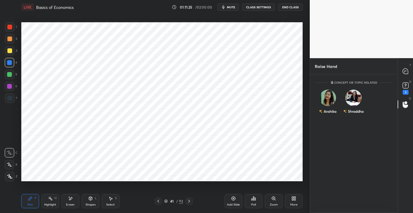
scroll to position [2, 1]
click at [326, 101] on div "Anshika INVITE" at bounding box center [328, 104] width 26 height 37
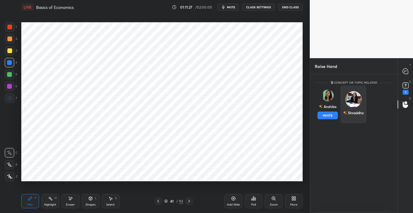
click at [330, 116] on button "INVITE" at bounding box center [328, 115] width 20 height 8
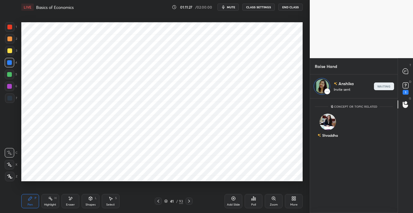
scroll to position [113, 86]
click at [406, 85] on icon at bounding box center [405, 85] width 9 height 9
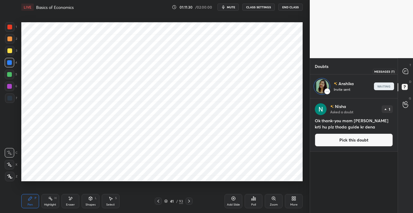
click at [409, 68] on div at bounding box center [406, 71] width 12 height 11
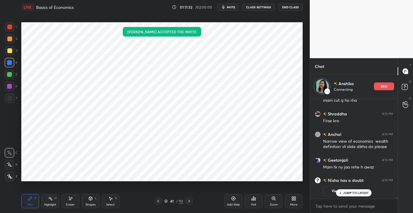
scroll to position [8076, 0]
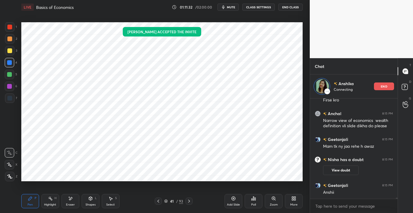
click at [346, 191] on div "Anshii" at bounding box center [358, 192] width 70 height 6
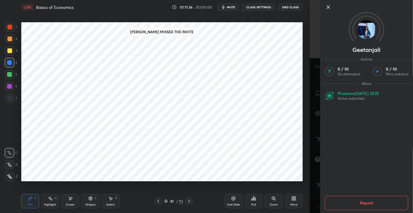
scroll to position [2, 1]
click at [328, 7] on icon at bounding box center [328, 7] width 3 height 3
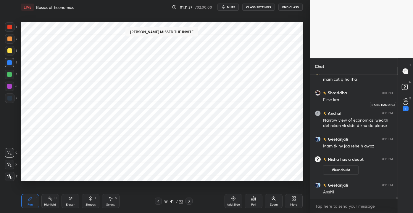
click at [403, 106] on div "1" at bounding box center [406, 104] width 6 height 13
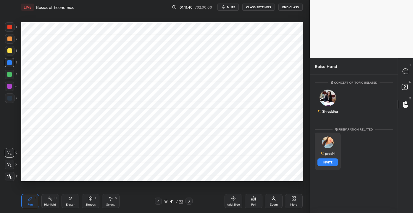
click at [330, 160] on button "INVITE" at bounding box center [328, 162] width 20 height 8
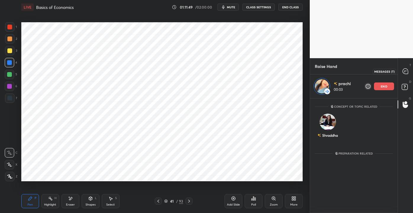
click at [409, 70] on div at bounding box center [406, 71] width 12 height 11
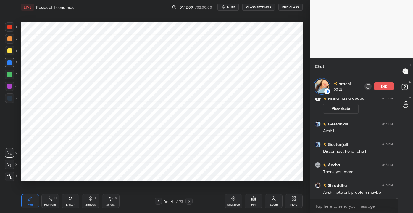
click at [10, 85] on div at bounding box center [9, 86] width 5 height 5
click at [11, 98] on div at bounding box center [9, 98] width 5 height 5
click at [13, 30] on div at bounding box center [9, 26] width 9 height 9
click at [15, 88] on div "6" at bounding box center [11, 85] width 12 height 9
click at [13, 94] on div at bounding box center [9, 97] width 9 height 9
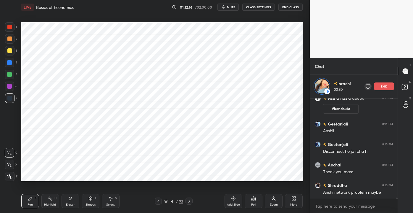
scroll to position [8158, 0]
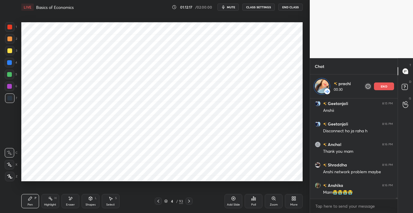
click at [12, 86] on div at bounding box center [9, 85] width 9 height 9
click at [75, 200] on div "Eraser" at bounding box center [71, 201] width 18 height 14
click at [9, 177] on span "Erase all" at bounding box center [9, 176] width 9 height 4
click at [89, 198] on icon at bounding box center [90, 198] width 3 height 4
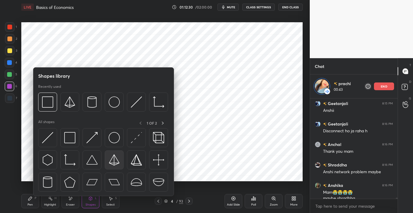
scroll to position [8164, 0]
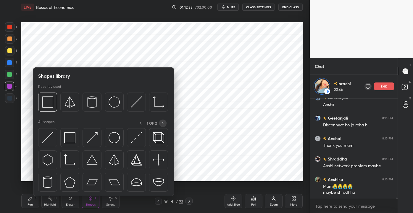
click at [163, 123] on icon at bounding box center [162, 122] width 5 height 5
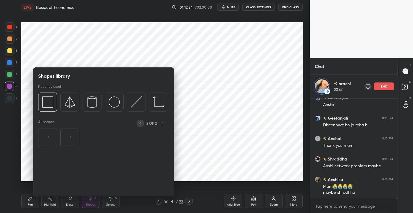
click at [140, 122] on icon at bounding box center [140, 122] width 2 height 3
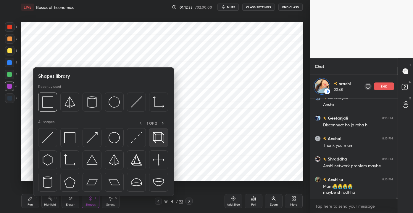
click at [157, 136] on img at bounding box center [158, 137] width 11 height 11
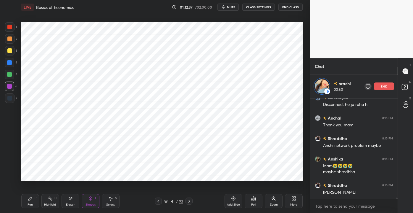
scroll to position [8205, 0]
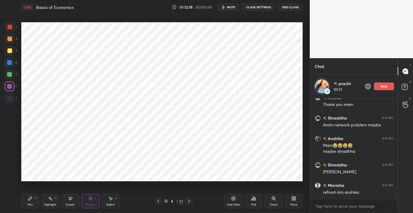
drag, startPoint x: 10, startPoint y: 74, endPoint x: 13, endPoint y: 75, distance: 3.7
click at [10, 74] on div at bounding box center [9, 74] width 5 height 5
click at [90, 200] on icon at bounding box center [90, 198] width 5 height 5
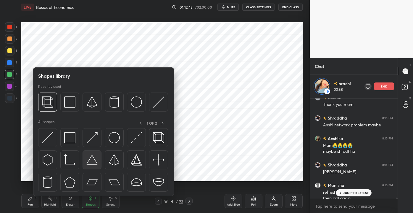
scroll to position [8210, 0]
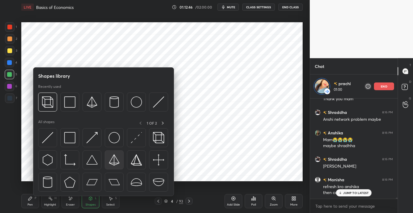
click at [116, 162] on img at bounding box center [114, 159] width 11 height 11
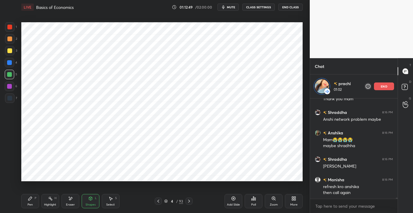
scroll to position [8231, 0]
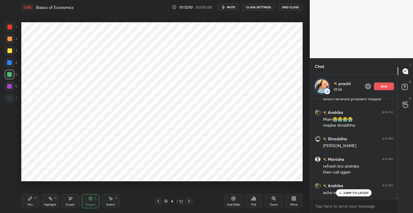
drag, startPoint x: 355, startPoint y: 191, endPoint x: 354, endPoint y: 195, distance: 4.7
click at [354, 193] on p "JUMP TO LATEST" at bounding box center [355, 193] width 25 height 4
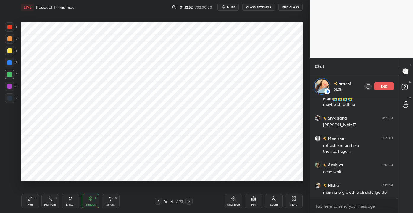
drag, startPoint x: 71, startPoint y: 198, endPoint x: 79, endPoint y: 194, distance: 9.5
click at [71, 198] on icon at bounding box center [70, 198] width 3 height 3
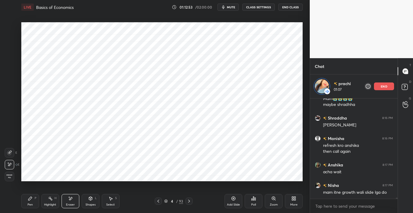
click at [10, 179] on div "Erase all" at bounding box center [9, 175] width 9 height 9
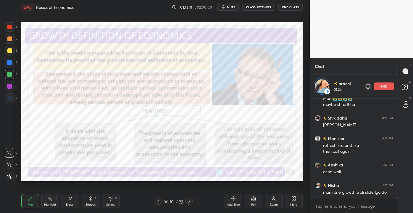
scroll to position [8277, 0]
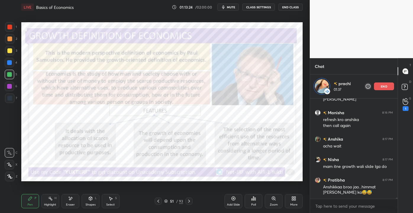
click at [406, 109] on div "1" at bounding box center [406, 108] width 6 height 5
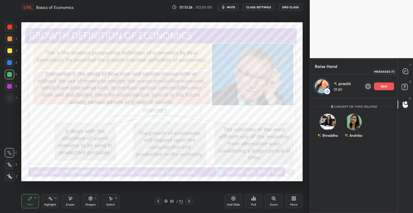
click at [408, 72] on icon at bounding box center [405, 70] width 5 height 5
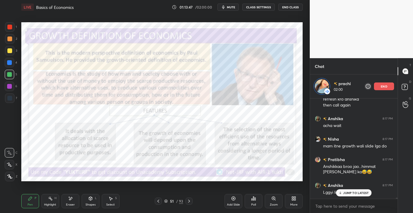
scroll to position [8318, 0]
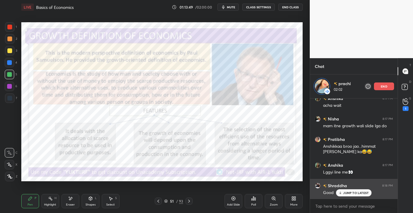
click at [351, 189] on div "Good" at bounding box center [358, 191] width 70 height 7
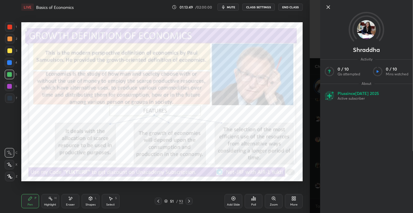
scroll to position [8338, 0]
click at [330, 7] on icon at bounding box center [328, 7] width 7 height 7
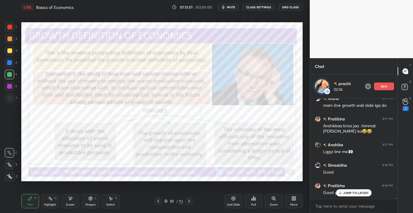
click at [410, 106] on div "1" at bounding box center [406, 104] width 12 height 11
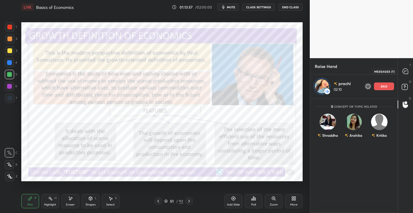
click at [409, 71] on icon at bounding box center [406, 71] width 6 height 6
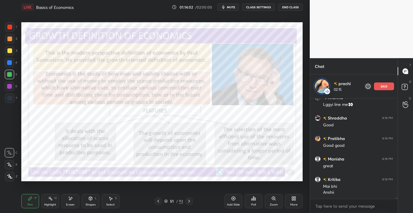
scroll to position [8411, 0]
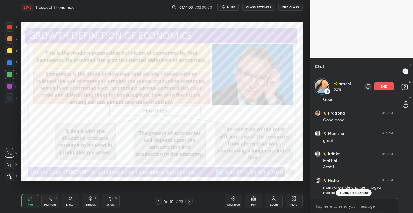
click at [358, 193] on p "JUMP TO LATEST" at bounding box center [355, 193] width 25 height 4
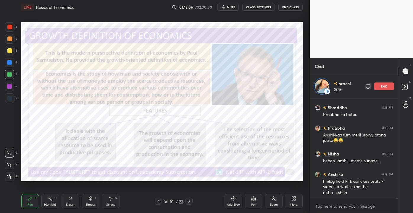
scroll to position [8591, 0]
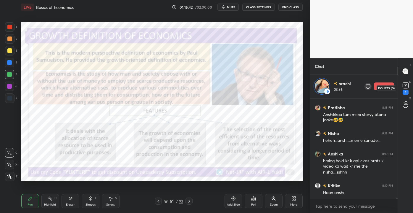
click at [407, 86] on rect at bounding box center [406, 86] width 6 height 6
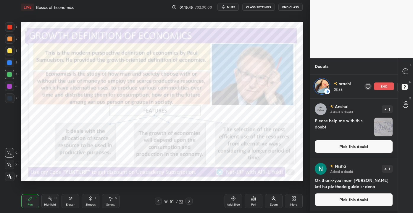
click at [356, 145] on button "Pick this doubt" at bounding box center [354, 146] width 78 height 13
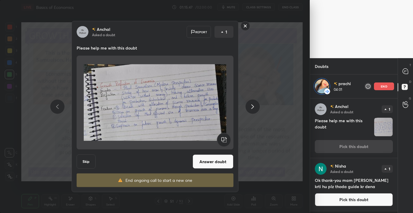
click at [210, 165] on button "Answer doubt" at bounding box center [213, 161] width 41 height 14
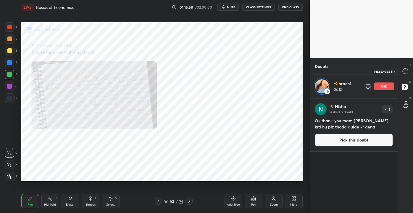
click at [404, 70] on icon at bounding box center [405, 70] width 5 height 5
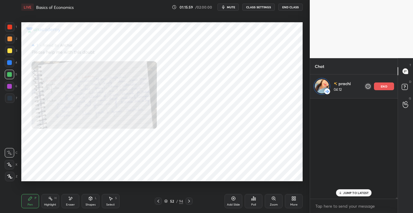
scroll to position [99, 86]
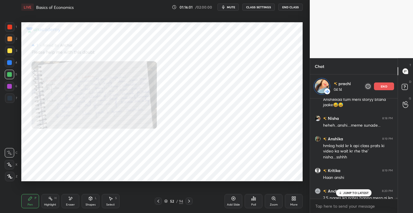
click at [335, 211] on div "x" at bounding box center [354, 206] width 88 height 14
click at [346, 193] on p "JUMP TO LATEST" at bounding box center [355, 193] width 25 height 4
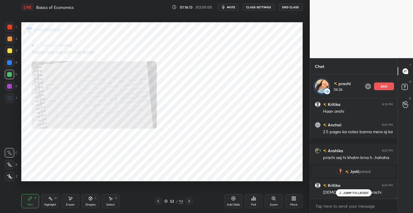
scroll to position [8376, 0]
click at [347, 191] on p "JUMP TO LATEST" at bounding box center [355, 193] width 25 height 4
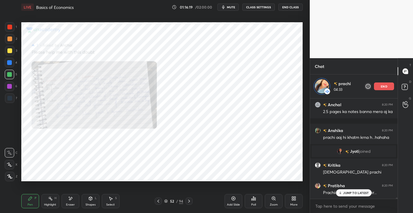
click at [340, 192] on icon at bounding box center [341, 193] width 4 height 4
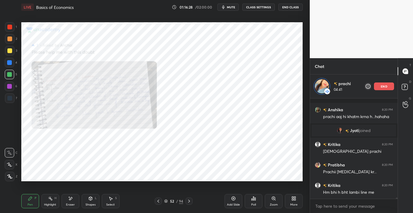
scroll to position [8438, 0]
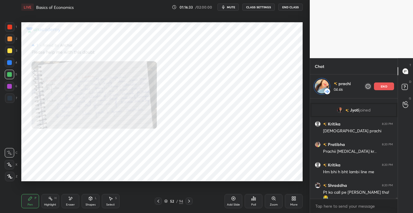
click at [296, 36] on div "1 2 3 4 5 6 7 C X Z E E Erase all H H LIVE Basics of Economics 01:16:33 / 02:00…" at bounding box center [206, 106] width 413 height 213
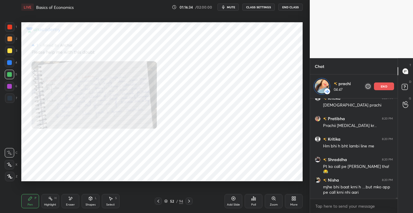
click at [230, 7] on span "mute" at bounding box center [231, 7] width 8 height 4
click at [226, 7] on span "unmute" at bounding box center [230, 7] width 13 height 4
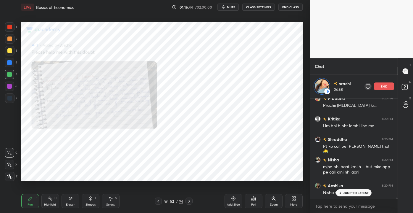
click at [343, 192] on p "JUMP TO LATEST" at bounding box center [355, 193] width 25 height 4
click at [383, 86] on p "end" at bounding box center [384, 86] width 7 height 3
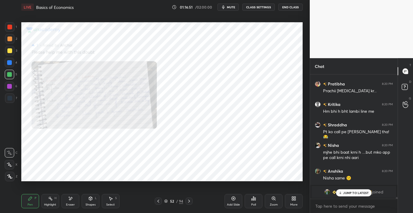
click at [345, 194] on p "JUMP TO LATEST" at bounding box center [355, 193] width 25 height 4
click at [330, 192] on img "grid" at bounding box center [327, 192] width 6 height 6
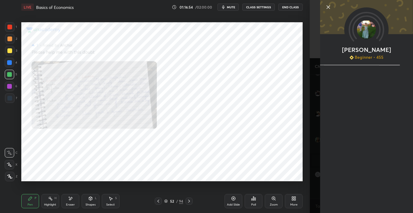
scroll to position [8455, 0]
click at [330, 10] on icon at bounding box center [328, 7] width 7 height 7
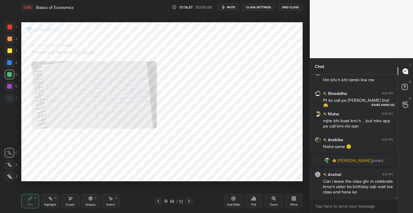
click at [404, 106] on icon at bounding box center [406, 104] width 6 height 7
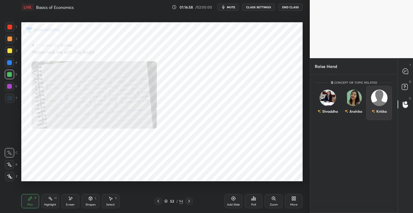
click at [379, 106] on div "Kritika" at bounding box center [379, 111] width 15 height 10
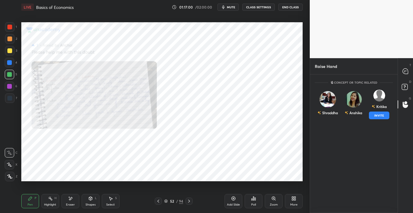
click at [378, 115] on button "INVITE" at bounding box center [379, 115] width 20 height 8
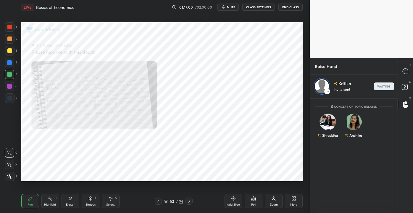
scroll to position [113, 86]
drag, startPoint x: 409, startPoint y: 69, endPoint x: 406, endPoint y: 67, distance: 3.2
click at [409, 69] on div at bounding box center [406, 71] width 12 height 11
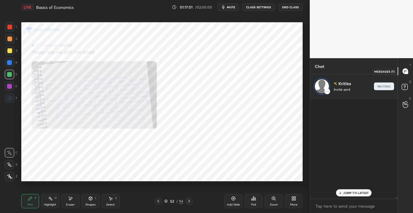
scroll to position [99, 86]
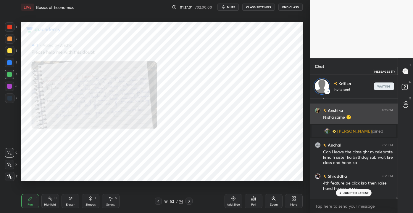
click at [384, 116] on div "Nisha same 😕" at bounding box center [358, 116] width 70 height 7
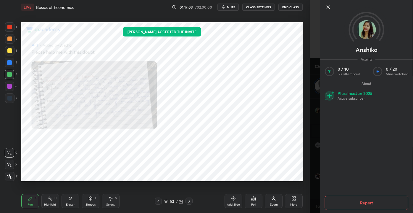
drag, startPoint x: 328, startPoint y: 9, endPoint x: 327, endPoint y: 12, distance: 3.3
click at [327, 9] on icon at bounding box center [328, 7] width 7 height 7
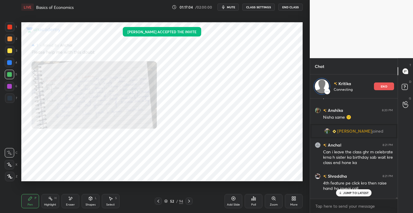
click at [359, 193] on p "JUMP TO LATEST" at bounding box center [355, 193] width 25 height 4
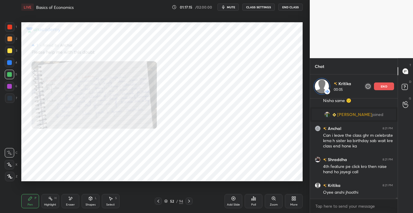
click at [232, 202] on div "Add Slide" at bounding box center [234, 201] width 18 height 14
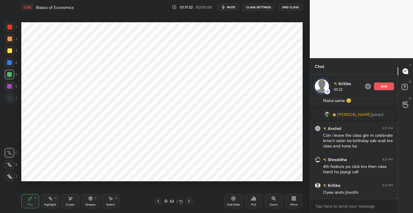
scroll to position [8649, 0]
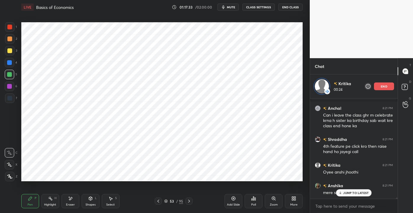
click at [343, 193] on div "JUMP TO LATEST" at bounding box center [354, 192] width 36 height 7
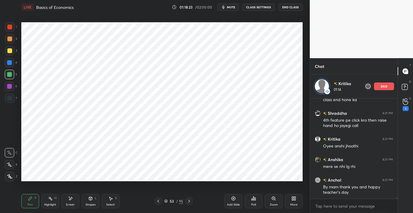
click at [412, 107] on div "G Raise Hand (G) 1" at bounding box center [405, 104] width 15 height 17
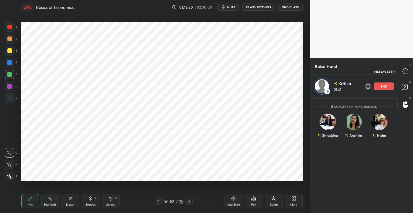
click at [409, 72] on div at bounding box center [406, 71] width 12 height 11
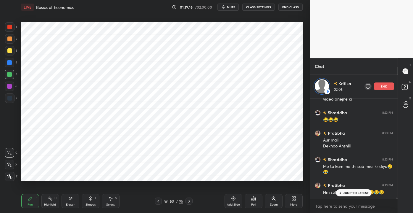
scroll to position [8829, 0]
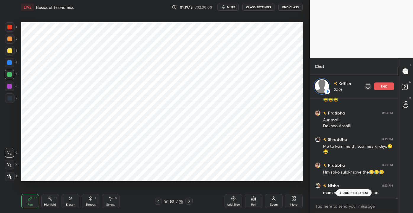
click at [355, 189] on div "JUMP TO LATEST" at bounding box center [354, 192] width 36 height 7
click at [406, 104] on circle at bounding box center [406, 102] width 2 height 2
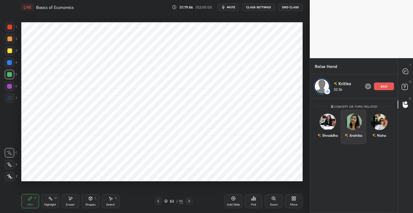
click at [358, 125] on img "grid" at bounding box center [353, 121] width 17 height 17
click at [382, 85] on p "end" at bounding box center [384, 86] width 7 height 3
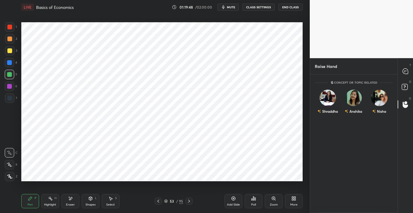
scroll to position [136, 86]
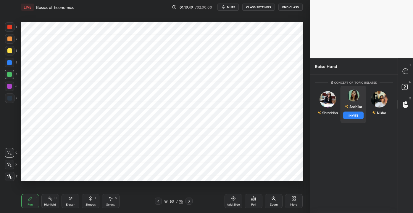
click at [358, 101] on div "Anshika INVITE" at bounding box center [354, 104] width 26 height 37
click at [352, 113] on button "INVITE" at bounding box center [353, 115] width 20 height 8
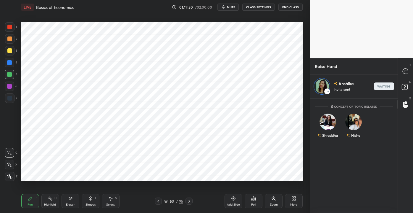
scroll to position [113, 86]
click at [406, 73] on icon at bounding box center [405, 70] width 5 height 5
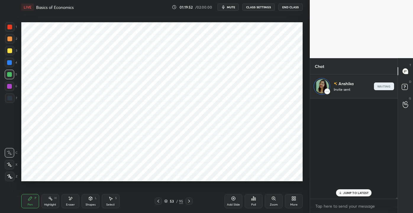
scroll to position [99, 86]
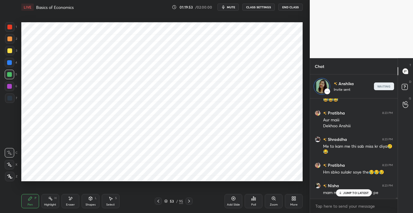
click at [358, 191] on p "JUMP TO LATEST" at bounding box center [355, 193] width 25 height 4
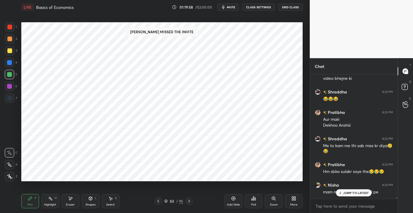
scroll to position [8806, 0]
click at [366, 189] on div "JUMP TO LATEST" at bounding box center [354, 192] width 36 height 7
click at [412, 108] on div "G Raise Hand (G)" at bounding box center [405, 104] width 15 height 17
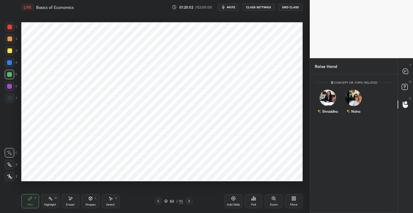
scroll to position [136, 86]
click at [355, 105] on div "Nisha INVITE" at bounding box center [354, 104] width 26 height 37
click at [350, 112] on button "INVITE" at bounding box center [353, 115] width 20 height 8
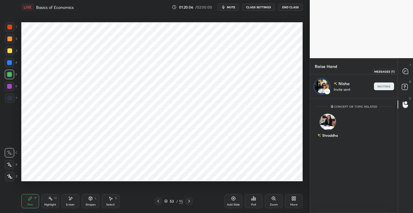
click at [411, 70] on div at bounding box center [406, 71] width 12 height 11
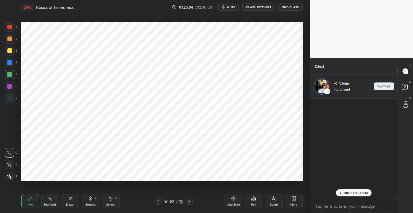
scroll to position [99, 86]
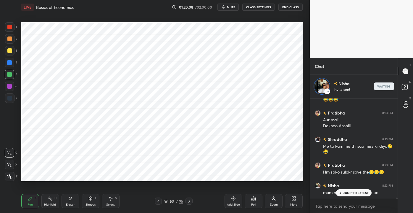
click at [349, 193] on p "JUMP TO LATEST" at bounding box center [355, 193] width 25 height 4
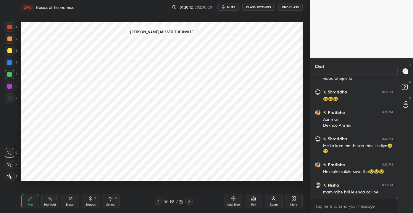
scroll to position [8806, 0]
click at [404, 106] on icon at bounding box center [406, 104] width 6 height 7
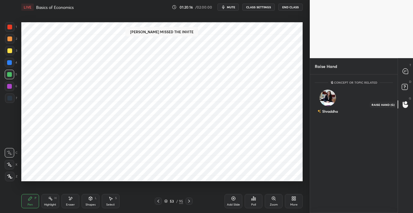
scroll to position [136, 86]
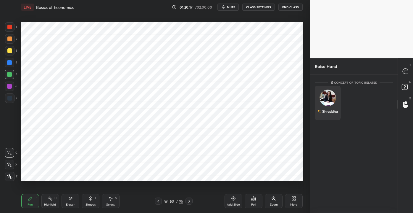
click at [327, 105] on div "Shraddha" at bounding box center [328, 103] width 26 height 34
click at [328, 115] on button "INVITE" at bounding box center [328, 115] width 20 height 8
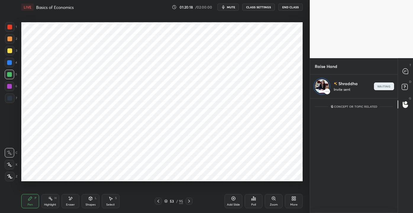
scroll to position [113, 86]
click at [406, 69] on icon at bounding box center [405, 70] width 5 height 5
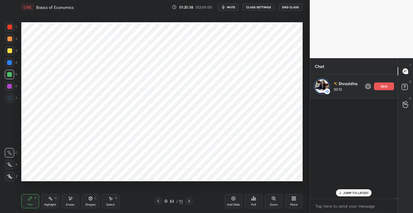
scroll to position [8844, 0]
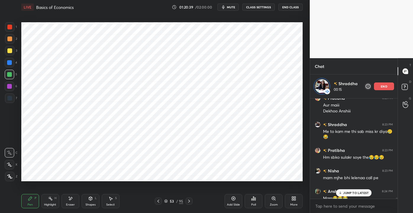
click at [344, 191] on p "JUMP TO LATEST" at bounding box center [355, 193] width 25 height 4
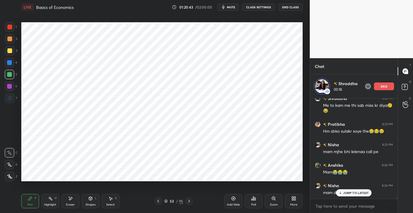
click at [347, 192] on p "JUMP TO LATEST" at bounding box center [355, 193] width 25 height 4
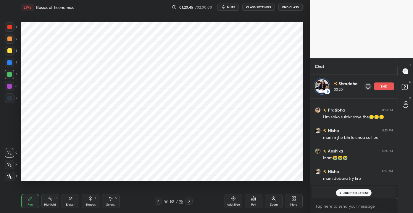
click at [347, 185] on div "[PERSON_NAME] joined" at bounding box center [354, 192] width 88 height 14
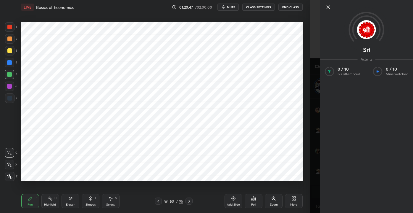
click at [329, 9] on icon at bounding box center [328, 7] width 7 height 7
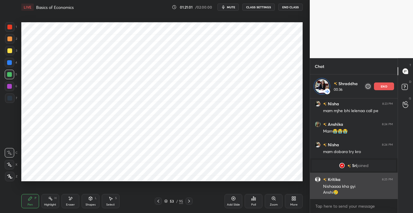
scroll to position [8716, 0]
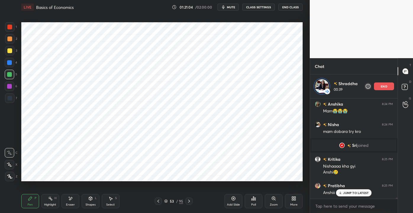
click at [348, 191] on p "JUMP TO LATEST" at bounding box center [355, 193] width 25 height 4
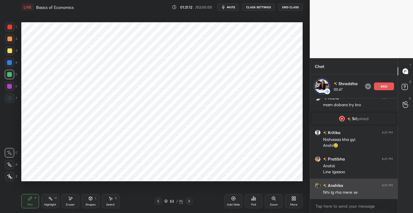
scroll to position [8748, 0]
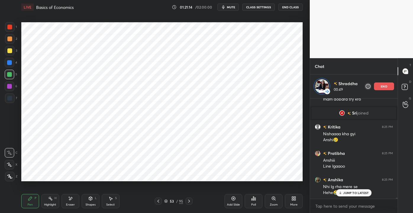
click at [347, 192] on p "JUMP TO LATEST" at bounding box center [355, 193] width 25 height 4
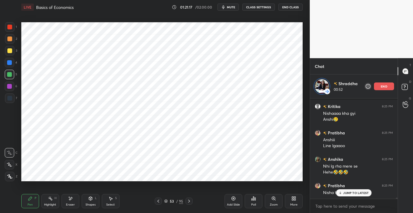
click at [348, 192] on p "JUMP TO LATEST" at bounding box center [355, 193] width 25 height 4
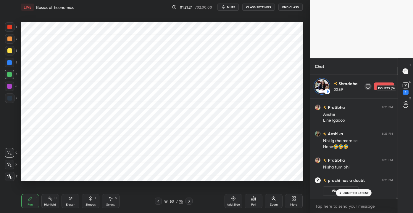
click at [405, 89] on icon at bounding box center [405, 85] width 9 height 9
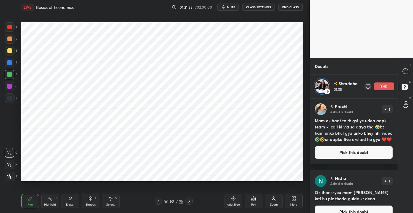
click at [365, 159] on button "Pick this doubt" at bounding box center [354, 152] width 78 height 13
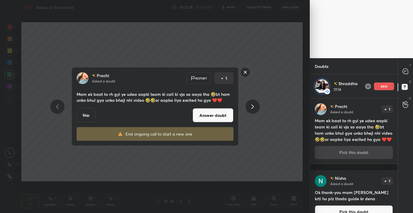
click at [226, 117] on button "Answer doubt" at bounding box center [213, 115] width 41 height 14
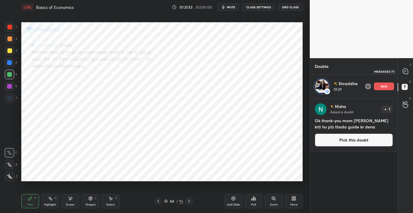
click at [405, 72] on icon at bounding box center [404, 72] width 1 height 0
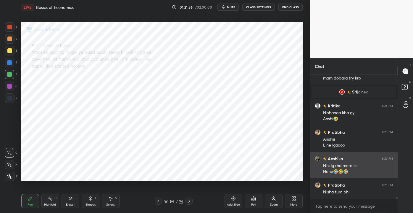
scroll to position [8801, 0]
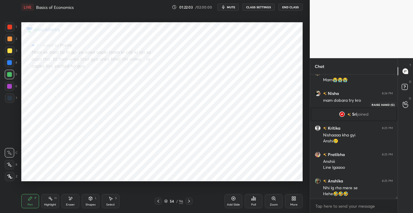
click at [408, 107] on icon at bounding box center [406, 104] width 6 height 7
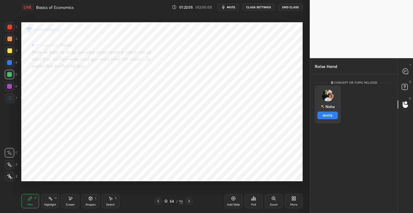
click at [328, 109] on div "Nisha" at bounding box center [328, 106] width 14 height 10
click at [327, 113] on button "INVITE" at bounding box center [328, 115] width 20 height 8
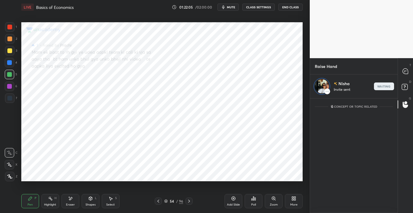
scroll to position [113, 86]
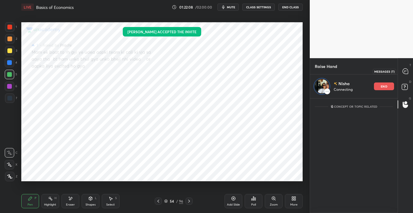
click at [402, 73] on div at bounding box center [406, 71] width 12 height 11
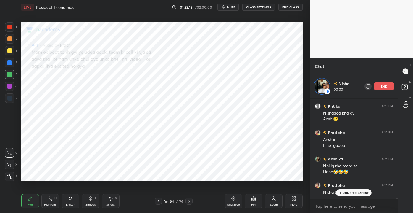
scroll to position [8872, 0]
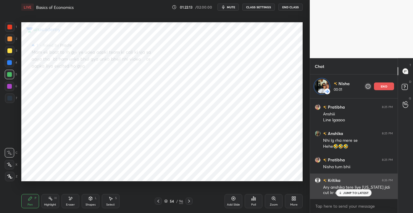
click at [342, 195] on div "JUMP TO LATEST" at bounding box center [354, 192] width 36 height 7
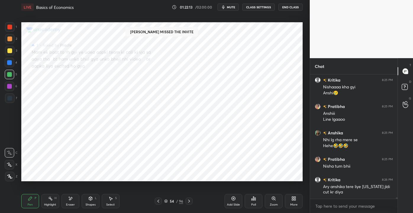
scroll to position [8849, 0]
click at [226, 7] on icon "button" at bounding box center [223, 7] width 5 height 5
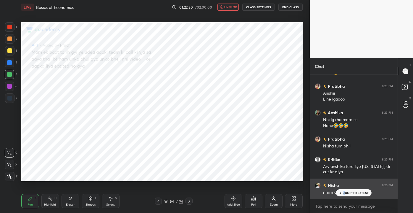
click at [344, 193] on p "JUMP TO LATEST" at bounding box center [355, 193] width 25 height 4
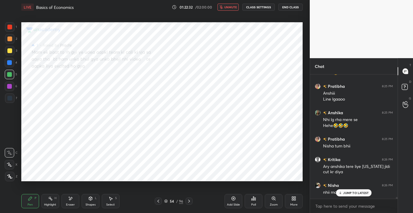
scroll to position [8889, 0]
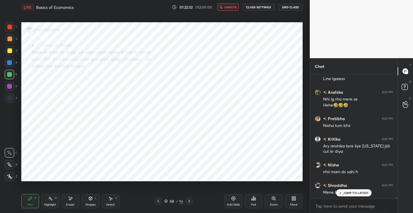
click at [236, 75] on div "LIVE Basics of Economics 01:22:32 / 02:00:00 unmute CLASS SETTINGS End Class Se…" at bounding box center [162, 106] width 286 height 213
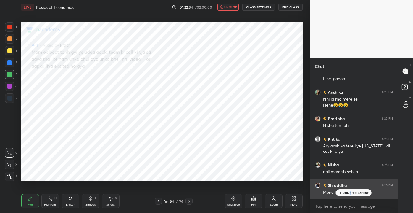
click at [351, 191] on p "JUMP TO LATEST" at bounding box center [355, 193] width 25 height 4
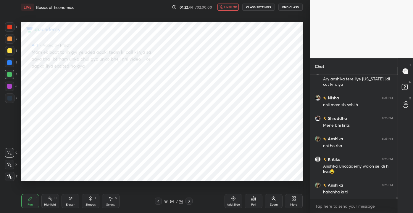
scroll to position [8976, 0]
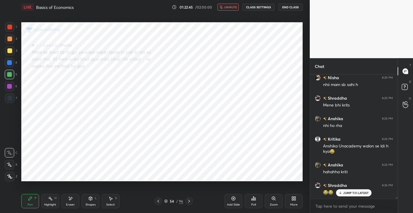
click at [226, 6] on span "unmute" at bounding box center [230, 7] width 13 height 4
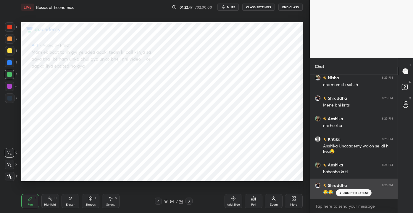
click at [347, 194] on p "JUMP TO LATEST" at bounding box center [355, 193] width 25 height 4
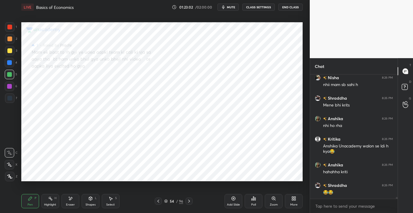
scroll to position [9008, 0]
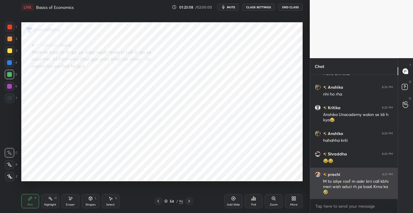
click at [320, 174] on img "grid" at bounding box center [318, 174] width 6 height 6
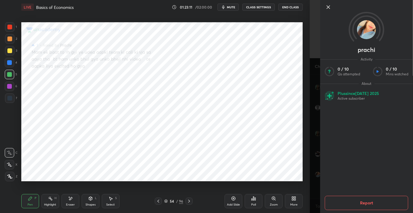
click at [327, 9] on icon at bounding box center [328, 7] width 7 height 7
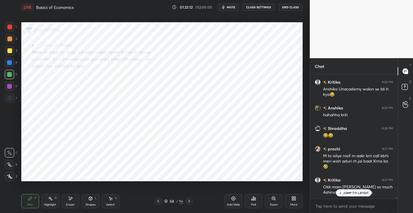
scroll to position [9070, 0]
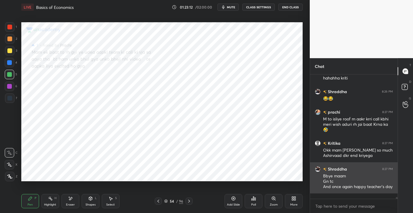
click at [349, 192] on div "Kritika 8:26 PM [PERSON_NAME] walon se ldi h kya😂 Anshika 8:26 PM hahahha kriti…" at bounding box center [354, 136] width 88 height 124
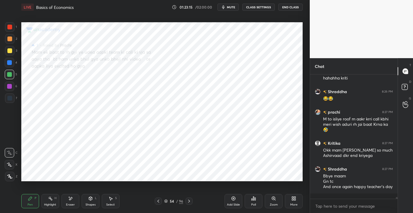
click at [241, 200] on div "Add Slide" at bounding box center [234, 201] width 18 height 14
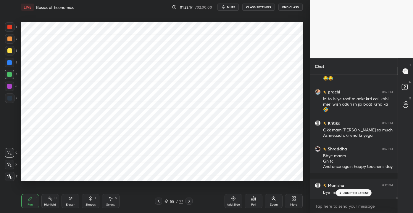
click at [11, 25] on div at bounding box center [9, 27] width 5 height 5
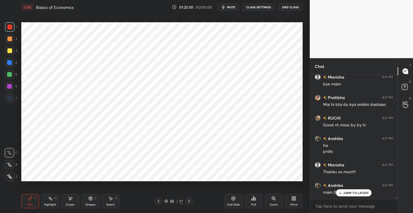
scroll to position [9218, 0]
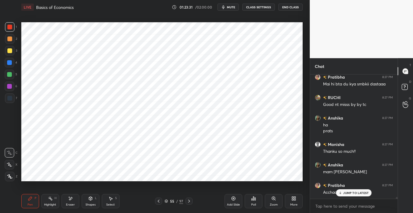
click at [344, 191] on p "JUMP TO LATEST" at bounding box center [355, 193] width 25 height 4
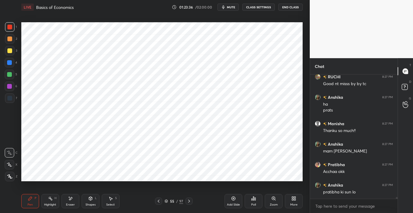
scroll to position [9260, 0]
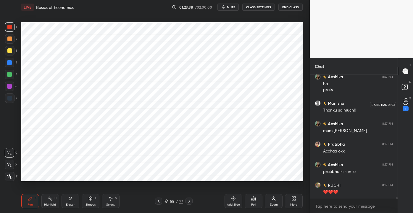
click at [410, 102] on div "1" at bounding box center [406, 104] width 12 height 11
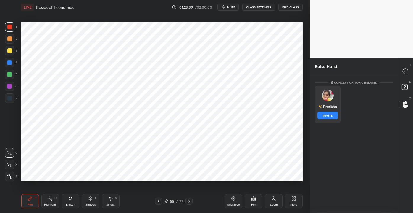
click at [326, 103] on div "Pratibha INVITE" at bounding box center [328, 104] width 26 height 37
click at [324, 115] on button "INVITE" at bounding box center [328, 115] width 20 height 8
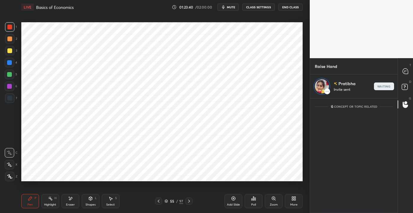
scroll to position [113, 86]
click at [405, 72] on icon at bounding box center [406, 71] width 6 height 6
type textarea "x"
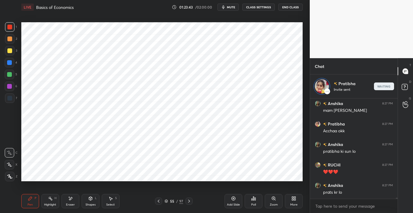
scroll to position [9329, 0]
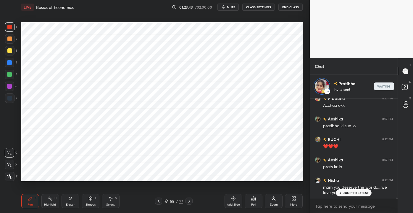
click at [229, 8] on span "mute" at bounding box center [231, 7] width 8 height 4
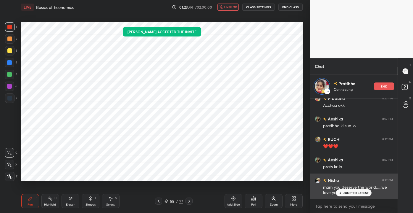
click at [347, 194] on div "JUMP TO LATEST" at bounding box center [354, 192] width 36 height 7
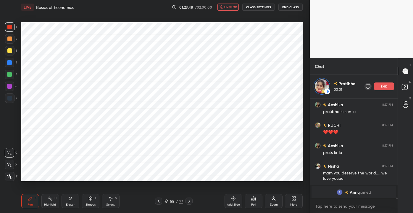
drag, startPoint x: 227, startPoint y: 7, endPoint x: 226, endPoint y: 20, distance: 13.4
click at [227, 7] on span "unmute" at bounding box center [230, 7] width 13 height 4
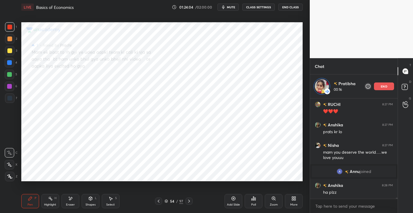
scroll to position [9086, 0]
drag, startPoint x: 71, startPoint y: 201, endPoint x: 73, endPoint y: 197, distance: 4.4
click at [70, 200] on div "Eraser" at bounding box center [71, 201] width 18 height 14
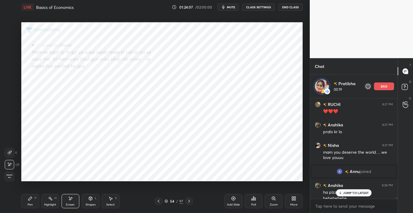
scroll to position [9091, 0]
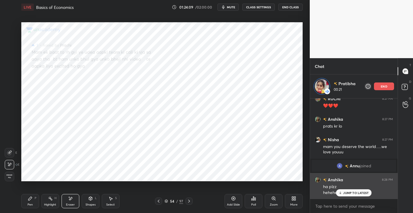
drag, startPoint x: 359, startPoint y: 193, endPoint x: 366, endPoint y: 189, distance: 7.8
click at [359, 192] on p "JUMP TO LATEST" at bounding box center [355, 193] width 25 height 4
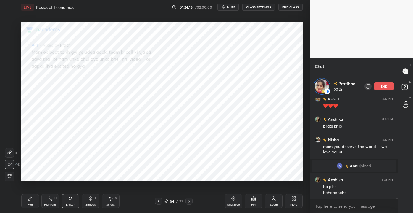
click at [9, 176] on span "Erase all" at bounding box center [9, 176] width 9 height 4
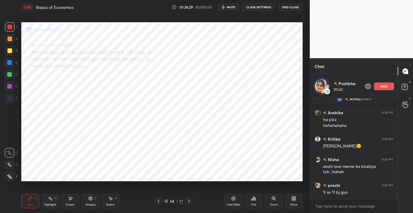
scroll to position [9179, 0]
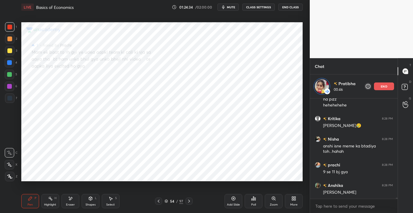
drag, startPoint x: 90, startPoint y: 201, endPoint x: 86, endPoint y: 200, distance: 4.2
click at [91, 201] on div "Shapes L" at bounding box center [91, 201] width 18 height 14
click at [72, 200] on icon at bounding box center [70, 198] width 5 height 5
click at [92, 202] on div "Shapes L" at bounding box center [91, 201] width 18 height 14
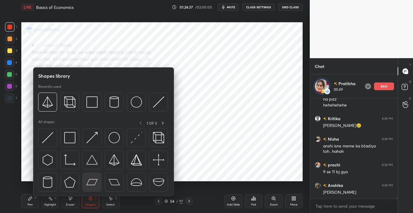
click at [91, 182] on img at bounding box center [91, 181] width 11 height 11
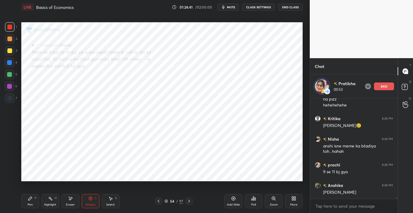
click at [87, 200] on div "Shapes L" at bounding box center [91, 201] width 18 height 14
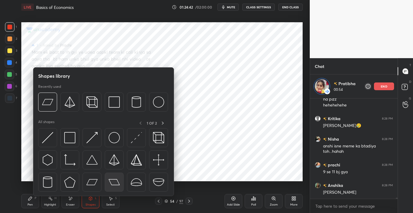
click at [109, 180] on img at bounding box center [114, 181] width 11 height 11
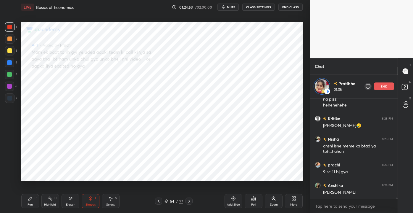
scroll to position [9204, 0]
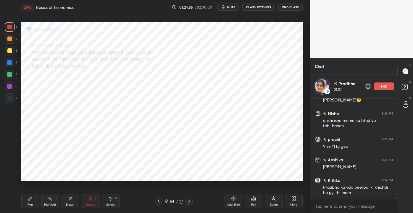
click at [87, 203] on div "Shapes" at bounding box center [91, 204] width 10 height 3
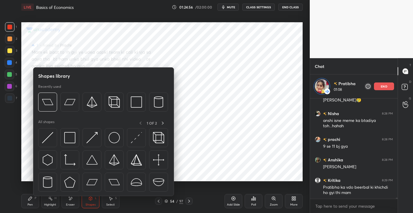
click at [76, 198] on div "Eraser" at bounding box center [71, 201] width 18 height 14
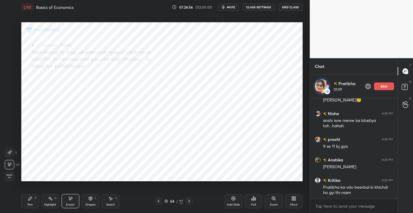
click at [78, 197] on div "Eraser" at bounding box center [71, 201] width 18 height 14
click at [2, 175] on div "1 2 3 4 5 6 7 C X Z E E Erase all H H" at bounding box center [9, 101] width 19 height 158
click at [5, 173] on div "Erase all" at bounding box center [9, 175] width 9 height 9
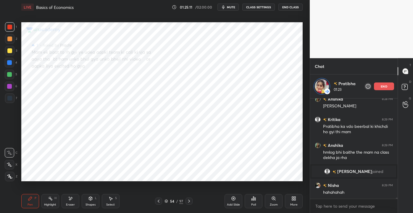
scroll to position [9205, 0]
drag, startPoint x: 33, startPoint y: 200, endPoint x: 43, endPoint y: 207, distance: 12.0
click at [33, 199] on div "Pen P" at bounding box center [30, 201] width 18 height 14
click at [10, 98] on div at bounding box center [9, 98] width 5 height 5
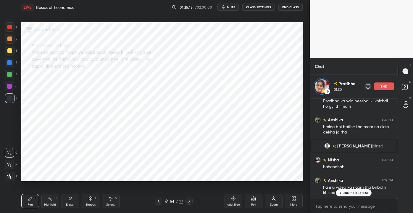
click at [20, 79] on div "Setting up your live class Poll for secs No correct answer Start poll" at bounding box center [162, 101] width 286 height 175
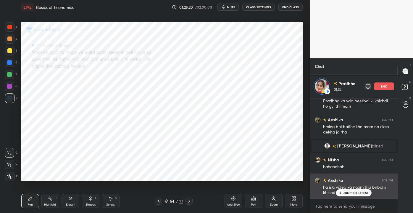
click at [350, 192] on p "JUMP TO LATEST" at bounding box center [355, 193] width 25 height 4
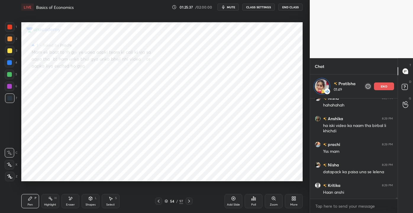
scroll to position [9317, 0]
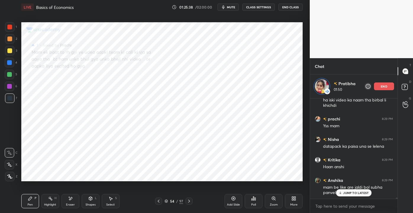
click at [347, 192] on p "JUMP TO LATEST" at bounding box center [355, 193] width 25 height 4
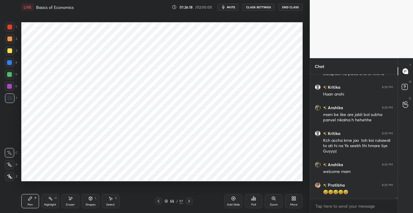
scroll to position [9386, 0]
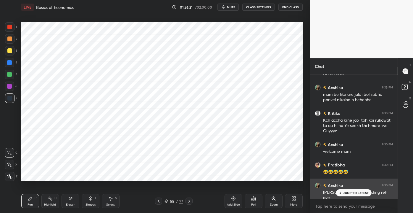
drag, startPoint x: 359, startPoint y: 193, endPoint x: 377, endPoint y: 195, distance: 17.6
click at [359, 193] on p "JUMP TO LATEST" at bounding box center [355, 193] width 25 height 4
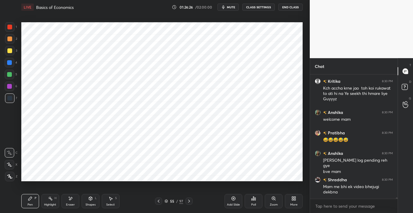
scroll to position [9438, 0]
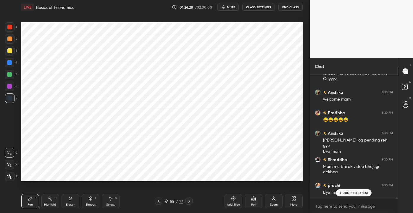
click at [353, 194] on div "Anshika 8:28 PM hehe nisha Kritika 8:29 PM Pratibha ka vdo beerbal ki khichdi h…" at bounding box center [354, 136] width 88 height 124
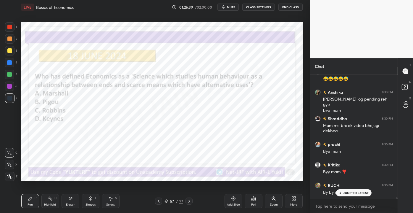
scroll to position [9500, 0]
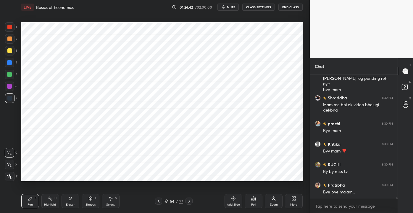
click at [233, 200] on icon at bounding box center [234, 198] width 4 height 4
click at [10, 28] on div at bounding box center [9, 27] width 5 height 5
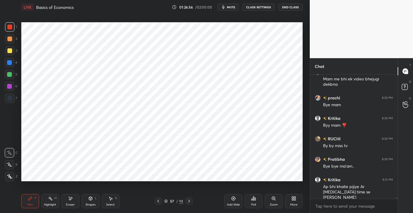
scroll to position [9546, 0]
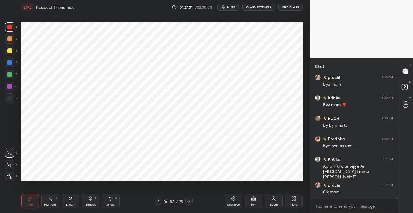
click at [292, 7] on button "End Class" at bounding box center [291, 7] width 24 height 7
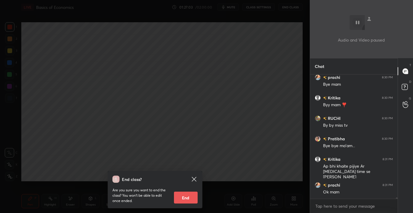
click at [186, 196] on button "End" at bounding box center [186, 197] width 24 height 12
type textarea "x"
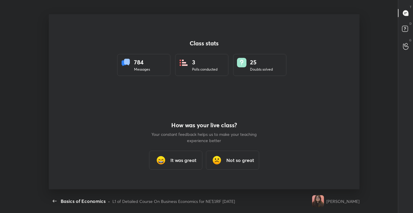
scroll to position [0, 0]
